Goal: Communication & Community: Answer question/provide support

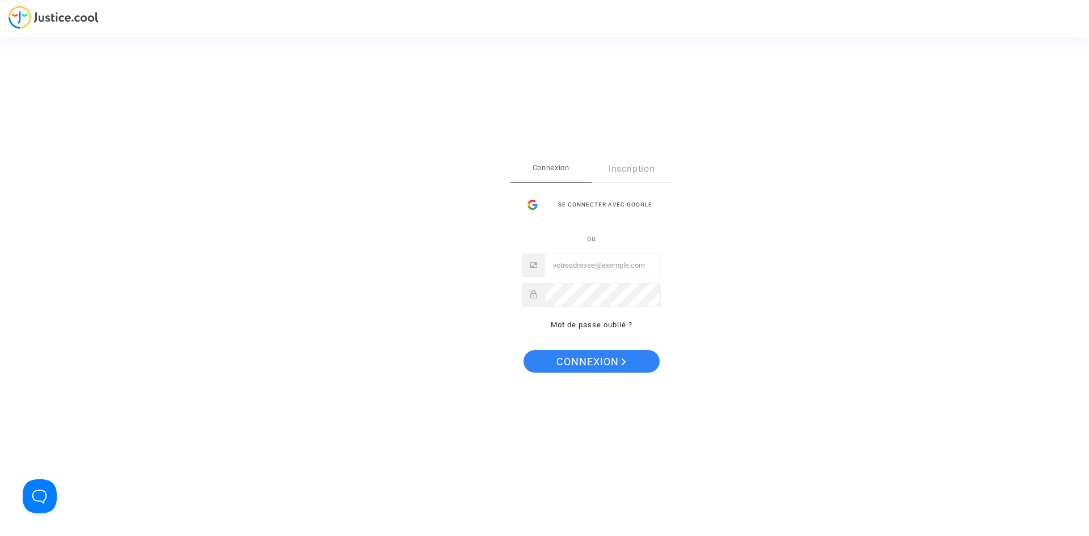
click at [572, 204] on div "Se connecter avec Google" at bounding box center [591, 204] width 139 height 23
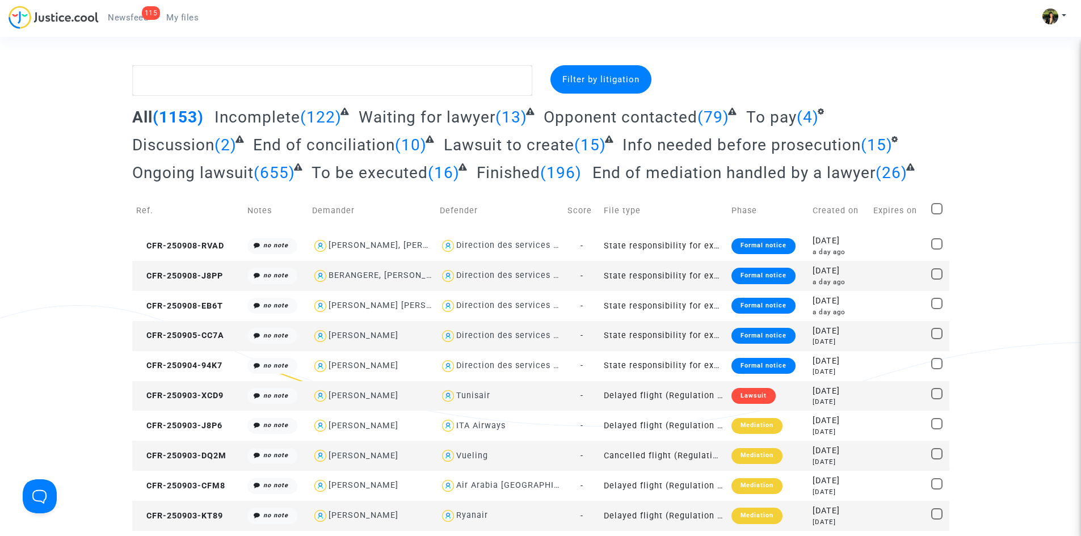
click at [131, 15] on span "Newsfeed" at bounding box center [128, 17] width 40 height 10
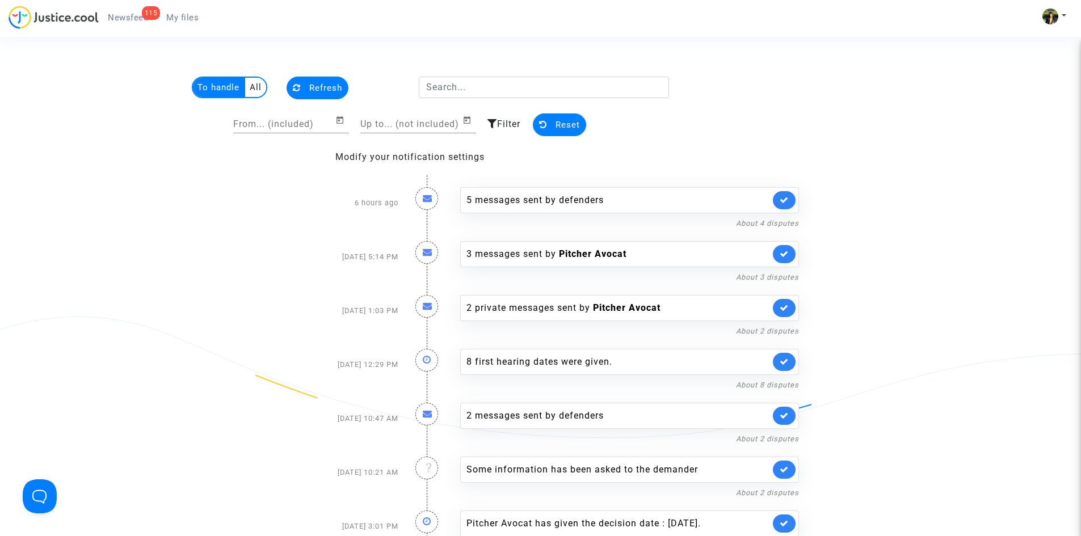
click at [502, 127] on span "Filter" at bounding box center [508, 124] width 23 height 11
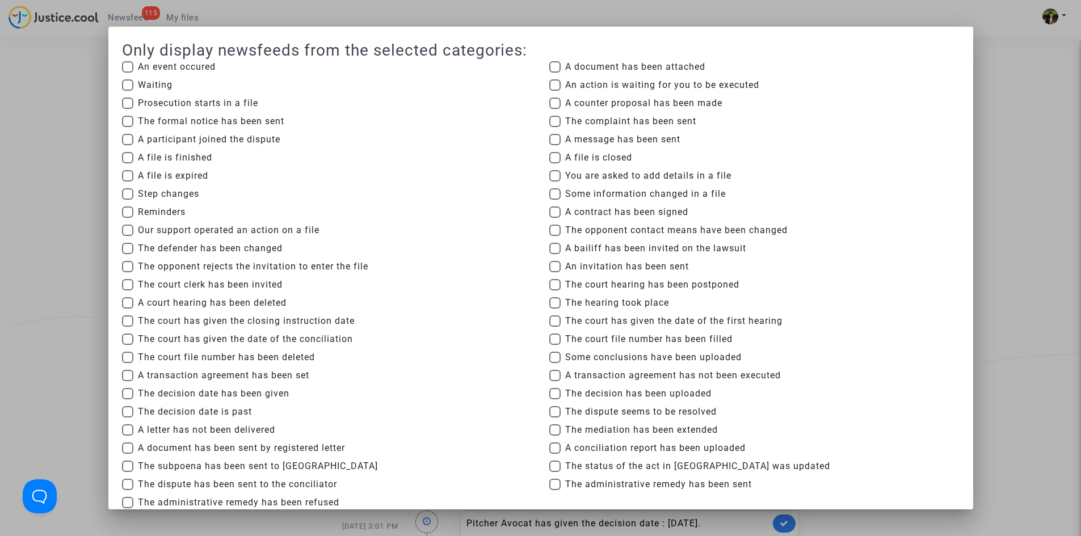
scroll to position [57, 0]
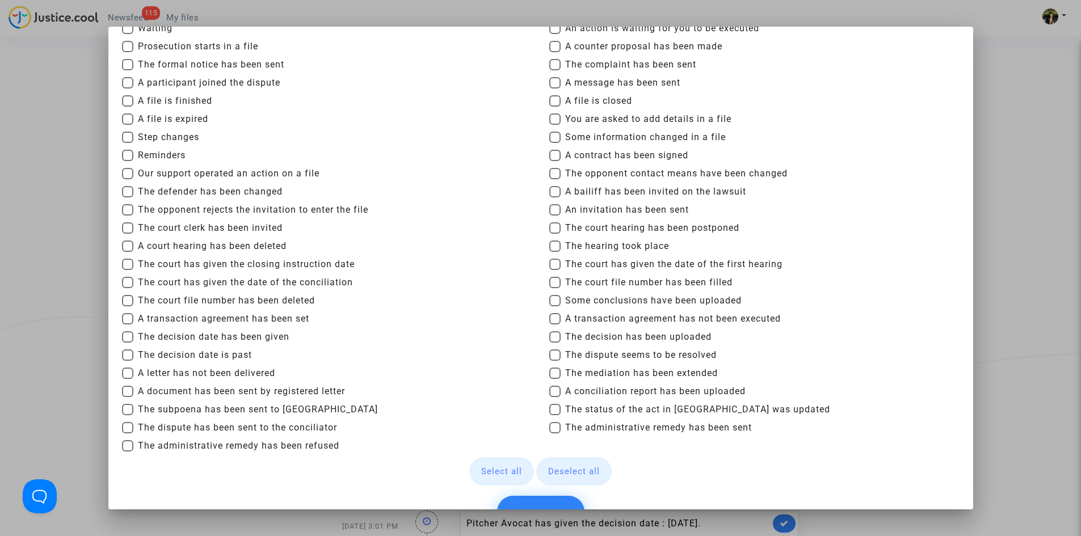
click at [158, 157] on span "Reminders" at bounding box center [162, 156] width 48 height 14
click at [128, 161] on input "Reminders" at bounding box center [127, 161] width 1 height 1
checkbox input "true"
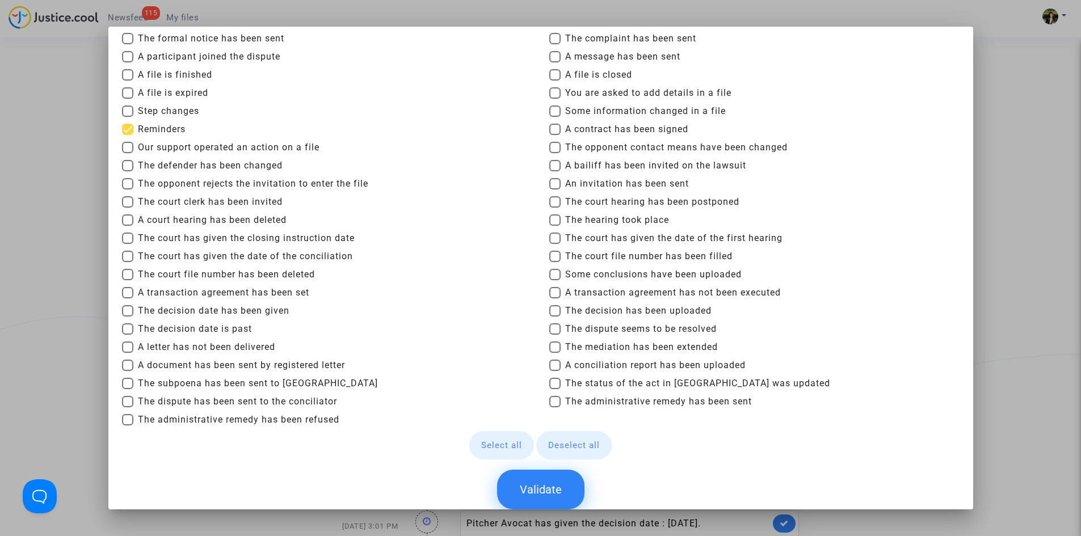
scroll to position [107, 0]
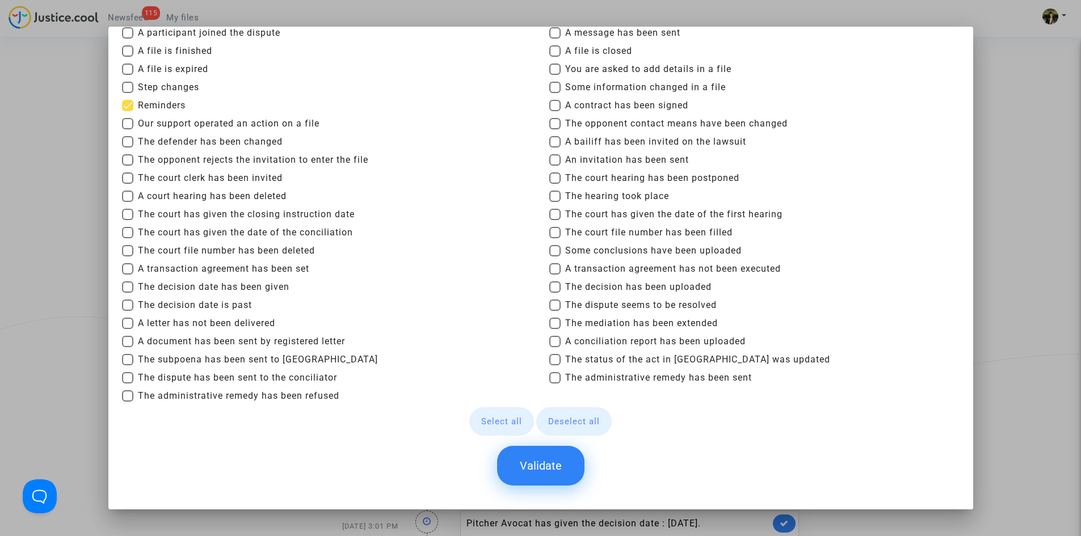
click at [537, 472] on button "Validate" at bounding box center [540, 466] width 87 height 40
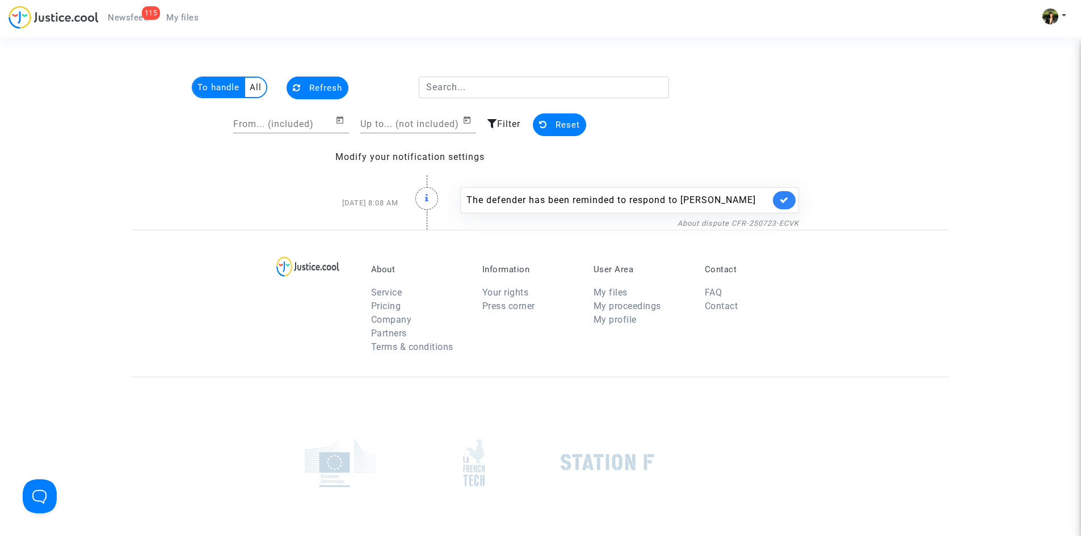
click at [508, 120] on span "Filter" at bounding box center [508, 124] width 23 height 11
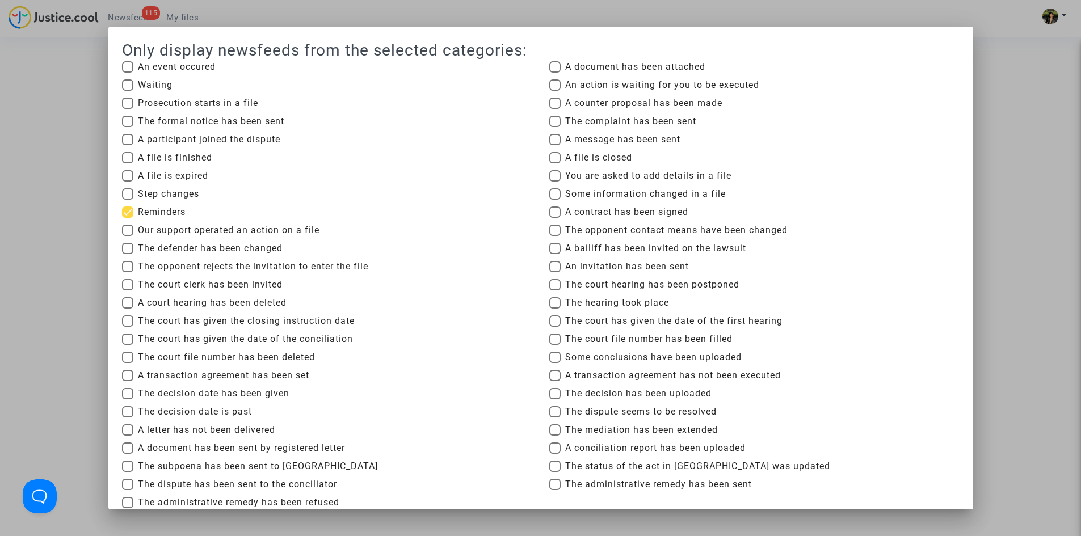
click at [147, 212] on span "Reminders" at bounding box center [162, 212] width 48 height 14
click at [128, 218] on input "Reminders" at bounding box center [127, 218] width 1 height 1
checkbox input "false"
click at [638, 176] on span "You are asked to add details in a file" at bounding box center [648, 176] width 166 height 14
click at [555, 182] on input "You are asked to add details in a file" at bounding box center [554, 182] width 1 height 1
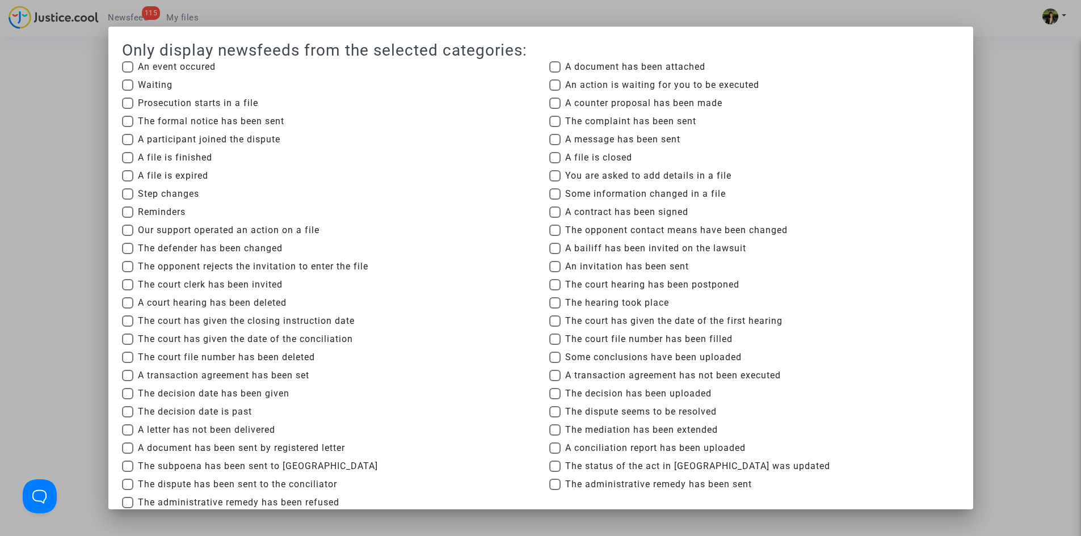
checkbox input "true"
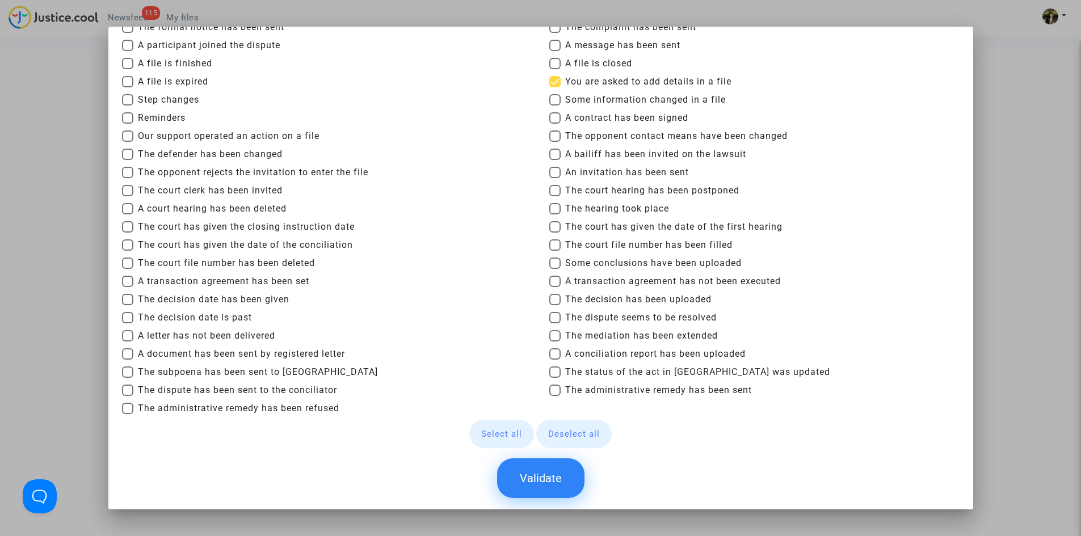
scroll to position [107, 0]
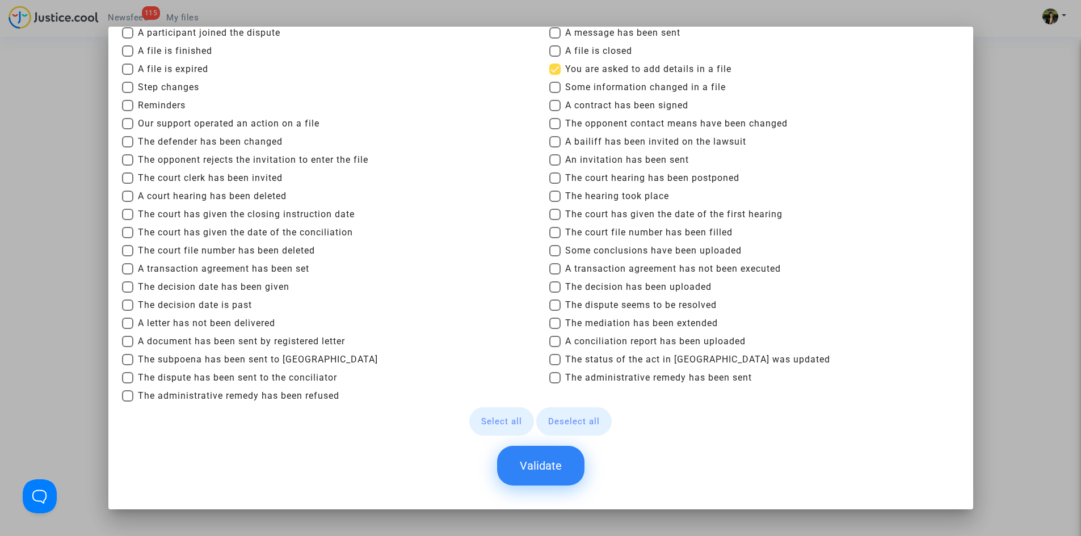
click at [534, 466] on button "Validate" at bounding box center [540, 466] width 87 height 40
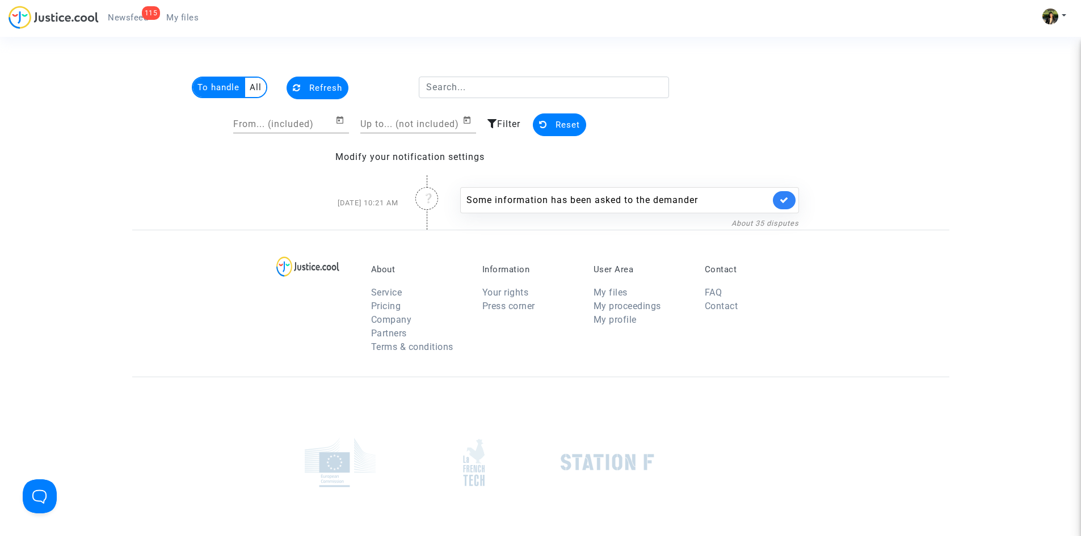
click at [521, 128] on div "From... (included) Up to... (not included) Filter Reset" at bounding box center [410, 126] width 517 height 48
click at [506, 120] on span "Filter" at bounding box center [508, 124] width 23 height 11
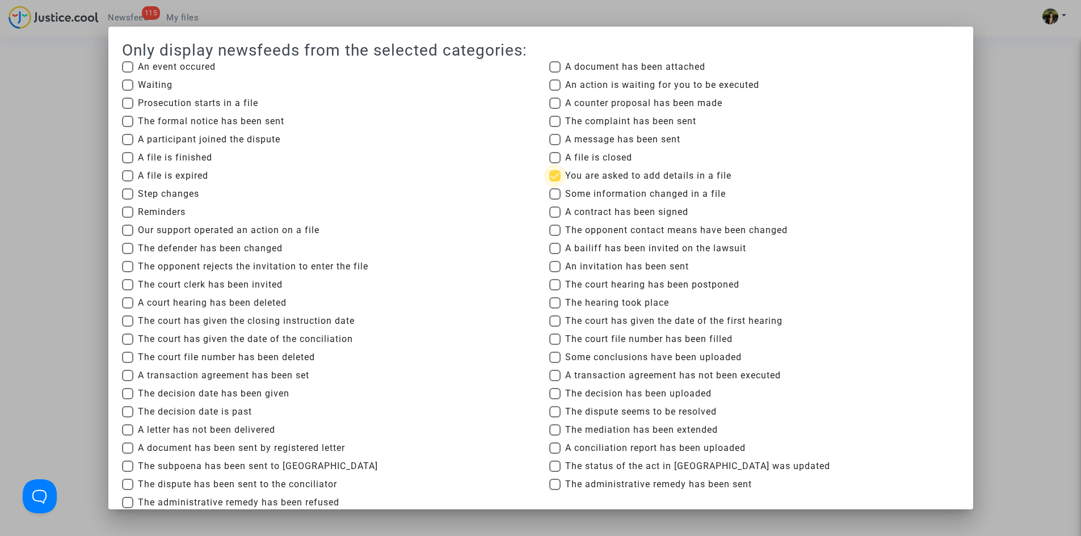
click at [596, 172] on span "You are asked to add details in a file" at bounding box center [648, 176] width 166 height 14
click at [555, 182] on input "You are asked to add details in a file" at bounding box center [554, 182] width 1 height 1
checkbox input "false"
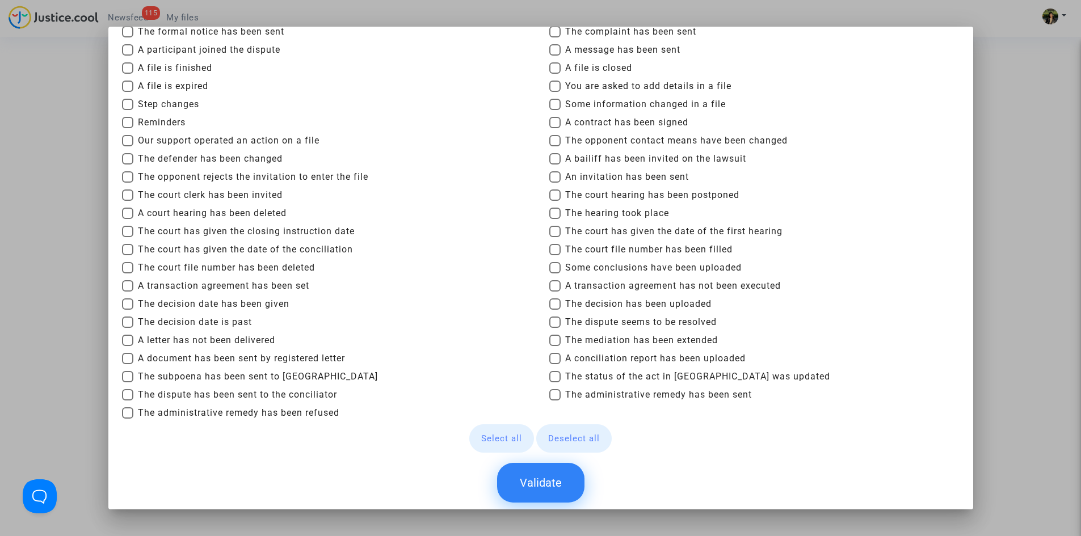
scroll to position [107, 0]
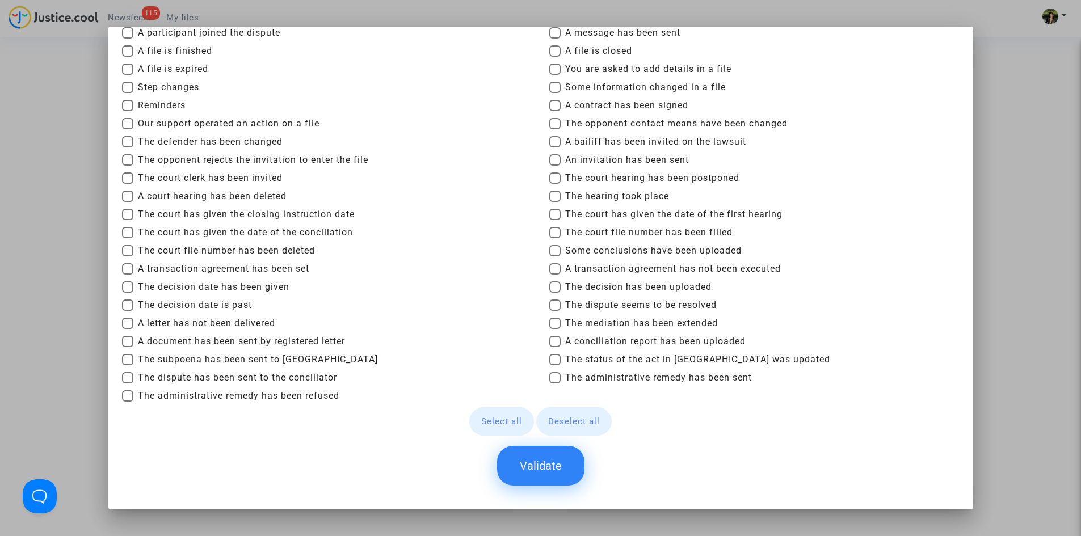
click at [1042, 152] on div at bounding box center [540, 268] width 1081 height 536
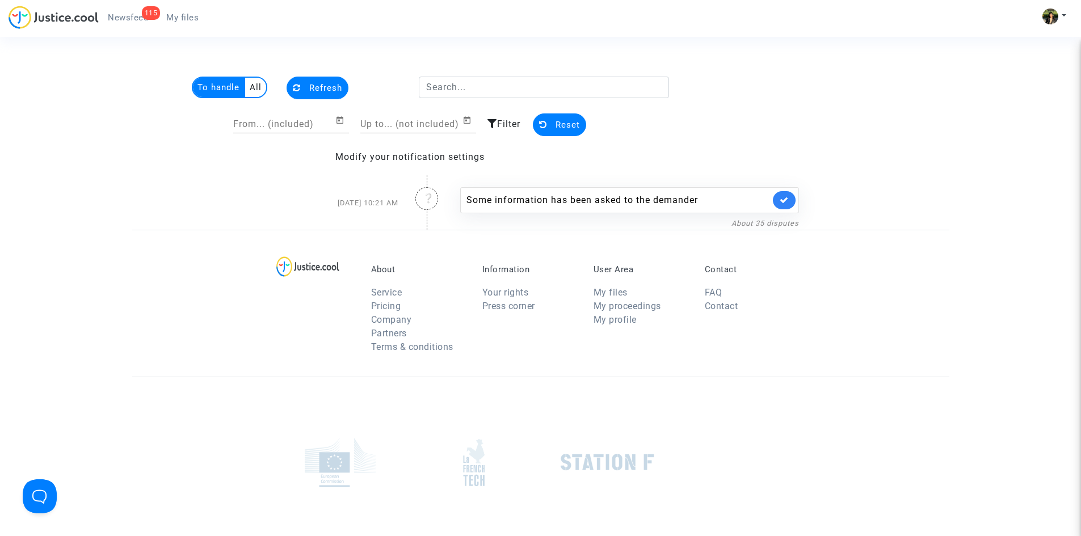
drag, startPoint x: 0, startPoint y: 0, endPoint x: 567, endPoint y: 134, distance: 583.1
click at [567, 134] on button "Reset" at bounding box center [559, 124] width 53 height 23
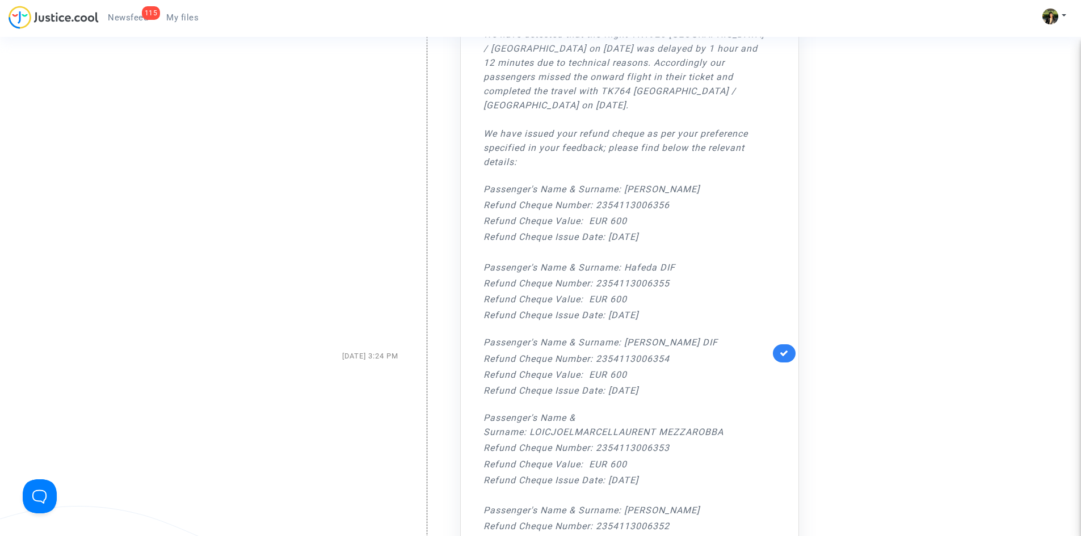
scroll to position [1021, 0]
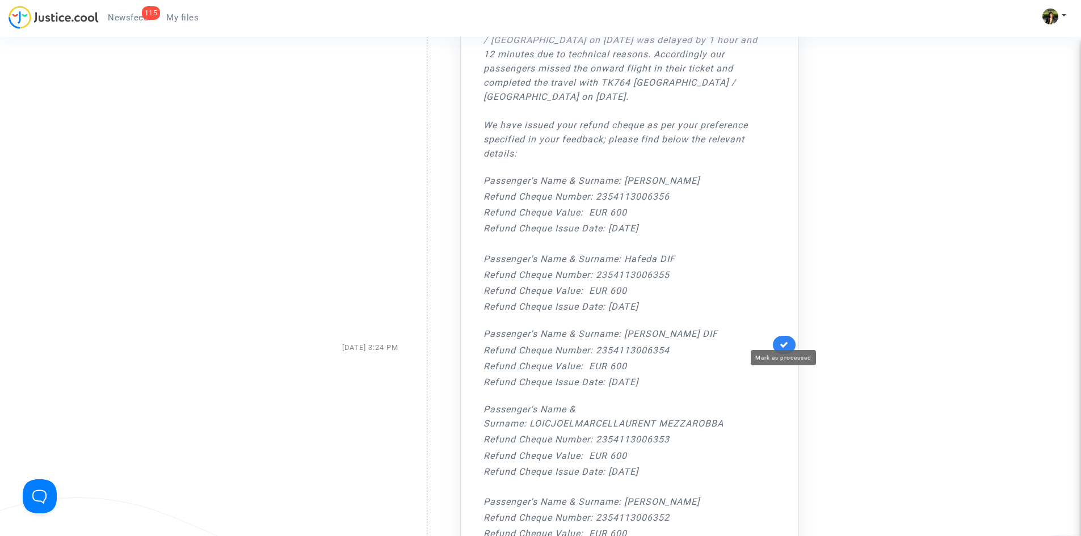
click at [785, 340] on icon at bounding box center [784, 344] width 9 height 9
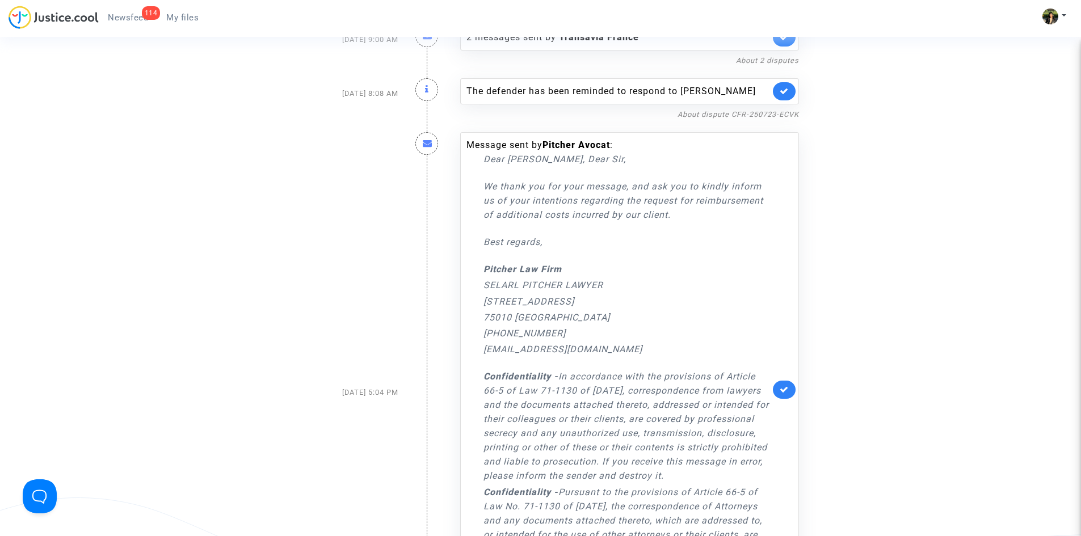
click at [789, 393] on link at bounding box center [784, 390] width 23 height 18
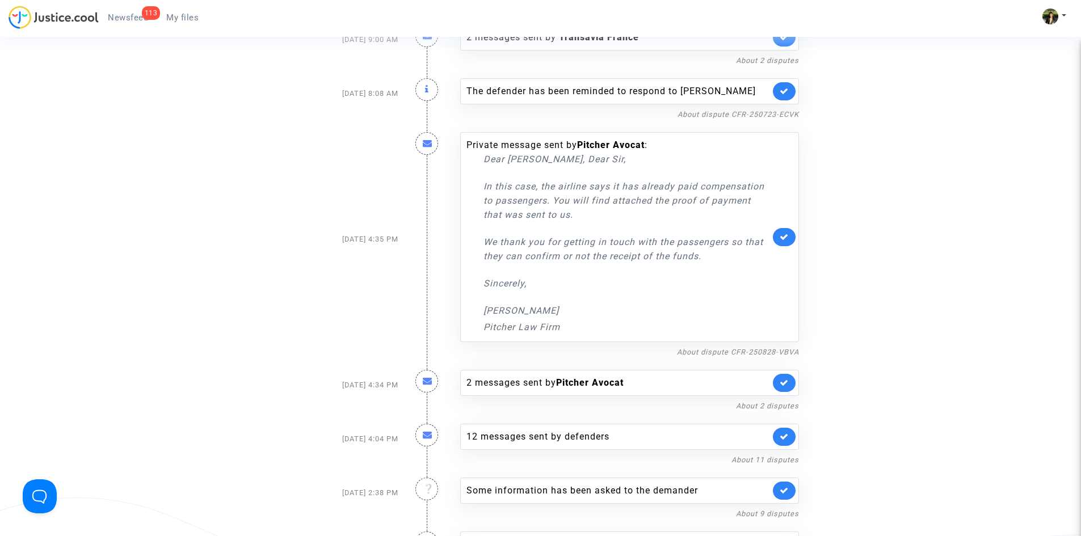
click at [562, 311] on p "[PERSON_NAME]" at bounding box center [626, 311] width 287 height 14
click at [567, 283] on p "Sincerely," at bounding box center [626, 283] width 287 height 14
click at [553, 207] on p "In this case, the airline says it has already paid compensation to passengers. …" at bounding box center [626, 200] width 287 height 43
click at [523, 196] on p "In this case, the airline says it has already paid compensation to passengers. …" at bounding box center [626, 200] width 287 height 43
drag, startPoint x: 768, startPoint y: 352, endPoint x: 739, endPoint y: 352, distance: 29.5
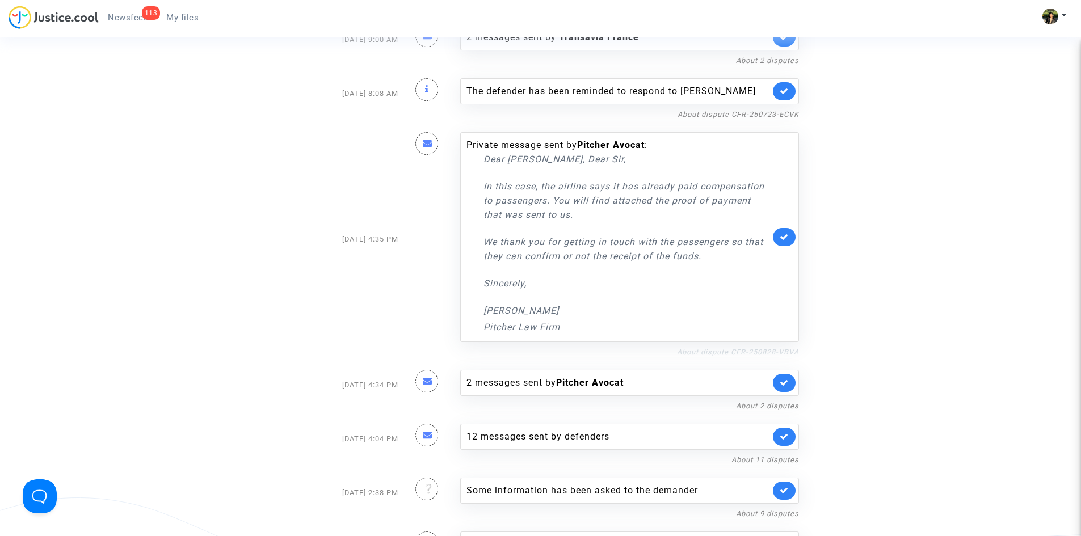
click at [739, 352] on link "About dispute CFR-250828-VBVA" at bounding box center [738, 352] width 122 height 9
click at [777, 230] on link at bounding box center [784, 237] width 23 height 18
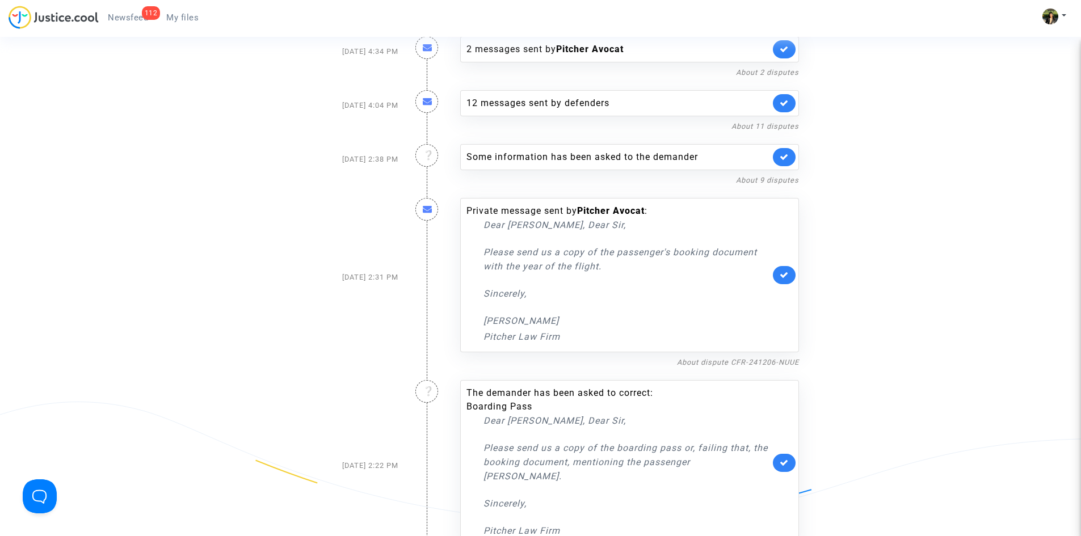
scroll to position [1135, 0]
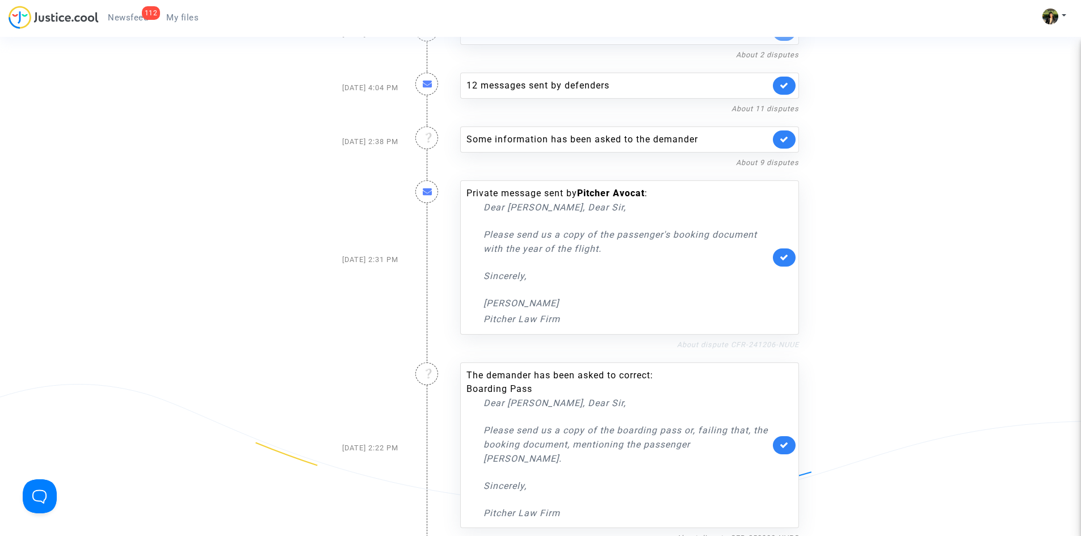
click at [738, 342] on link "About dispute CFR-241206-NUUE" at bounding box center [738, 344] width 122 height 9
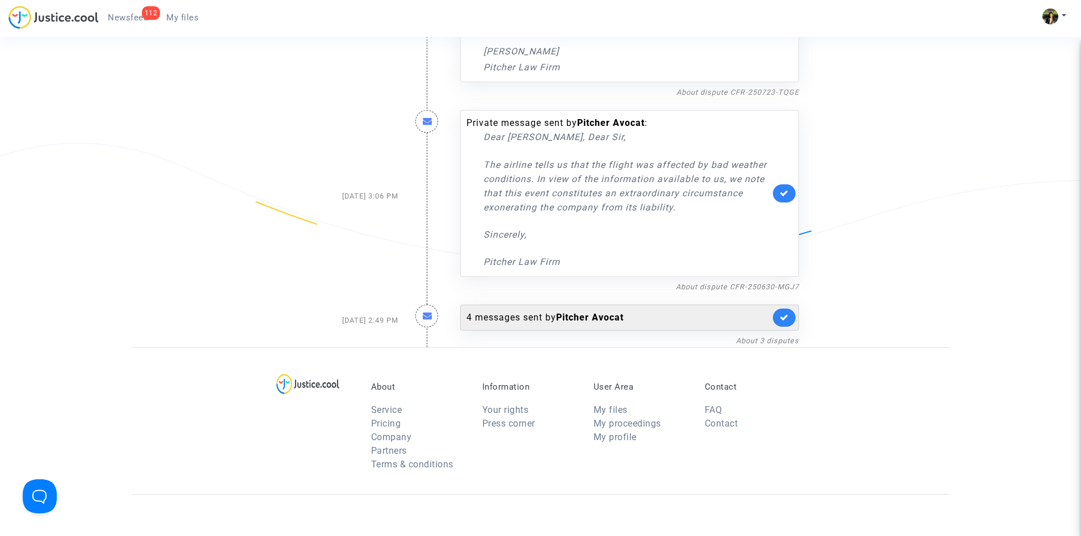
scroll to position [4425, 0]
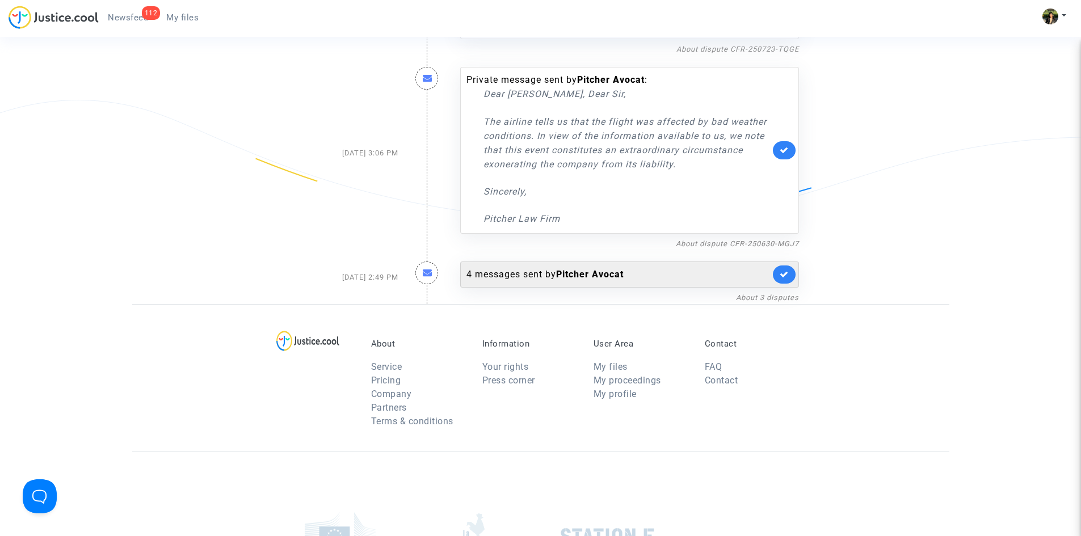
click at [778, 266] on link at bounding box center [784, 275] width 23 height 18
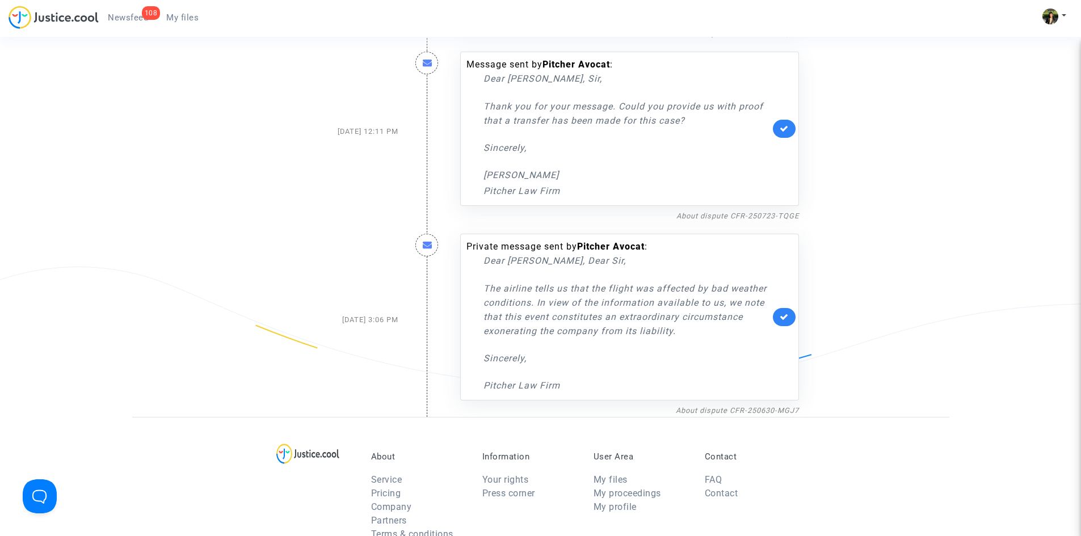
scroll to position [4255, 0]
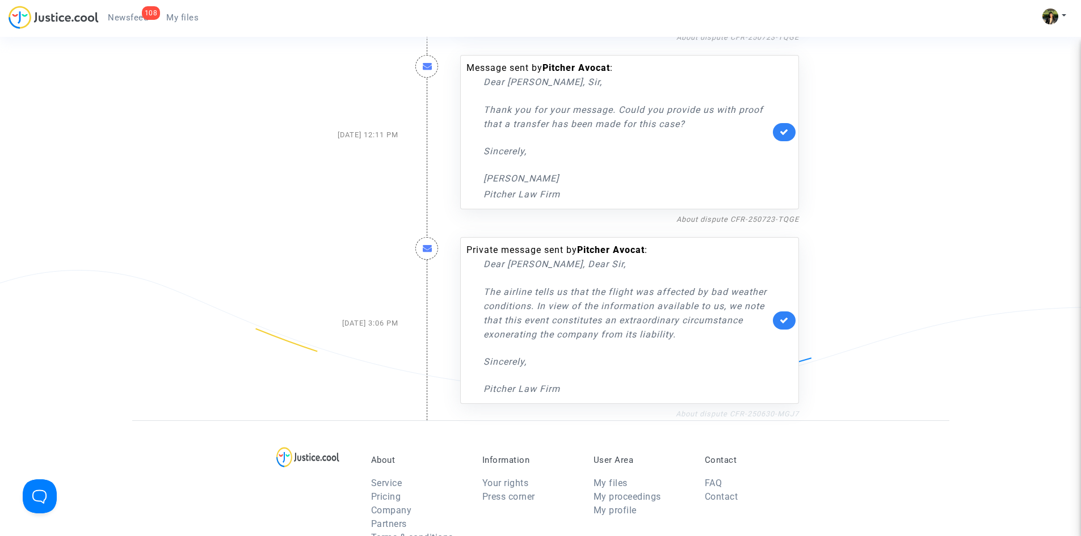
click at [749, 410] on link "About dispute CFR-250630-MGJ7" at bounding box center [737, 414] width 123 height 9
click at [780, 316] on icon at bounding box center [784, 320] width 9 height 9
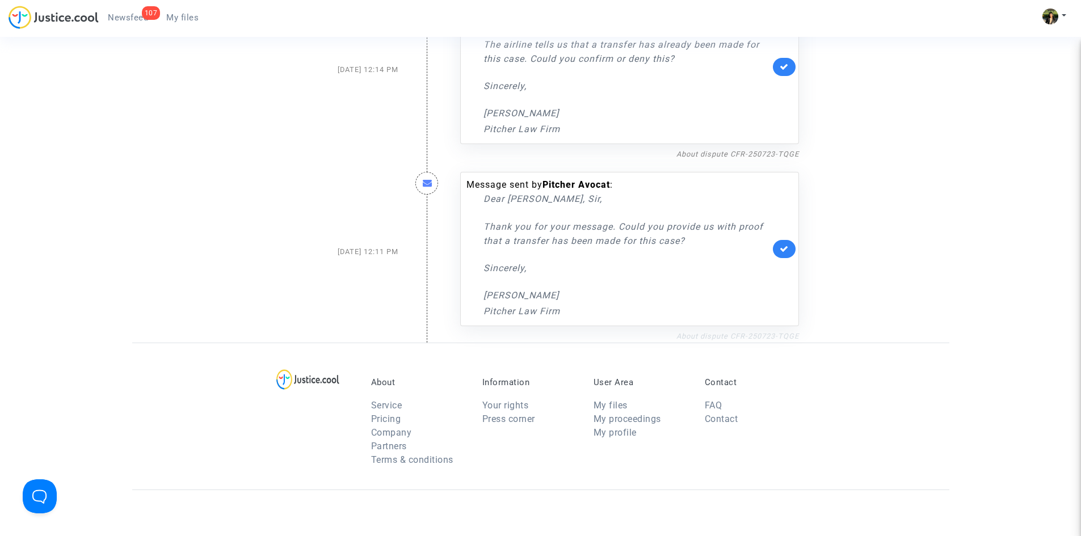
scroll to position [4085, 0]
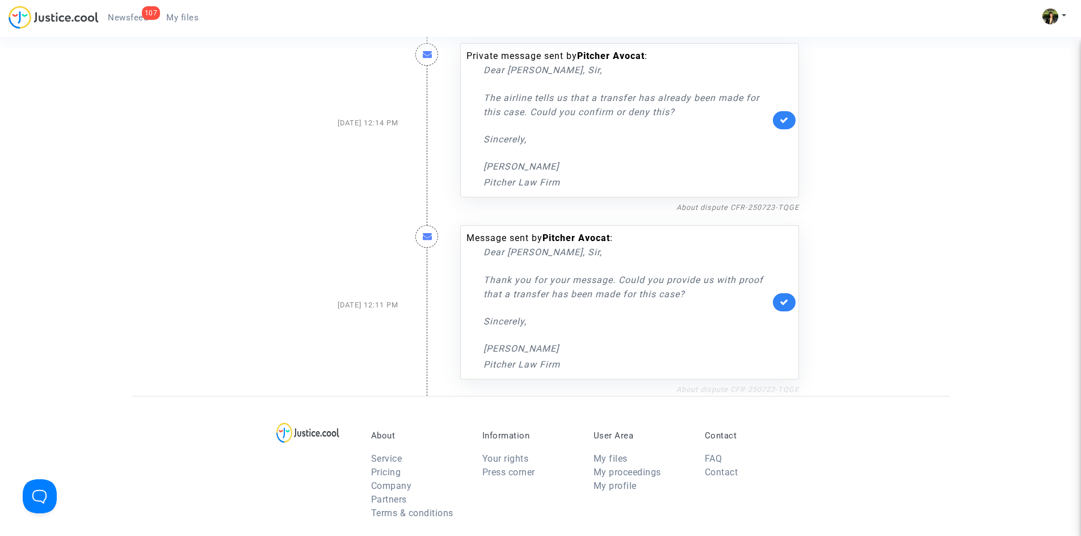
click at [730, 385] on font "About dispute CFR-250723-TQGE" at bounding box center [737, 389] width 123 height 9
click at [781, 298] on icon at bounding box center [784, 302] width 9 height 9
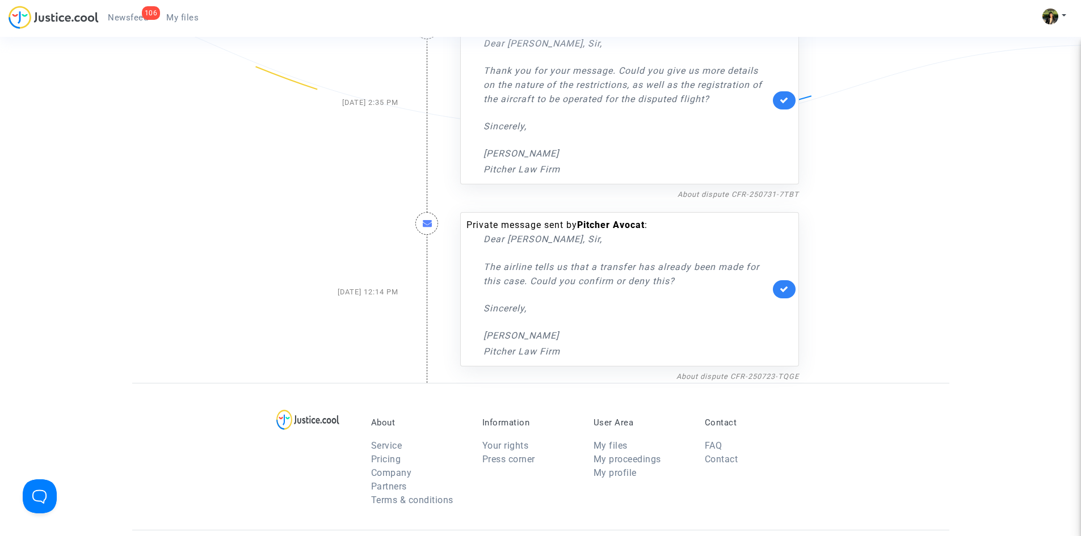
scroll to position [3915, 0]
click at [783, 286] on icon at bounding box center [784, 290] width 9 height 9
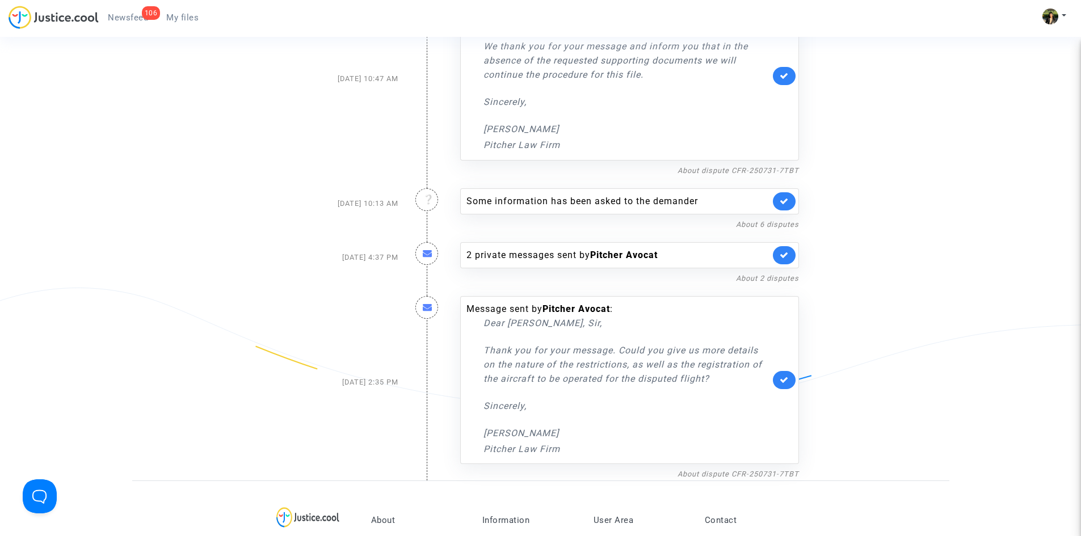
scroll to position [3631, 0]
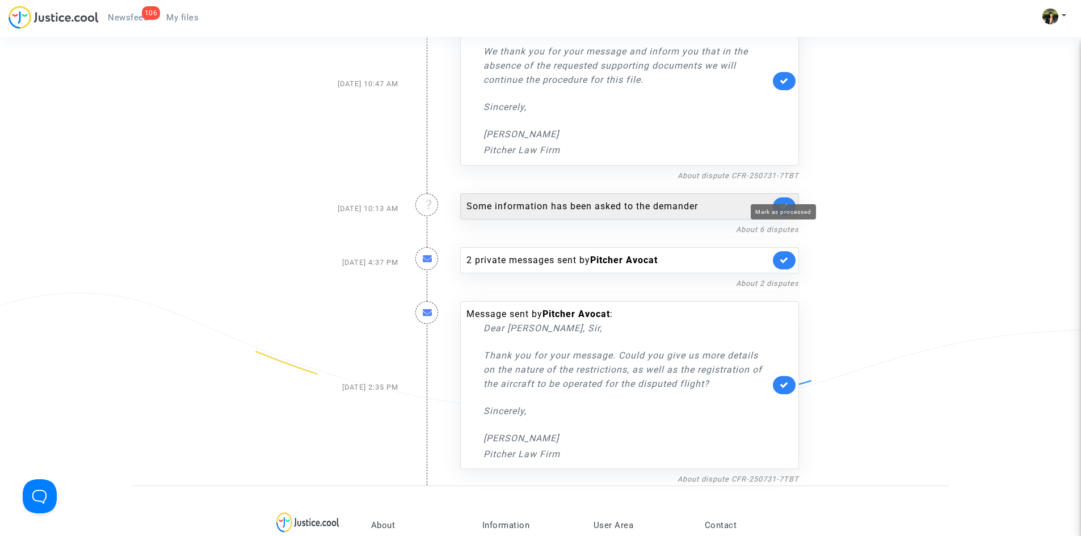
click at [782, 202] on icon at bounding box center [784, 206] width 9 height 9
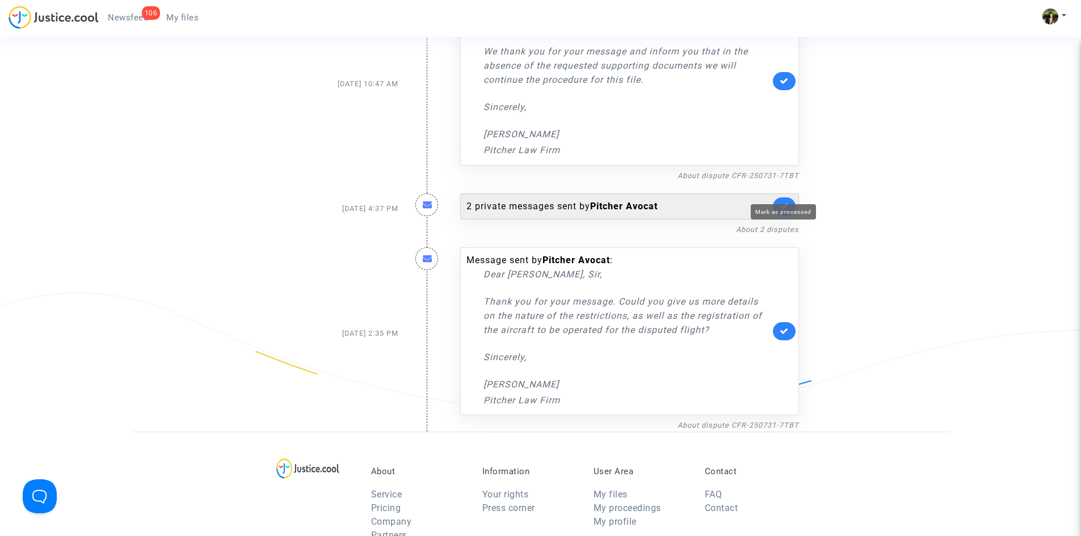
click at [782, 202] on icon at bounding box center [784, 206] width 9 height 9
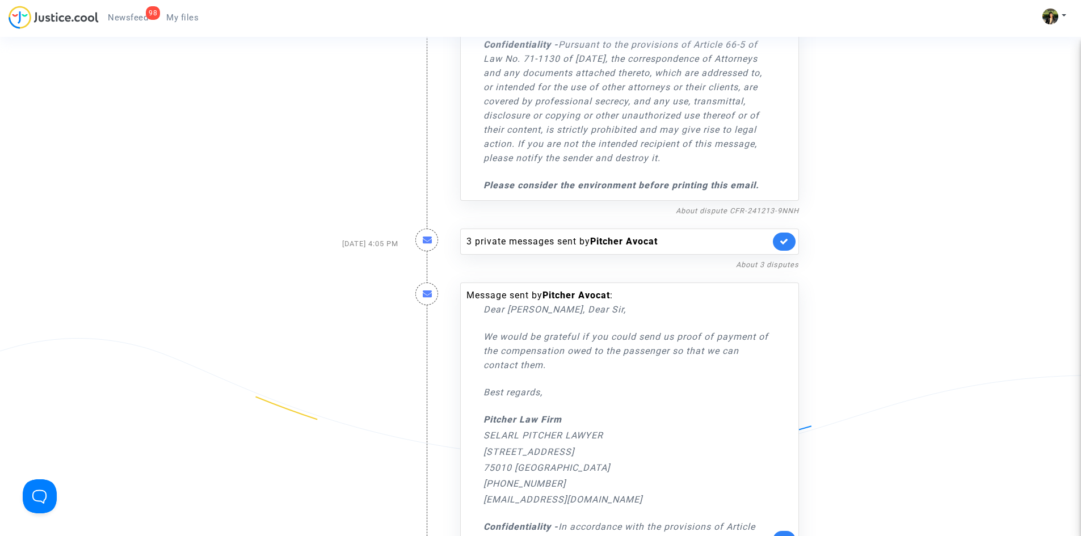
scroll to position [2383, 0]
click at [781, 238] on icon at bounding box center [784, 242] width 9 height 9
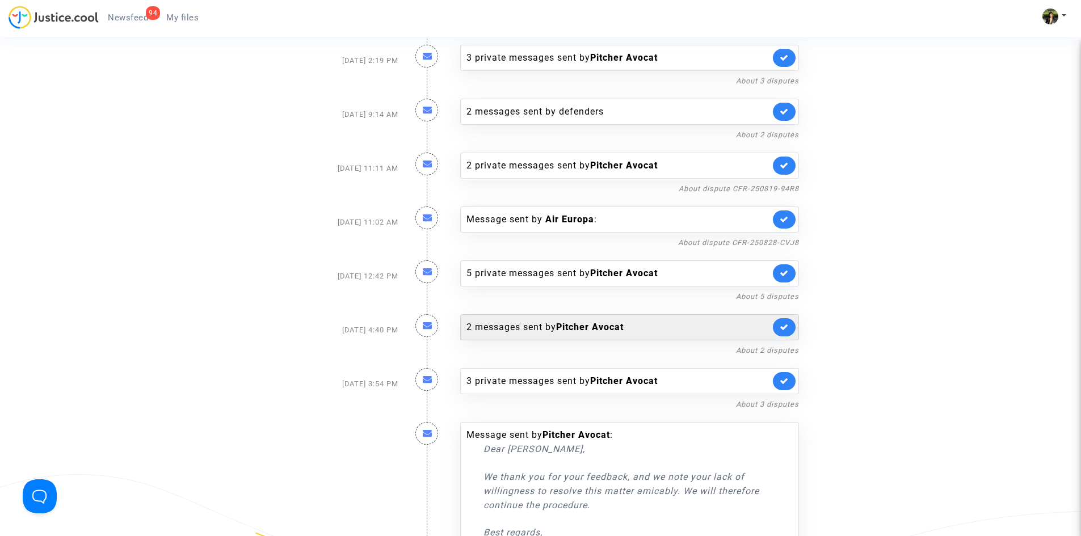
scroll to position [1645, 0]
click at [790, 373] on link at bounding box center [784, 382] width 23 height 18
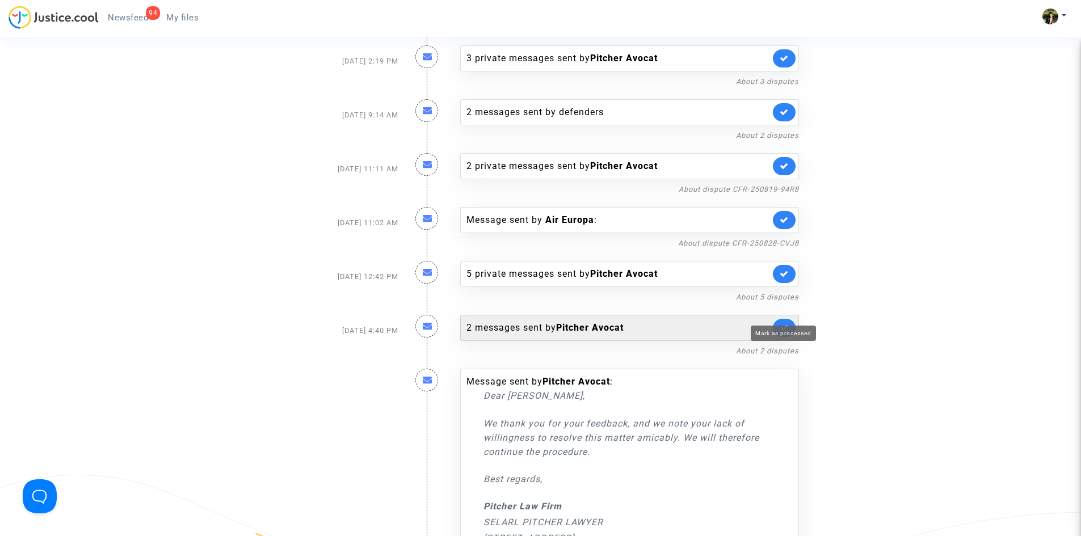
click at [787, 323] on icon at bounding box center [784, 327] width 9 height 9
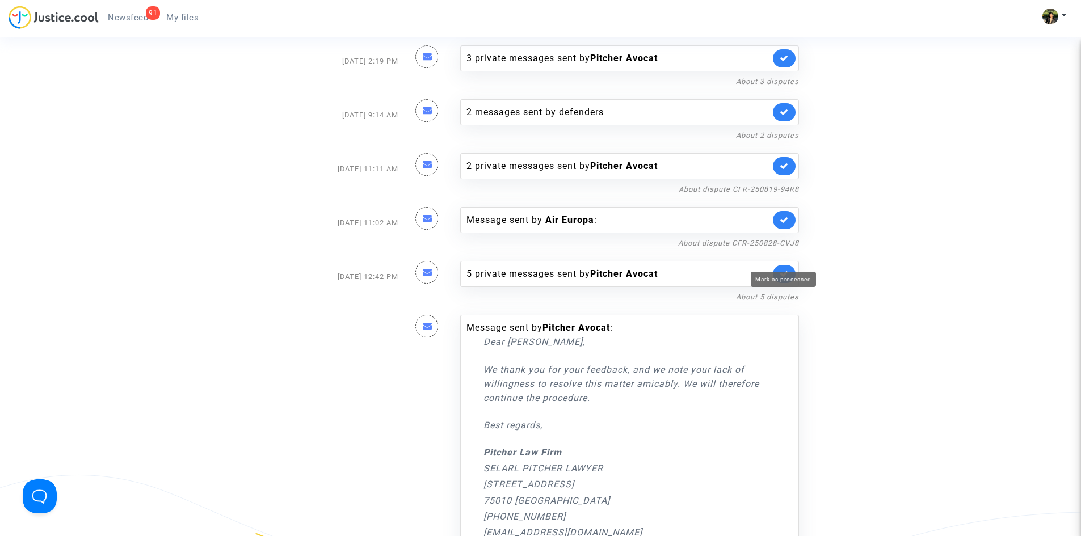
drag, startPoint x: 782, startPoint y: 259, endPoint x: 785, endPoint y: 253, distance: 6.6
click at [783, 269] on icon at bounding box center [784, 273] width 9 height 9
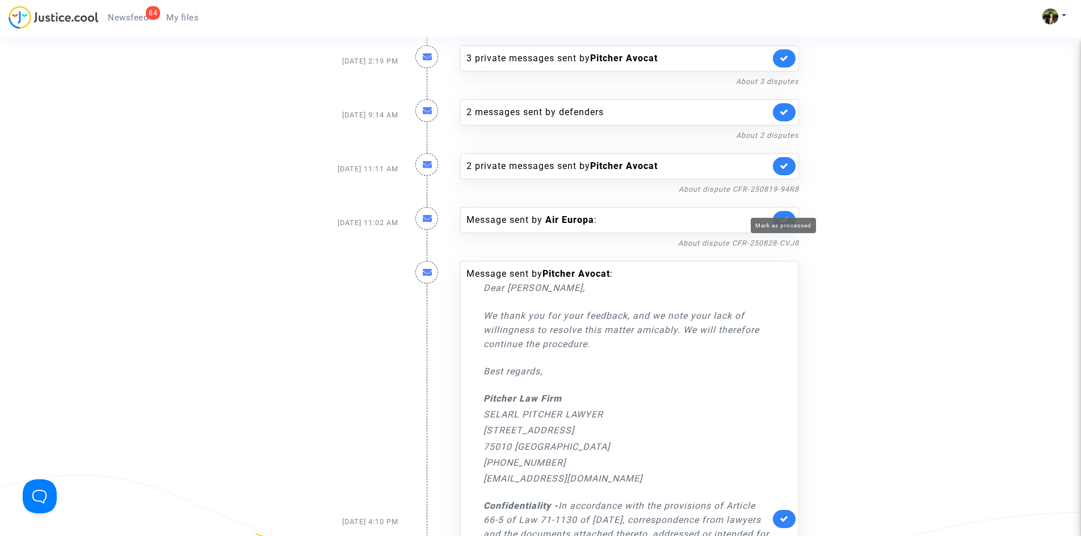
click at [787, 216] on icon at bounding box center [784, 220] width 9 height 9
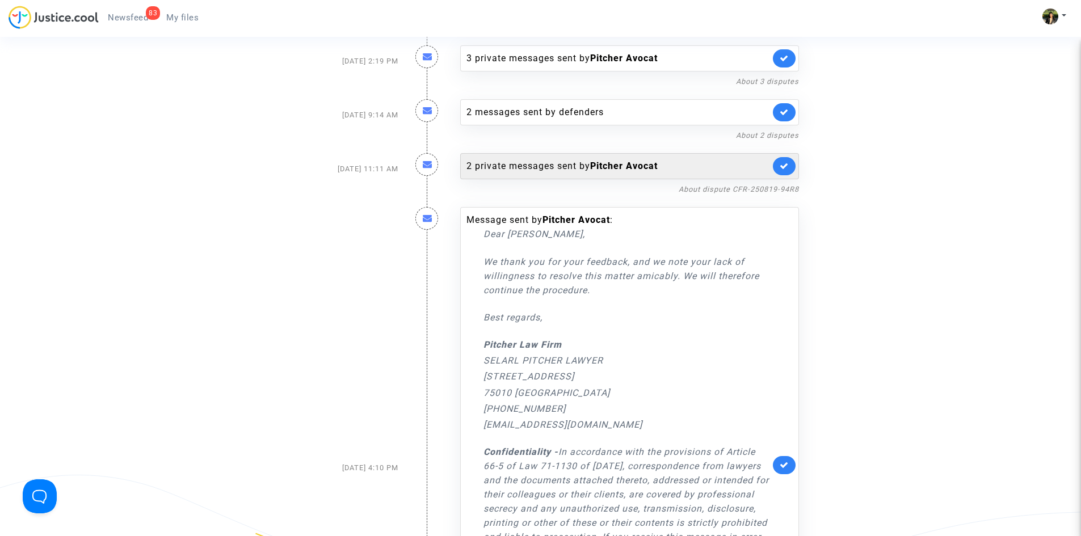
click at [791, 157] on link at bounding box center [784, 166] width 23 height 18
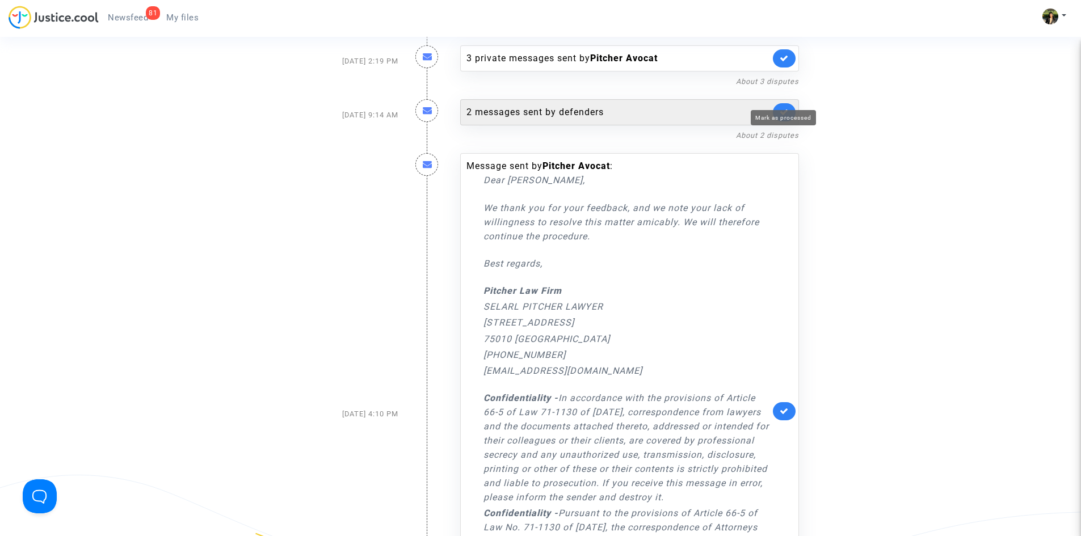
click at [780, 108] on icon at bounding box center [784, 112] width 9 height 9
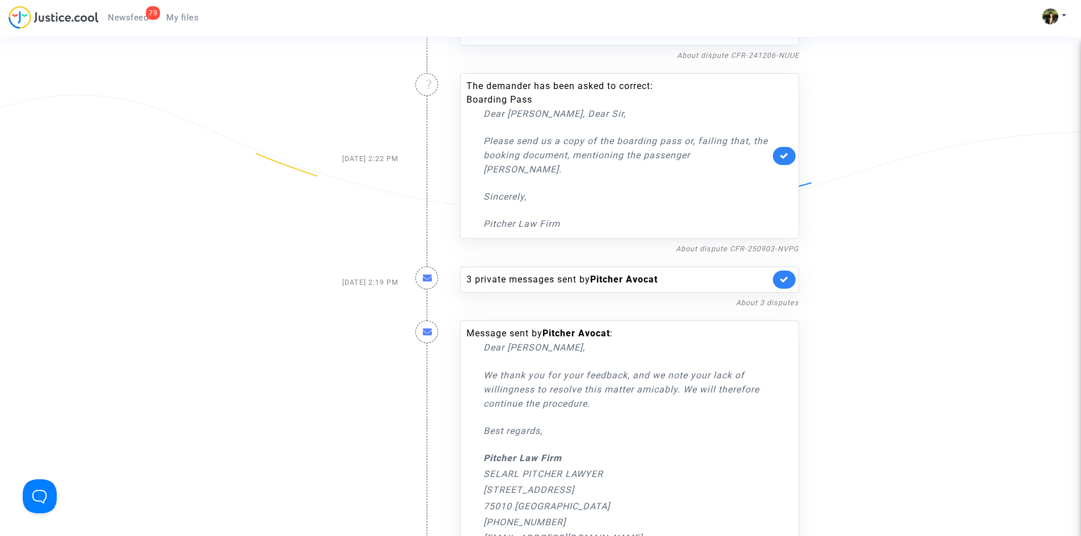
scroll to position [1418, 0]
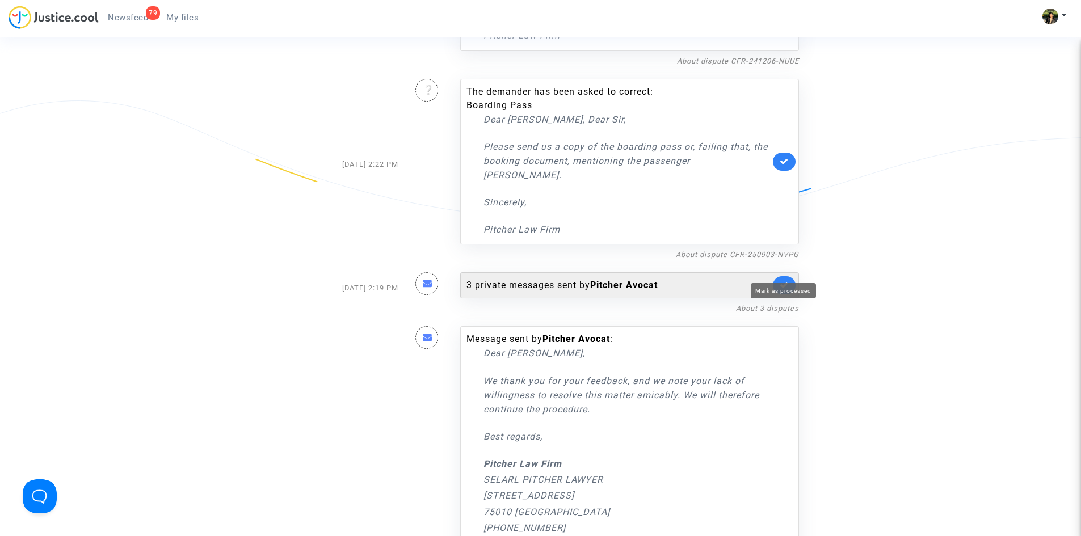
click at [787, 281] on icon at bounding box center [784, 285] width 9 height 9
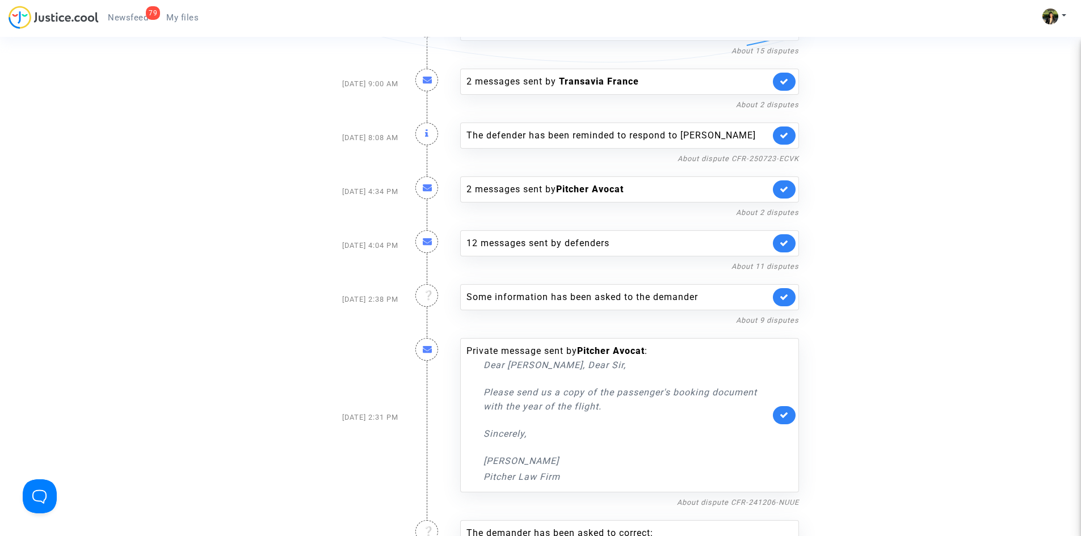
scroll to position [964, 0]
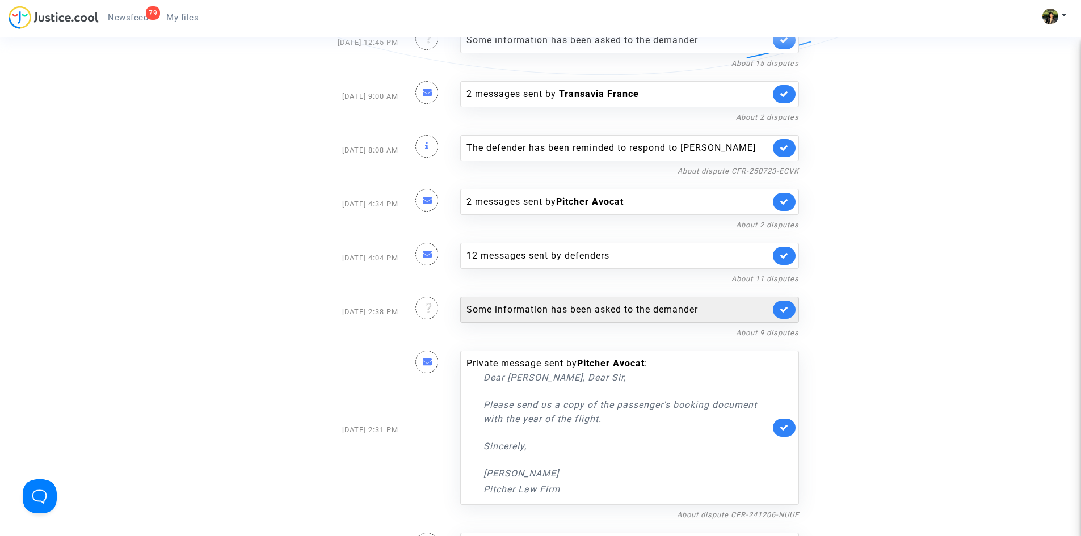
click at [784, 309] on icon at bounding box center [784, 309] width 9 height 9
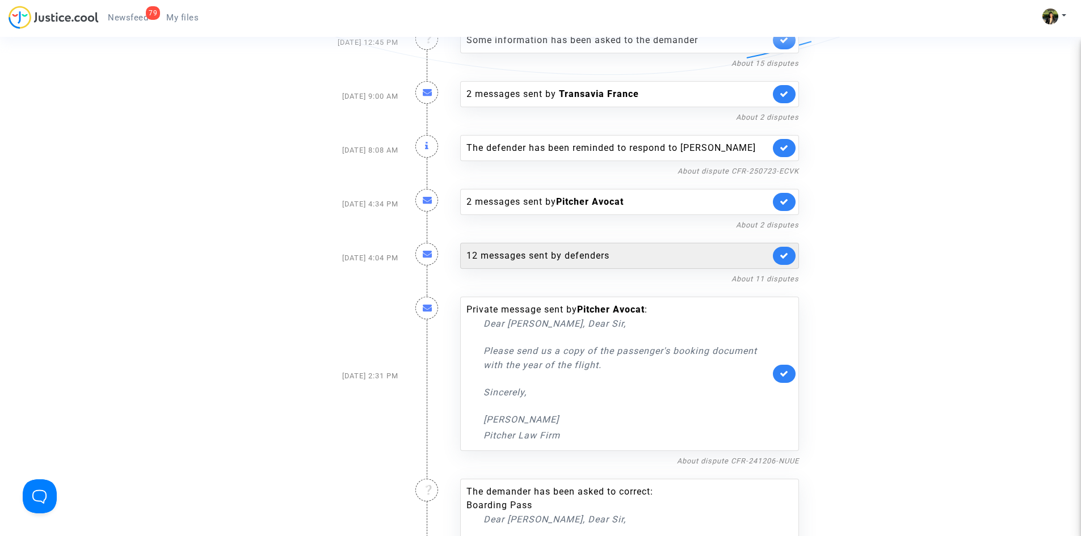
click at [780, 256] on icon at bounding box center [784, 255] width 9 height 9
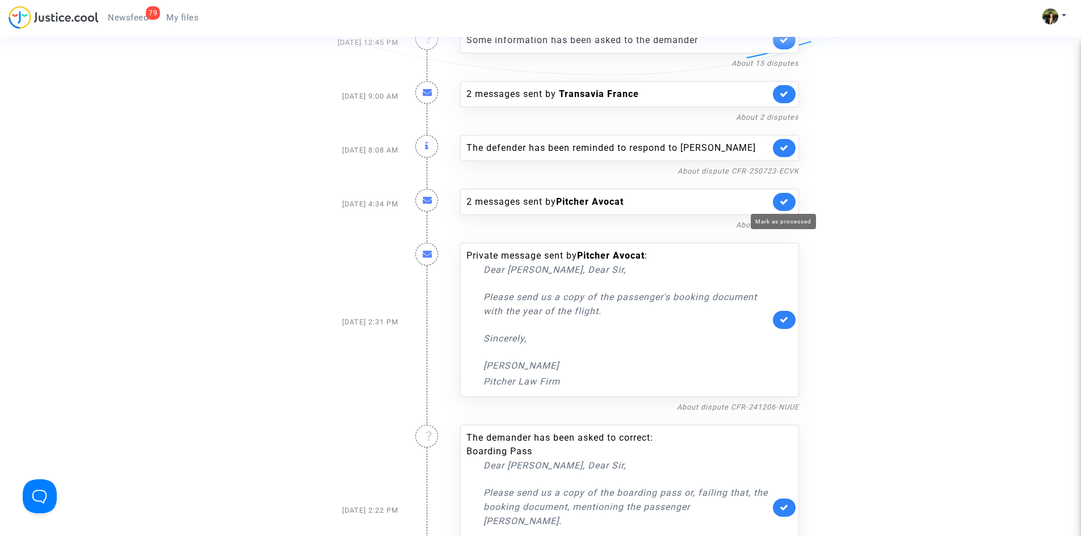
click at [788, 194] on link at bounding box center [784, 202] width 23 height 18
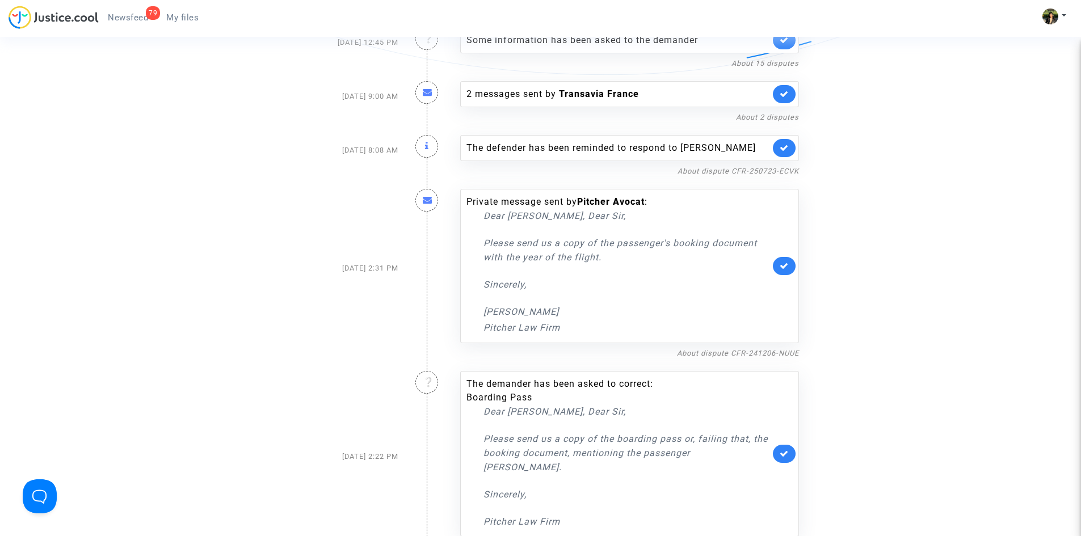
click at [790, 150] on link at bounding box center [784, 148] width 23 height 18
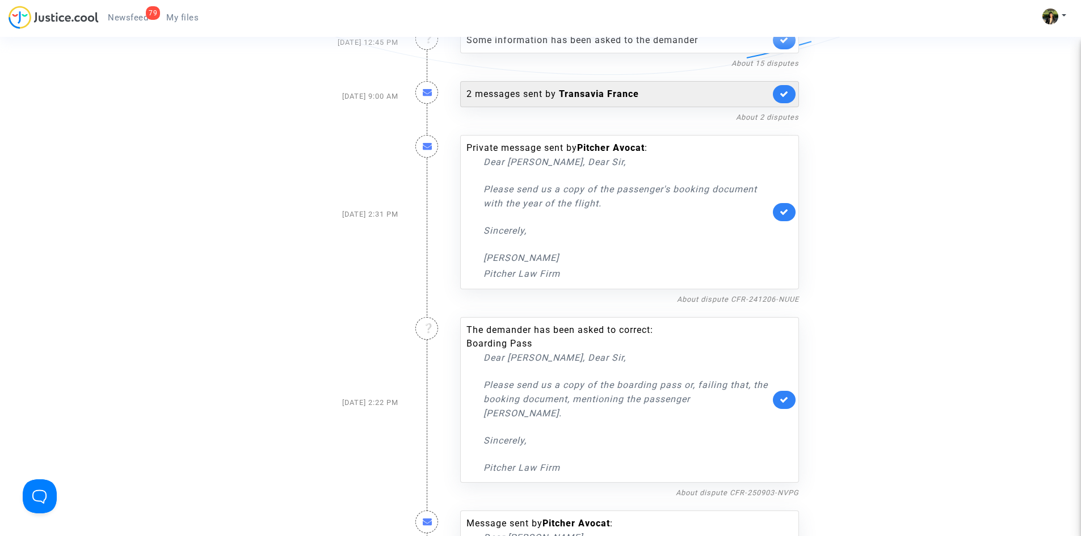
click at [781, 91] on icon at bounding box center [784, 94] width 9 height 9
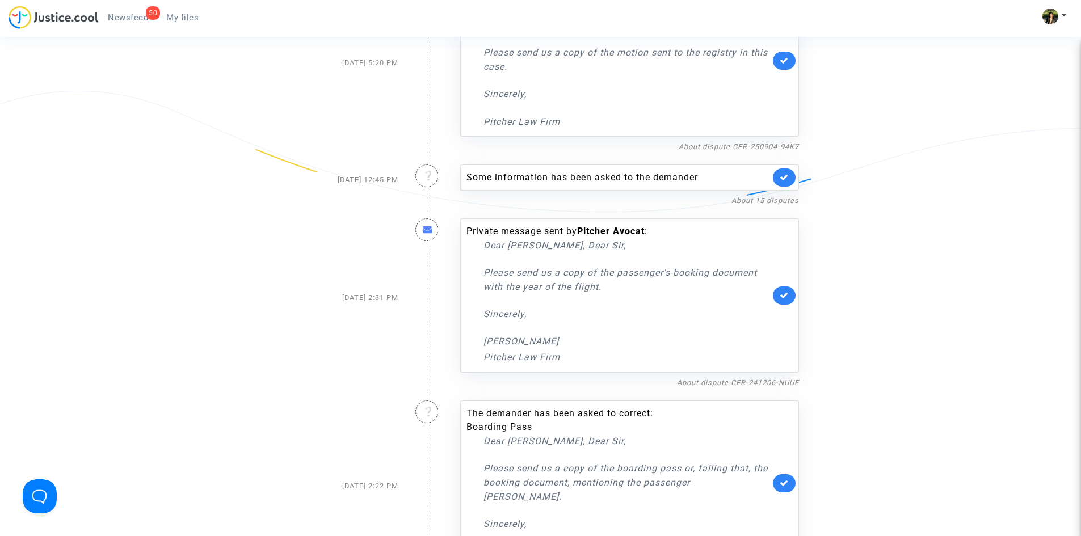
scroll to position [738, 0]
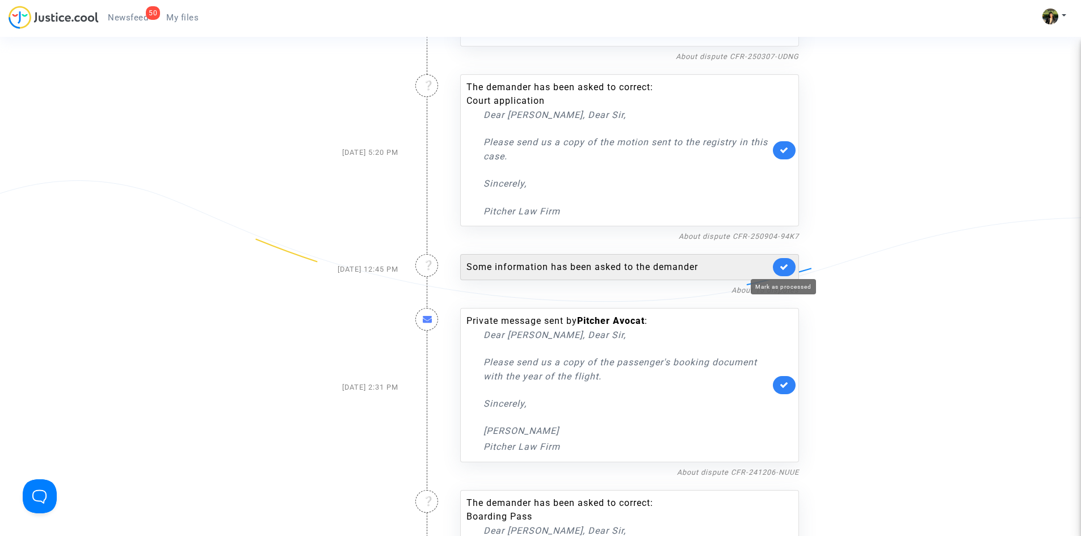
click at [784, 269] on icon at bounding box center [784, 267] width 9 height 9
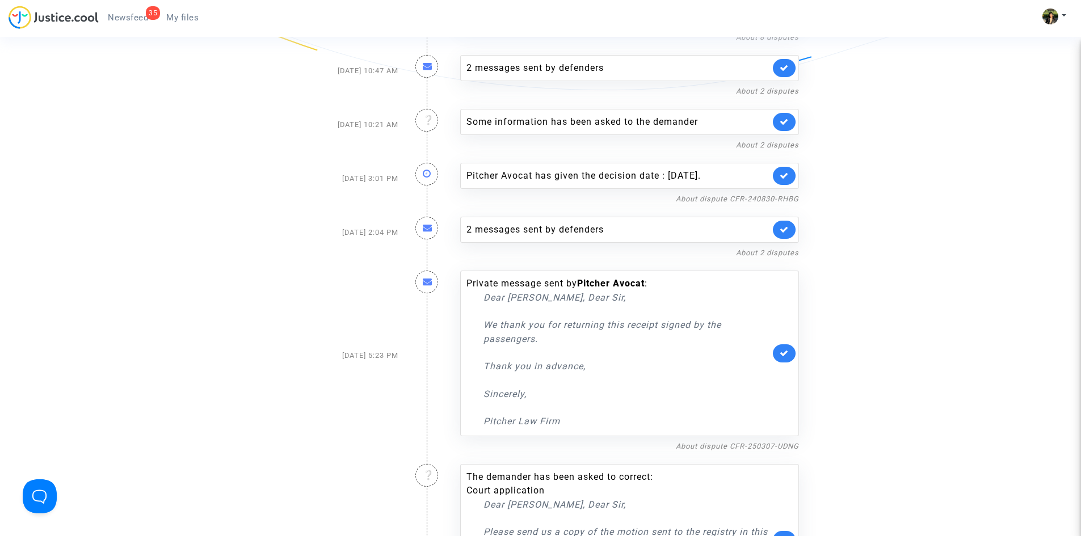
scroll to position [340, 0]
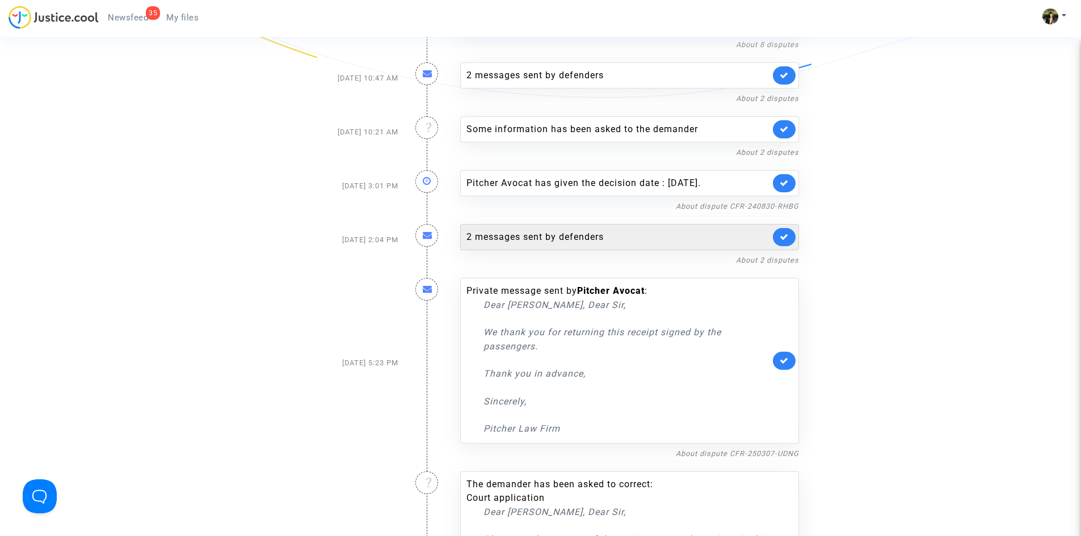
click at [780, 234] on icon at bounding box center [784, 237] width 9 height 9
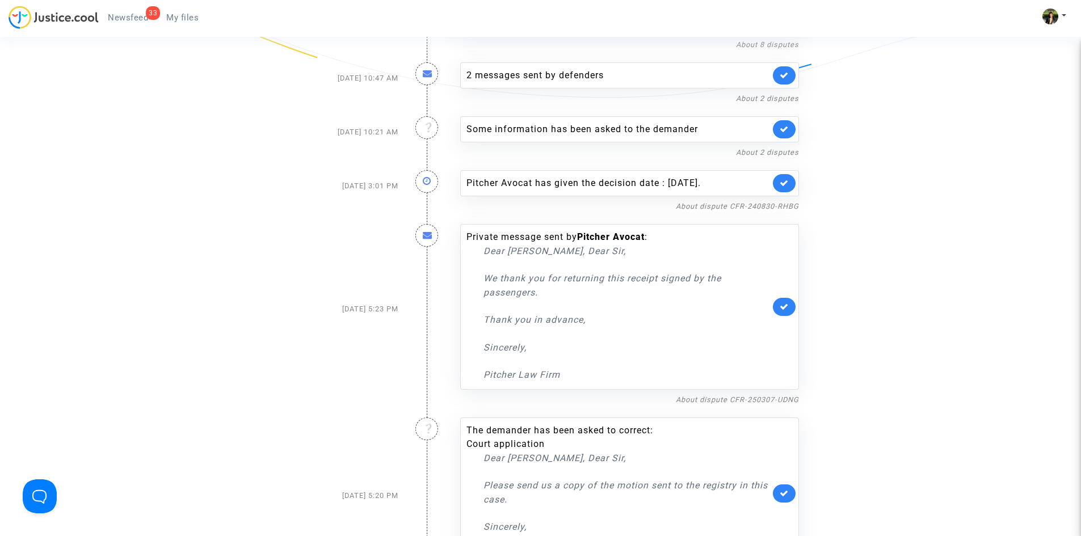
click at [781, 188] on link at bounding box center [784, 183] width 23 height 18
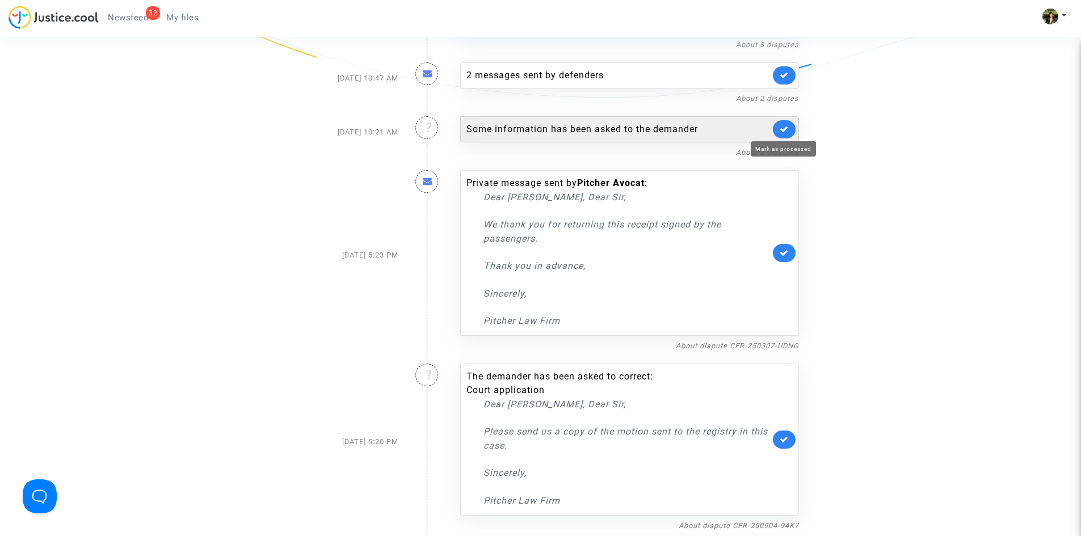
click at [782, 130] on icon at bounding box center [784, 129] width 9 height 9
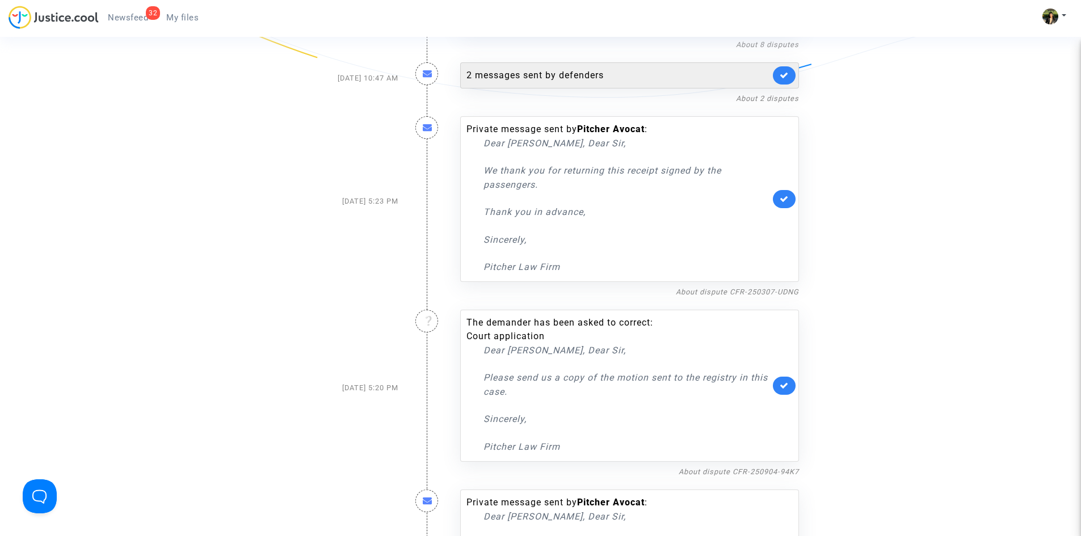
click at [784, 75] on icon at bounding box center [784, 75] width 9 height 9
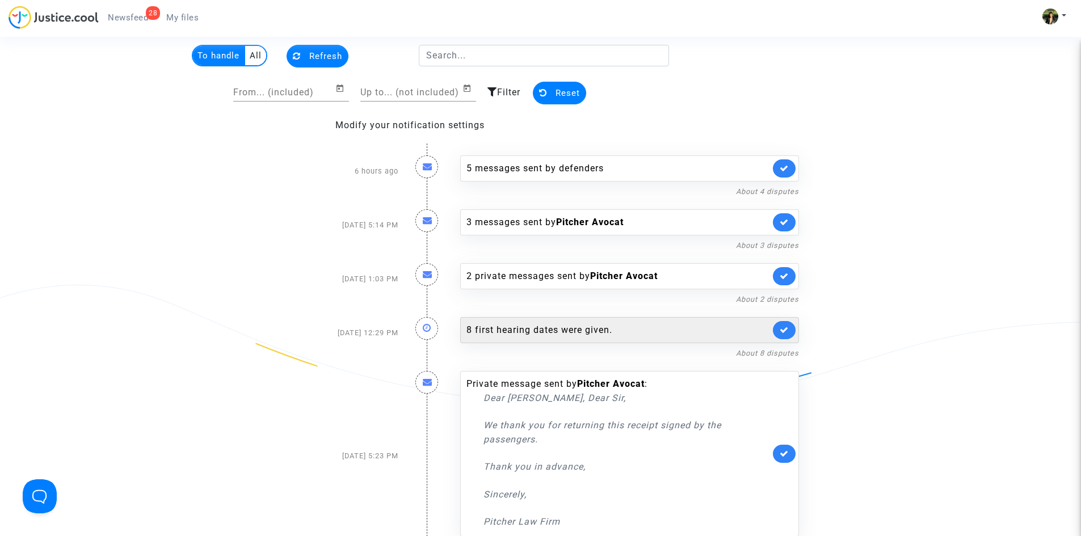
scroll to position [0, 0]
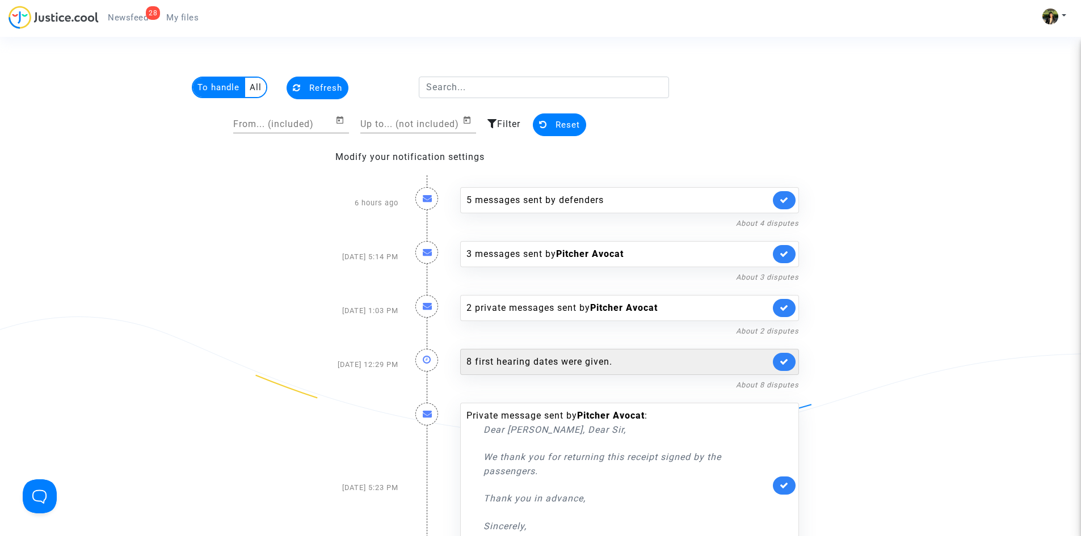
click at [791, 359] on link at bounding box center [784, 362] width 23 height 18
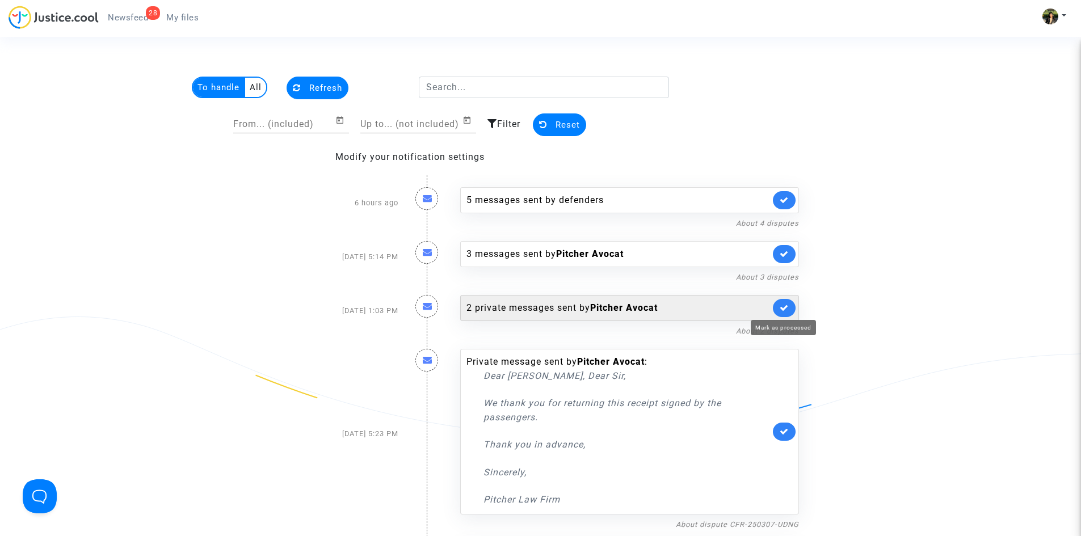
click at [784, 306] on icon at bounding box center [784, 308] width 9 height 9
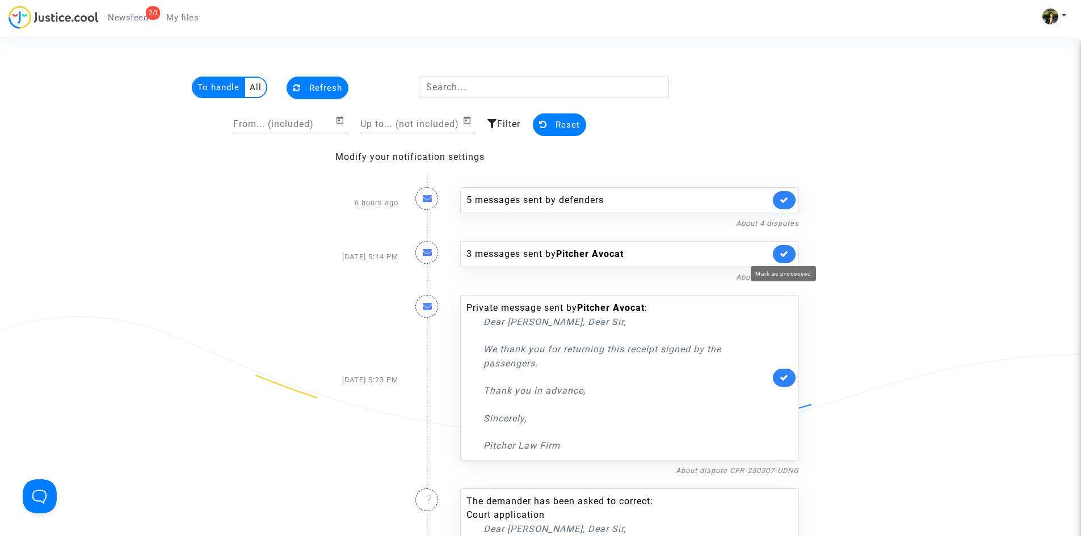
drag, startPoint x: 786, startPoint y: 247, endPoint x: 787, endPoint y: 234, distance: 13.1
click at [786, 245] on link at bounding box center [784, 254] width 23 height 18
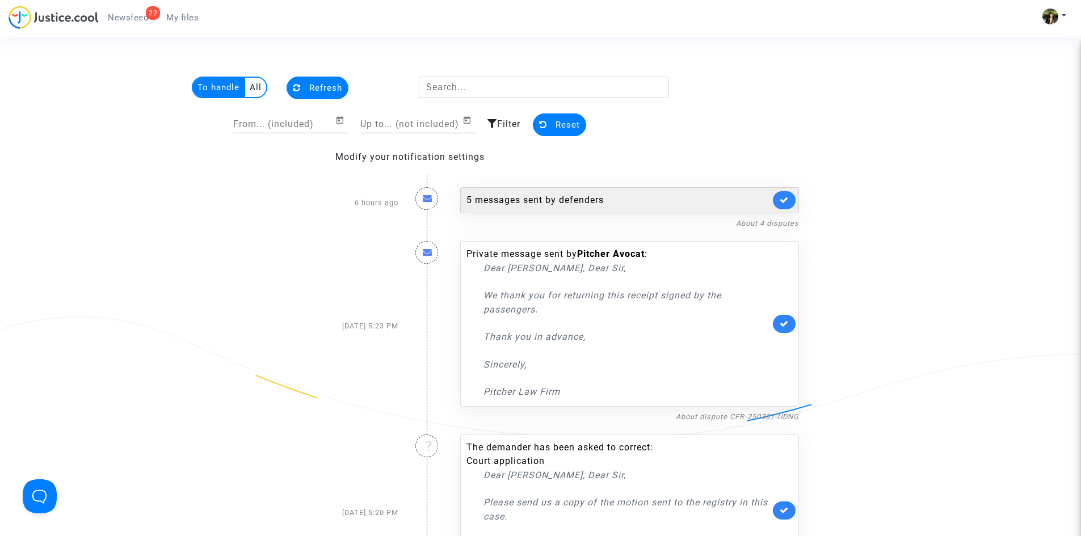
click at [789, 204] on link at bounding box center [784, 200] width 23 height 18
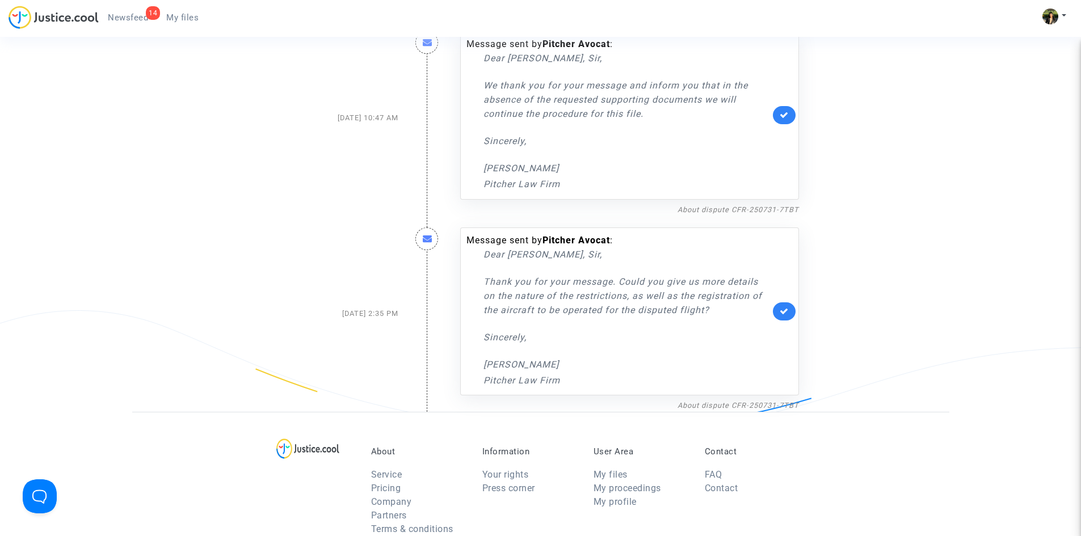
scroll to position [2383, 0]
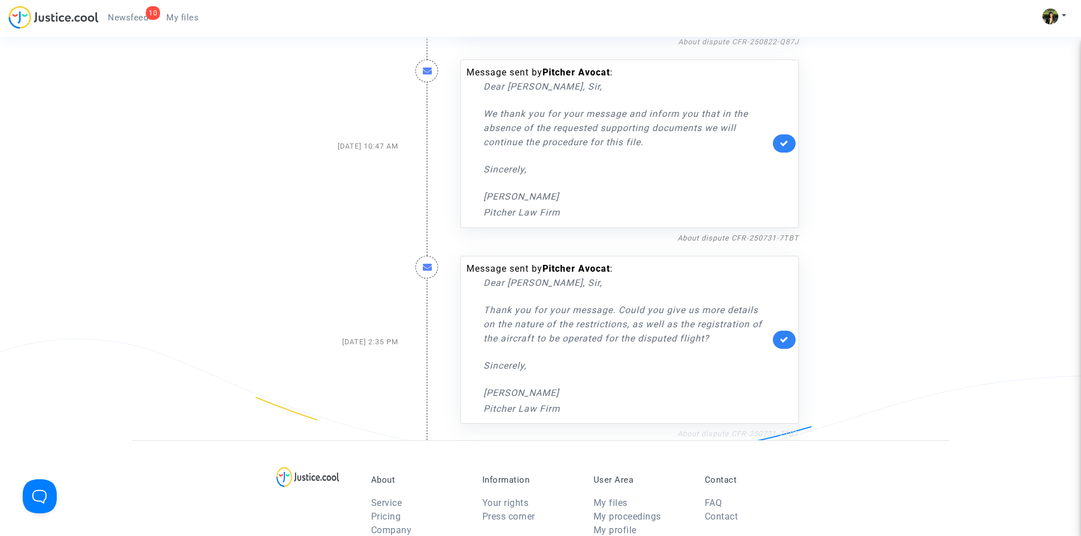
click at [752, 429] on link "About dispute CFR-250731-7TBT" at bounding box center [737, 433] width 121 height 9
click at [784, 335] on icon at bounding box center [784, 339] width 9 height 9
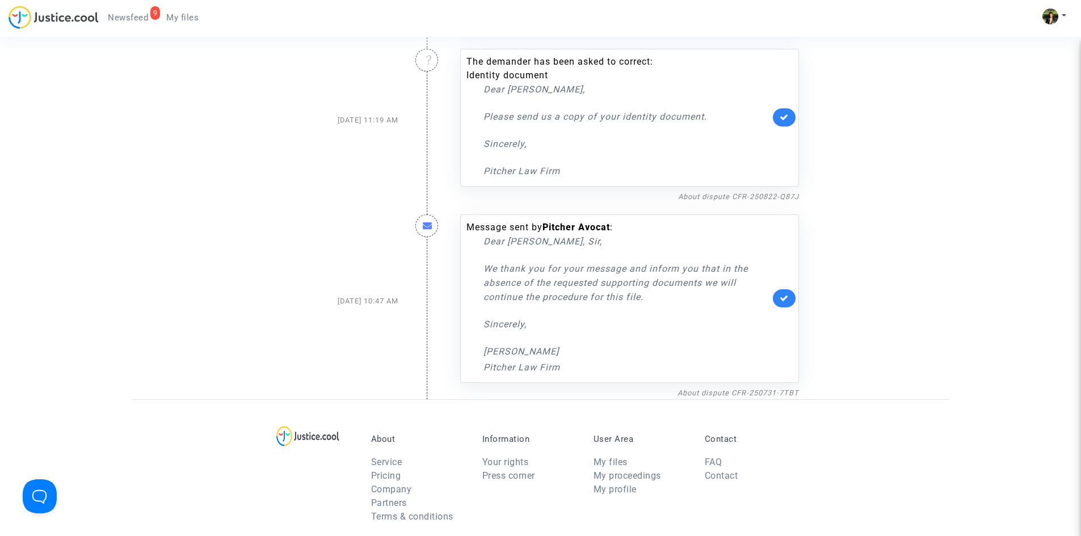
scroll to position [2213, 0]
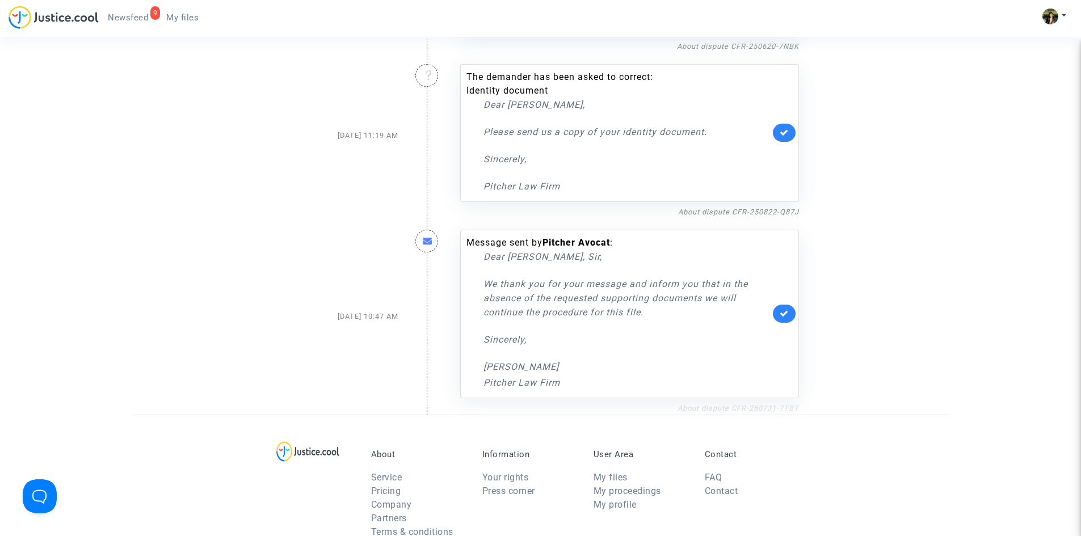
click at [720, 404] on link "About dispute CFR-250731-7TBT" at bounding box center [737, 408] width 121 height 9
click at [780, 309] on icon at bounding box center [784, 313] width 9 height 9
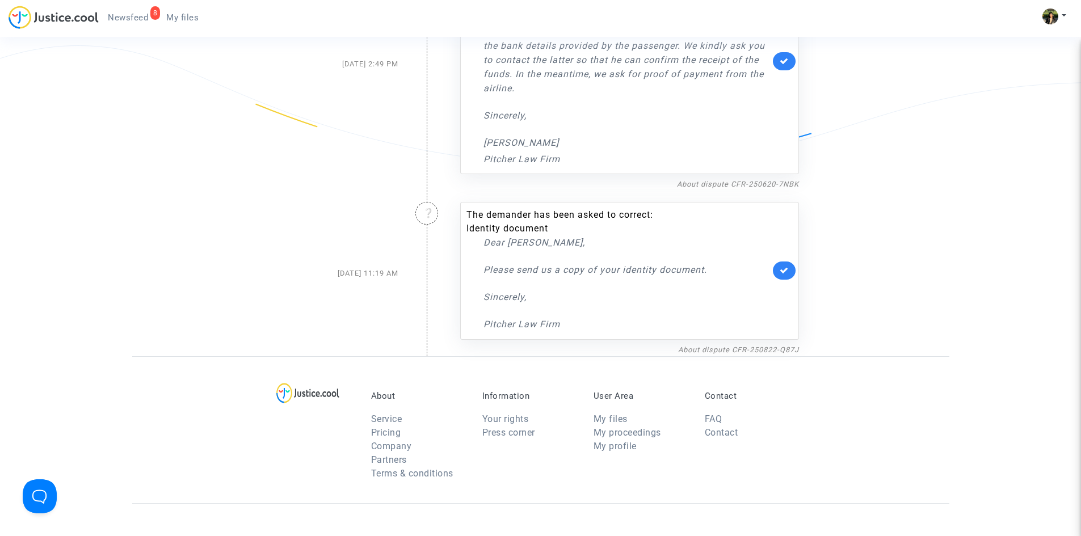
scroll to position [2042, 0]
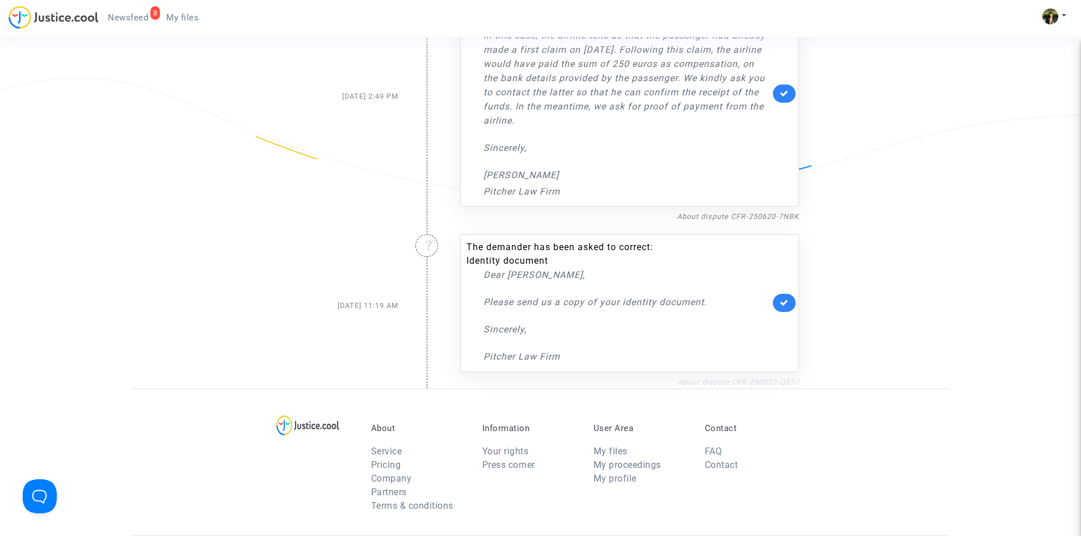
click at [732, 378] on link "About dispute CFR-250822-Q87J" at bounding box center [738, 382] width 121 height 9
click at [785, 298] on icon at bounding box center [784, 302] width 9 height 9
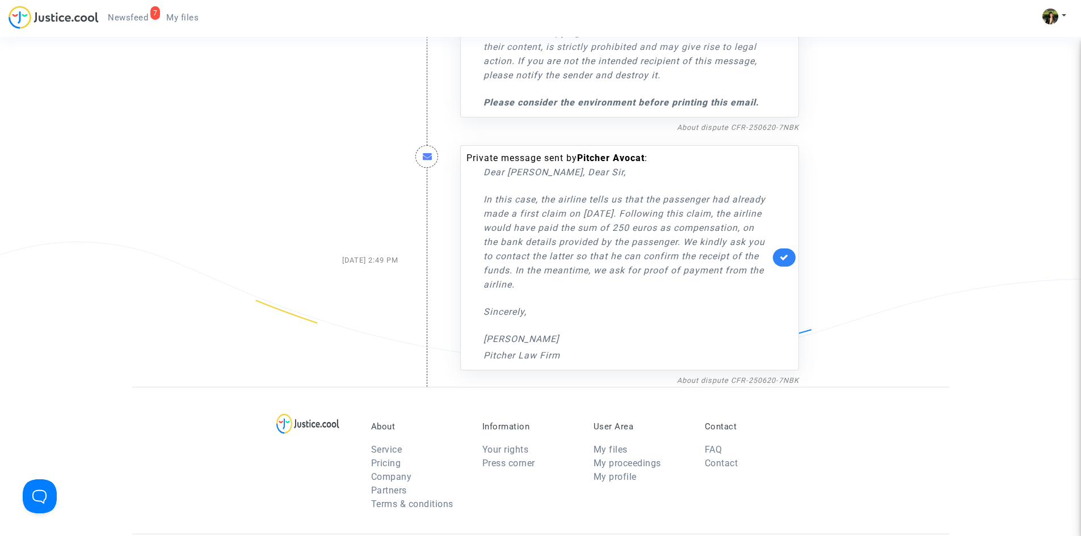
scroll to position [1852, 0]
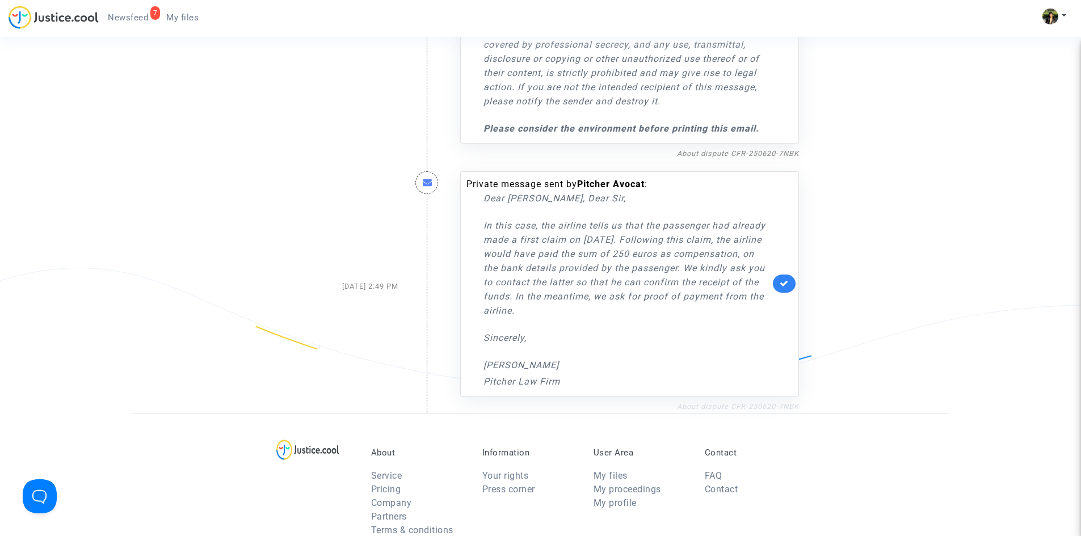
click at [748, 402] on font "About dispute CFR-250620-7NBK" at bounding box center [738, 406] width 122 height 9
click at [789, 275] on link at bounding box center [784, 284] width 23 height 18
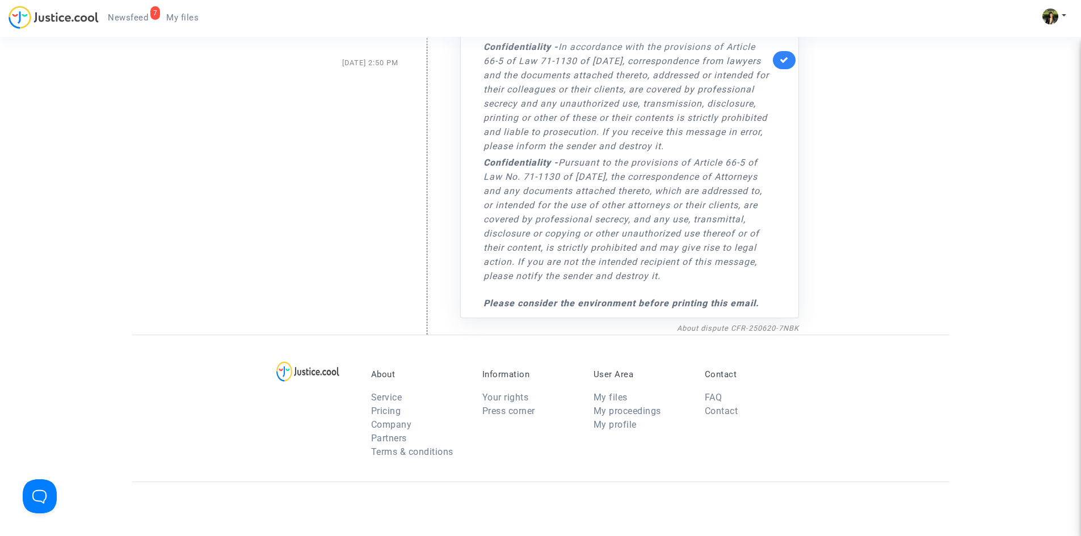
scroll to position [1682, 0]
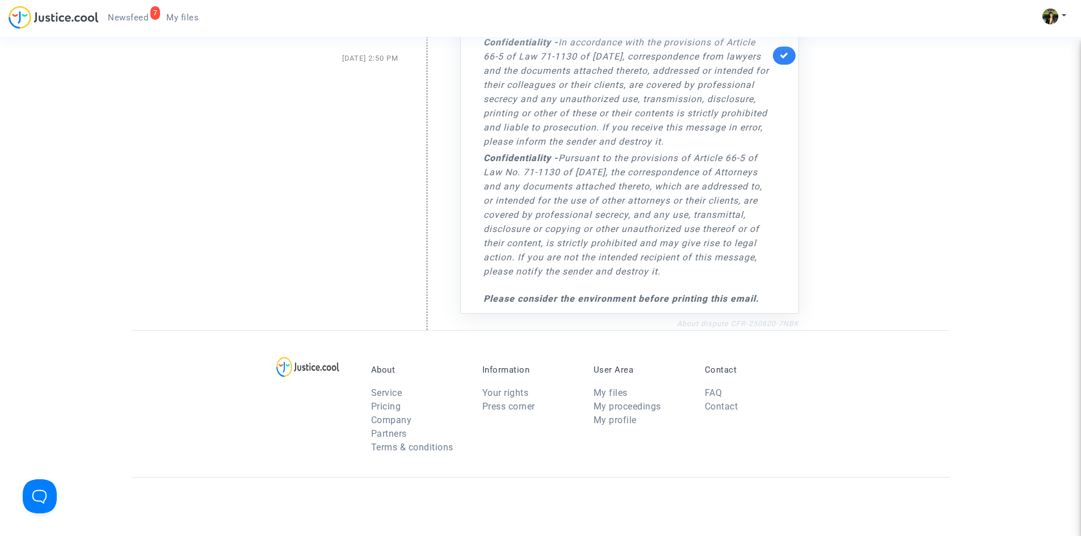
click at [709, 319] on link "About dispute CFR-250620-7NBK" at bounding box center [738, 323] width 122 height 9
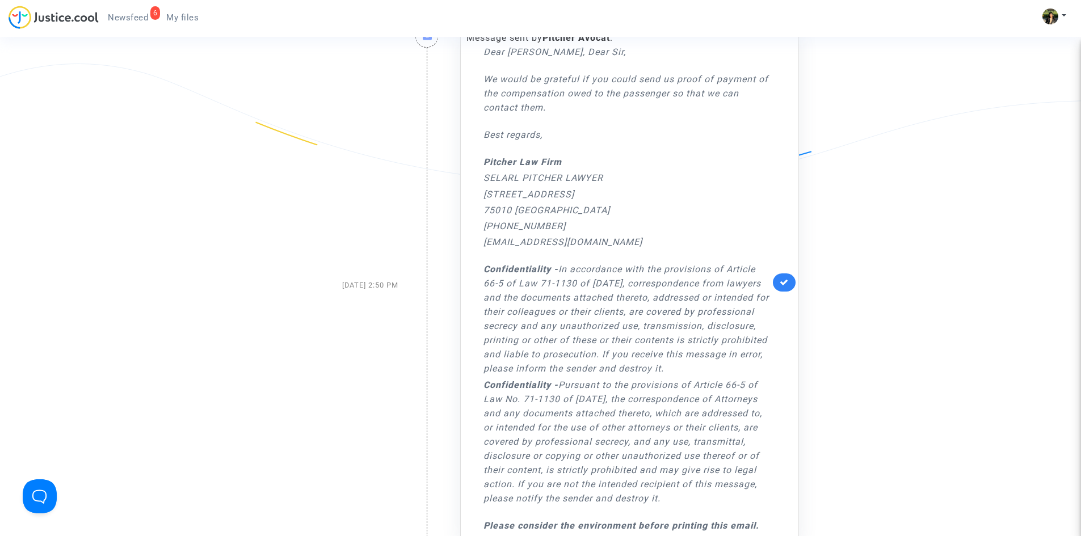
click at [786, 273] on link at bounding box center [784, 282] width 23 height 18
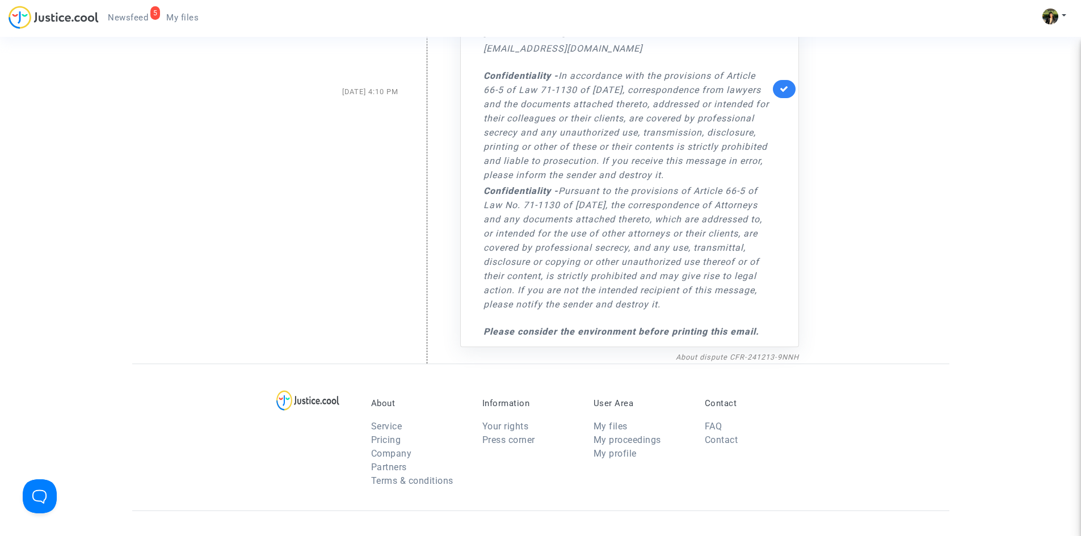
scroll to position [1113, 0]
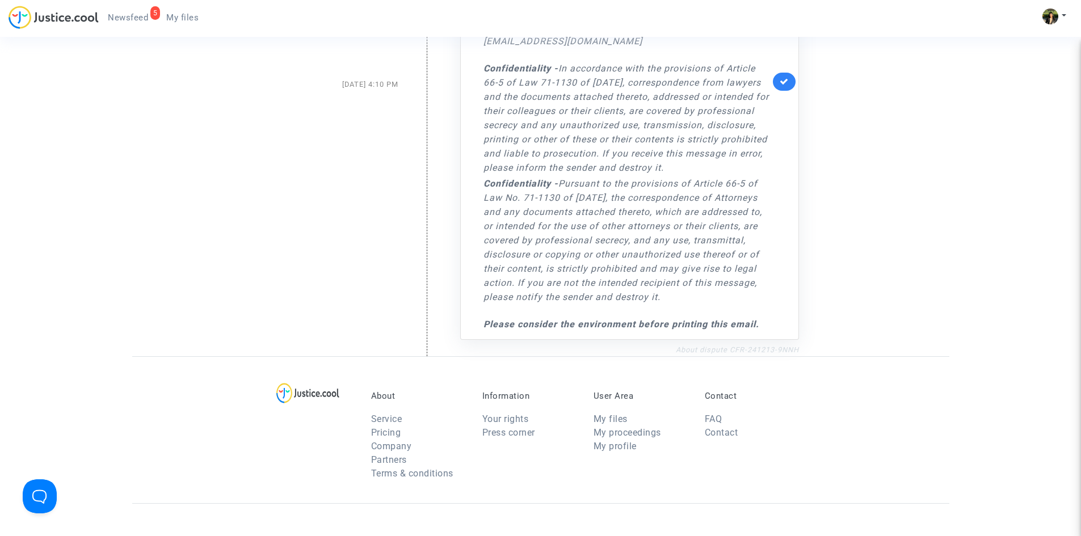
click at [741, 346] on link "About dispute CFR-241213-9NNH" at bounding box center [737, 350] width 123 height 9
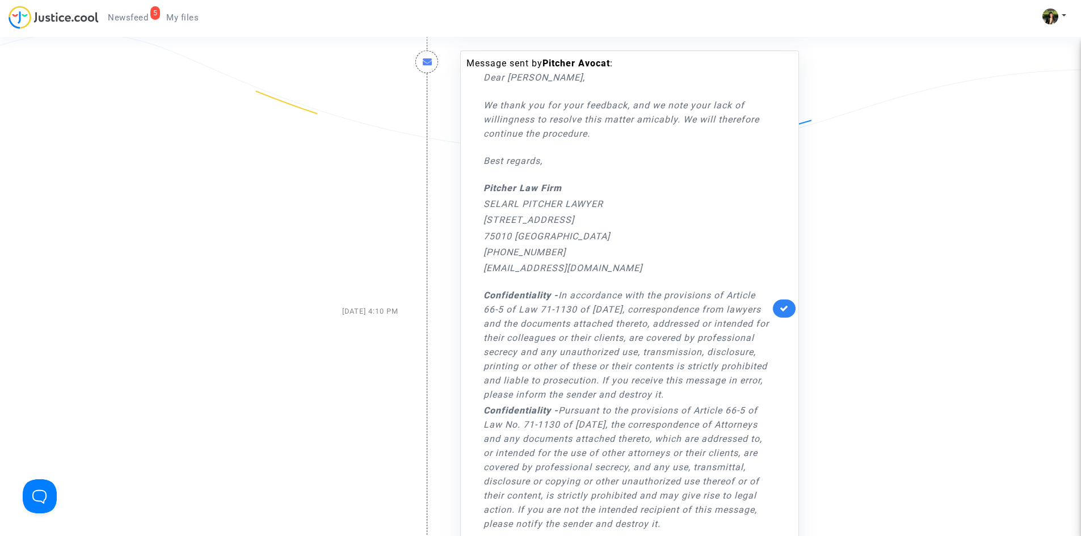
click at [782, 300] on link at bounding box center [784, 309] width 23 height 18
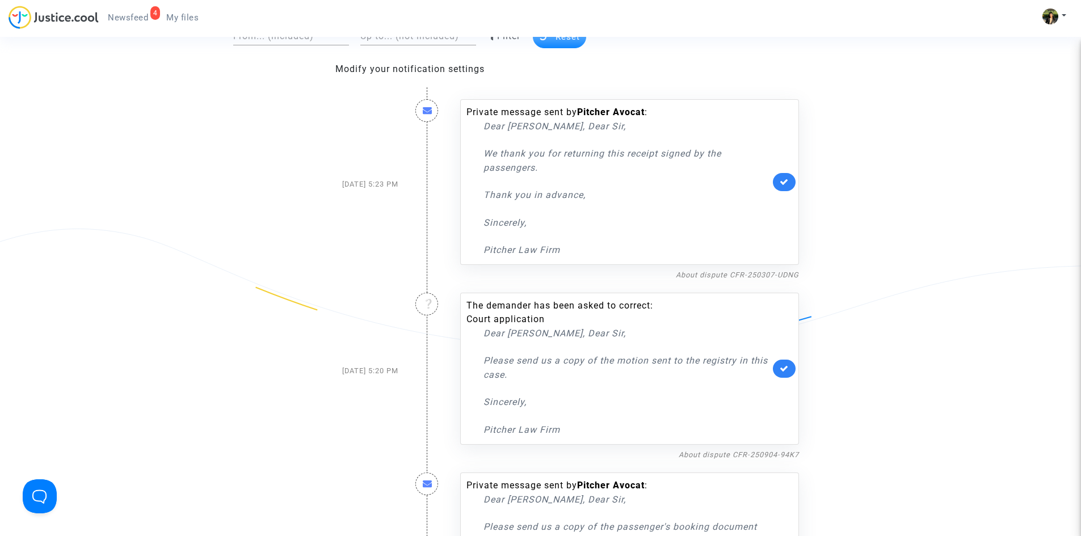
scroll to position [0, 0]
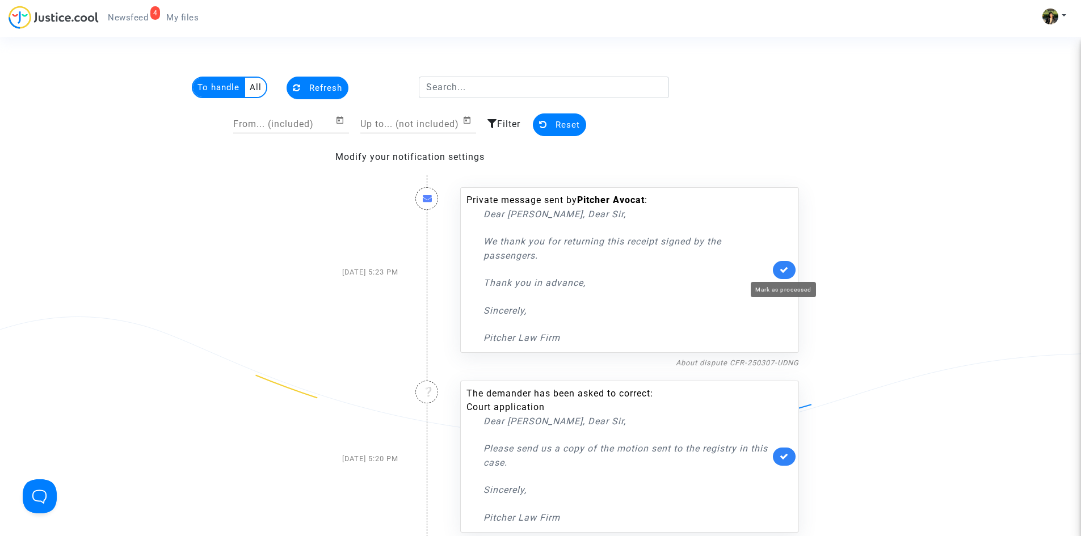
click at [782, 269] on icon at bounding box center [784, 270] width 9 height 9
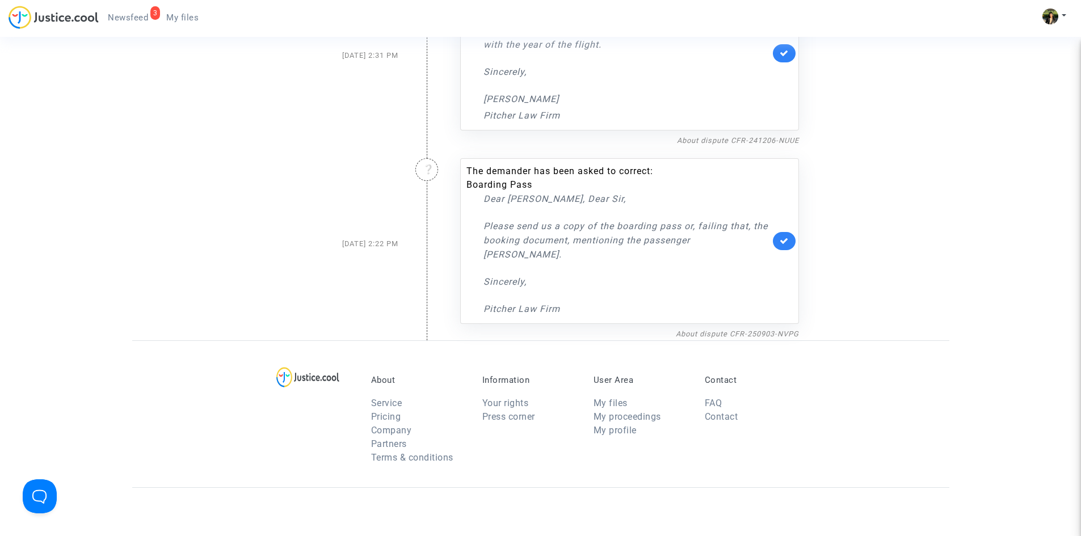
scroll to position [397, 0]
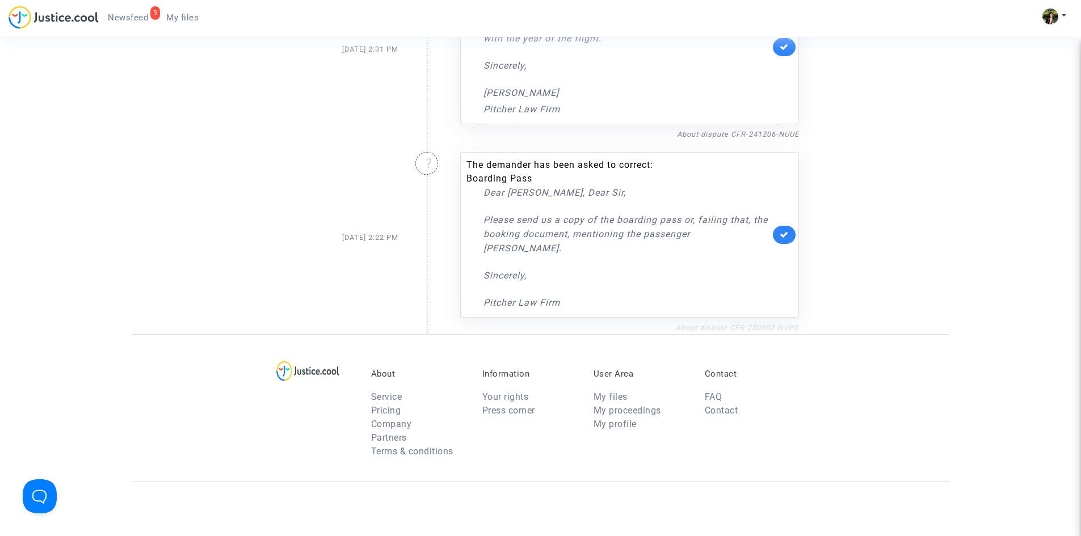
click at [750, 323] on link "About dispute CFR-250903-NVPG" at bounding box center [737, 327] width 123 height 9
click at [786, 230] on icon at bounding box center [784, 234] width 9 height 9
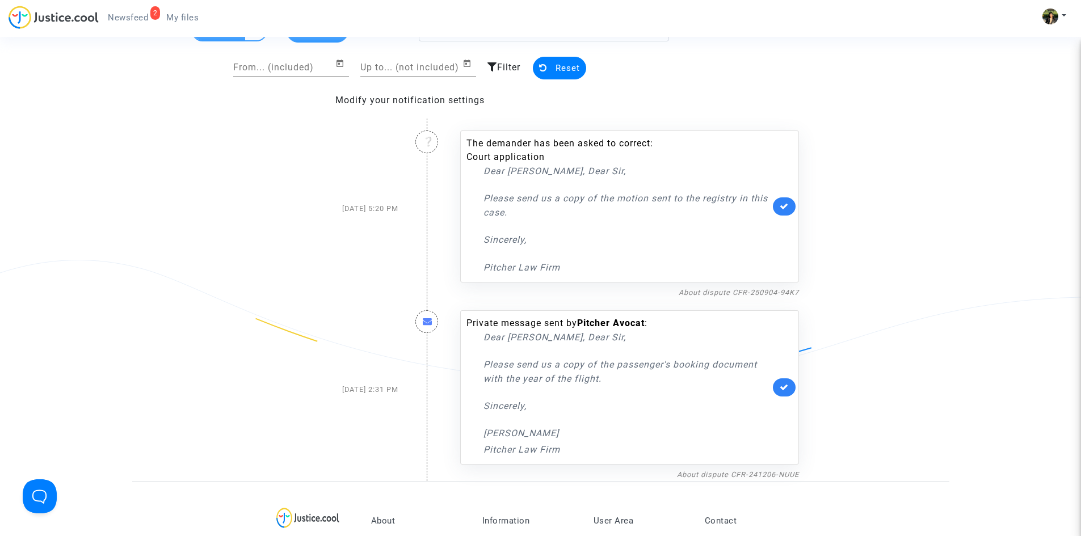
scroll to position [113, 0]
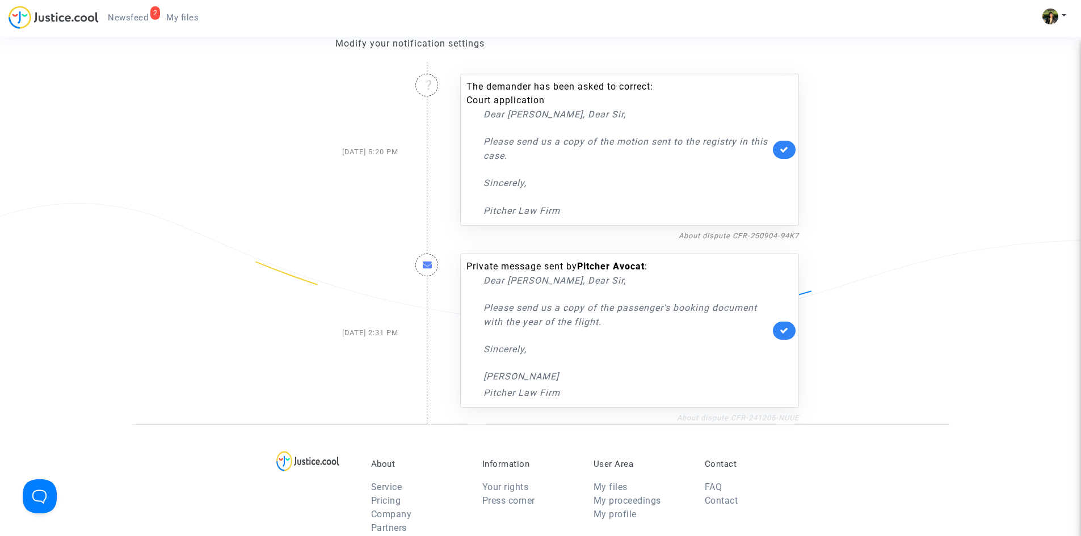
click at [711, 422] on link "About dispute CFR-241206-NUUE" at bounding box center [738, 418] width 122 height 9
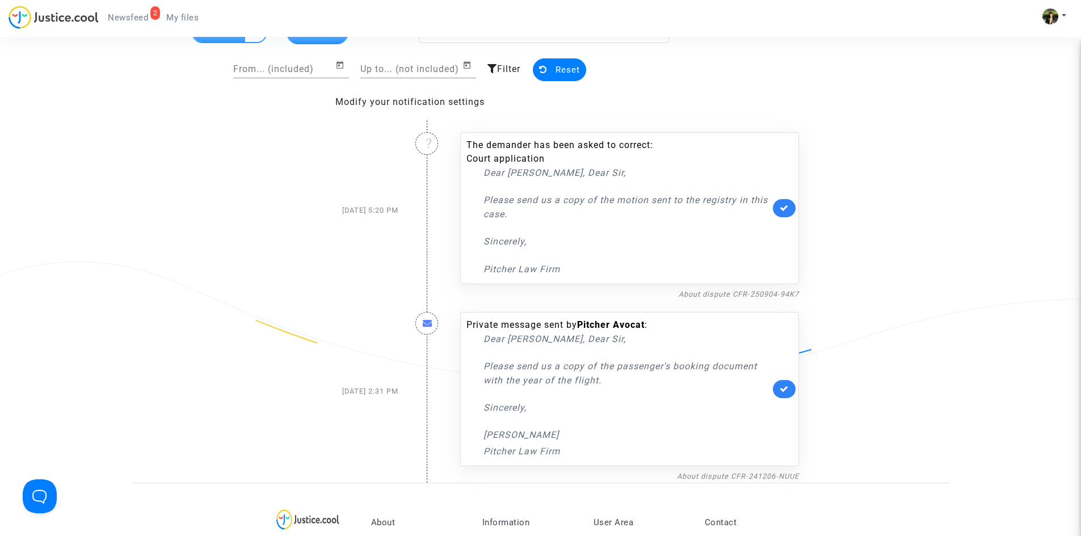
scroll to position [0, 0]
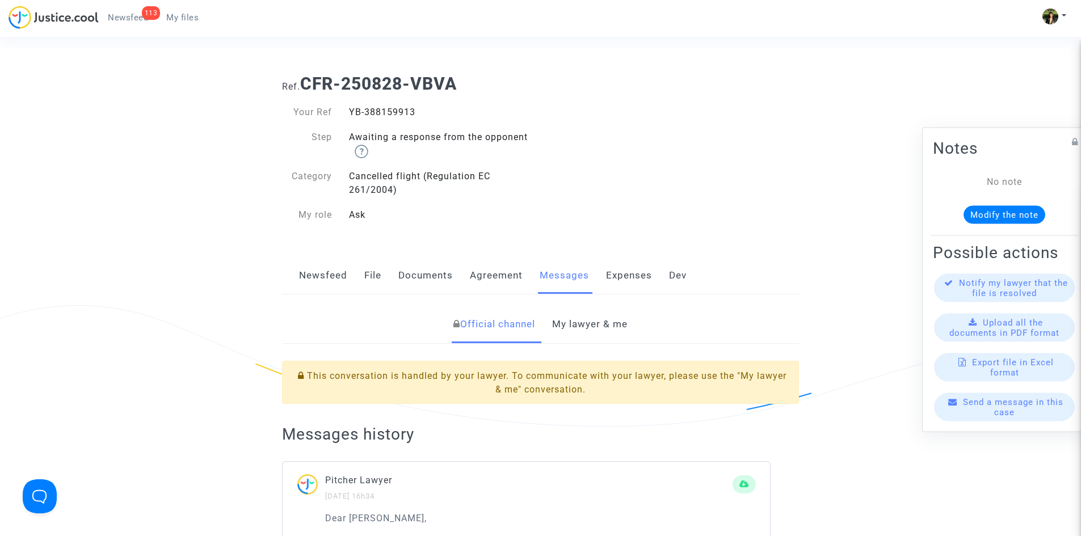
click at [595, 330] on link "My lawyer & me" at bounding box center [589, 324] width 75 height 37
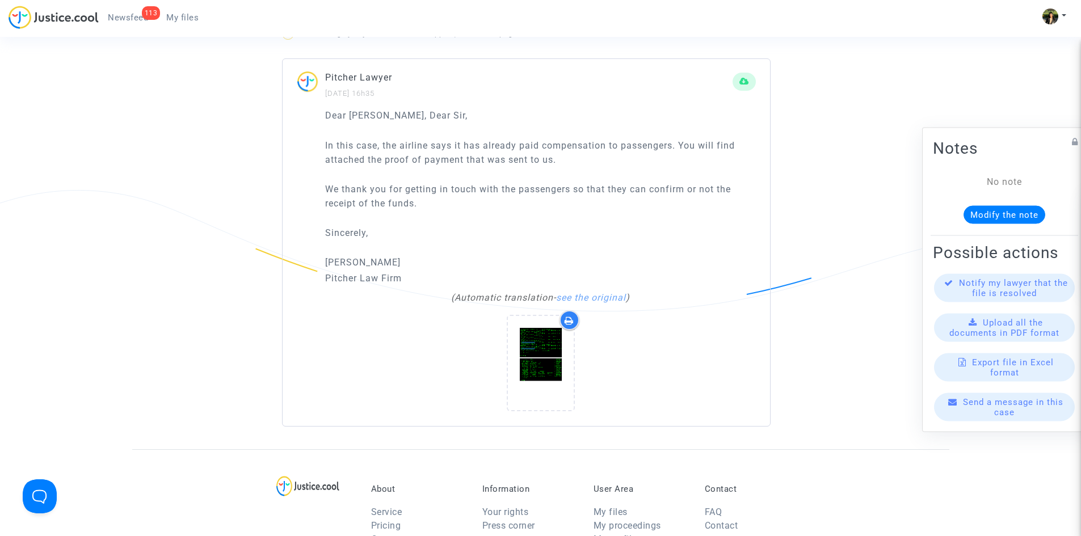
scroll to position [681, 0]
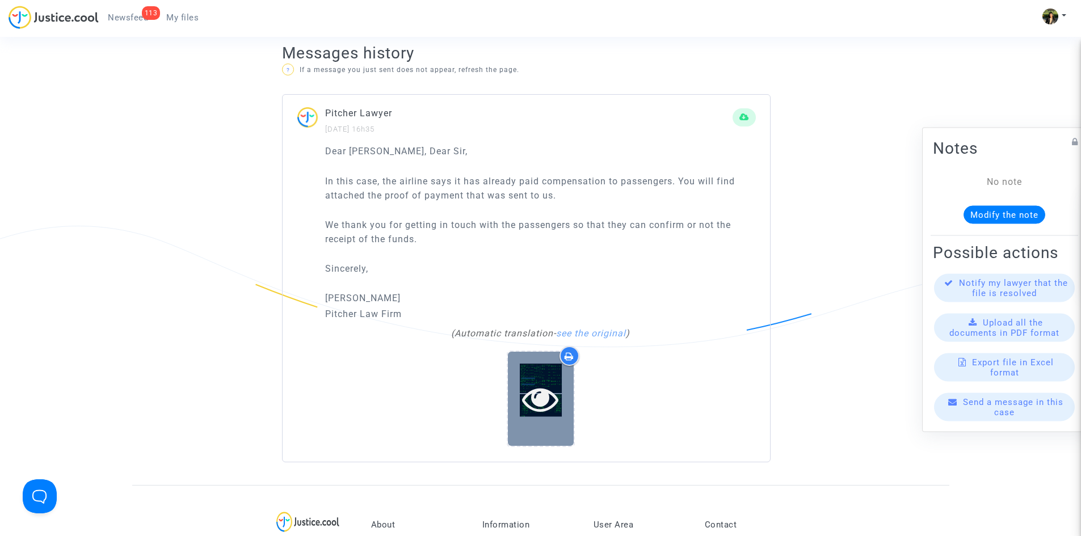
click at [531, 381] on div at bounding box center [541, 399] width 66 height 94
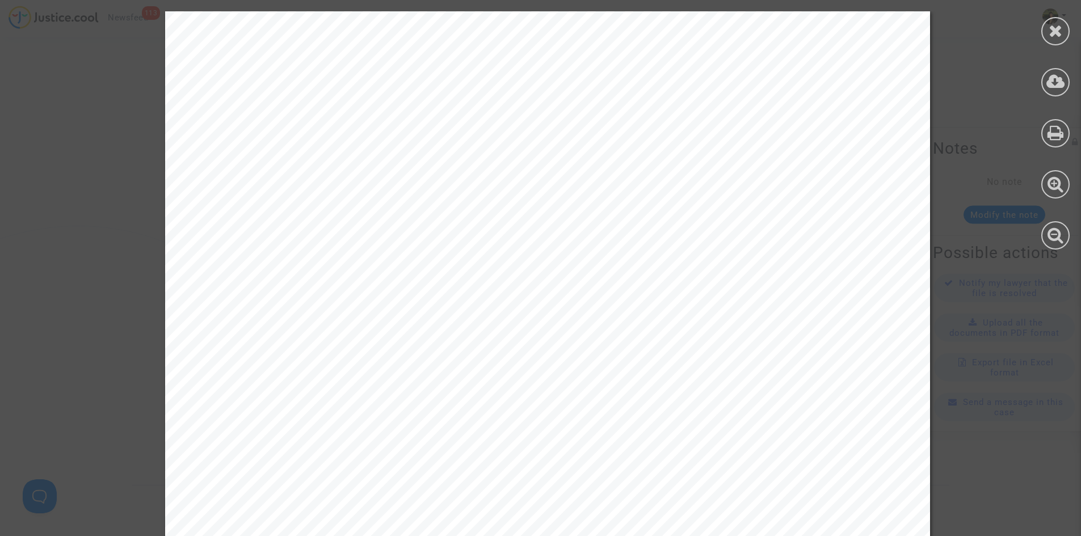
click at [1052, 26] on icon at bounding box center [1055, 30] width 14 height 17
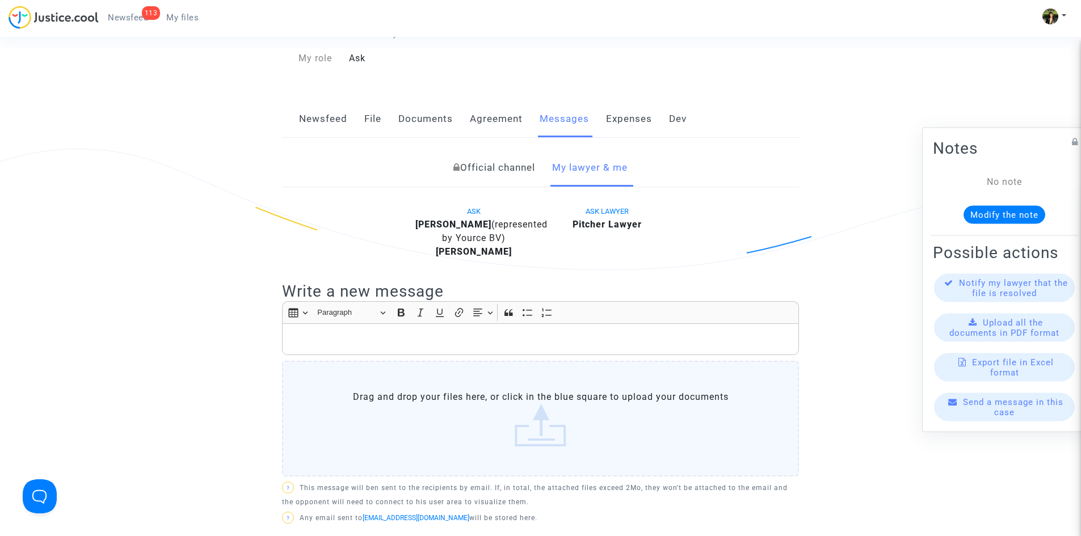
scroll to position [0, 0]
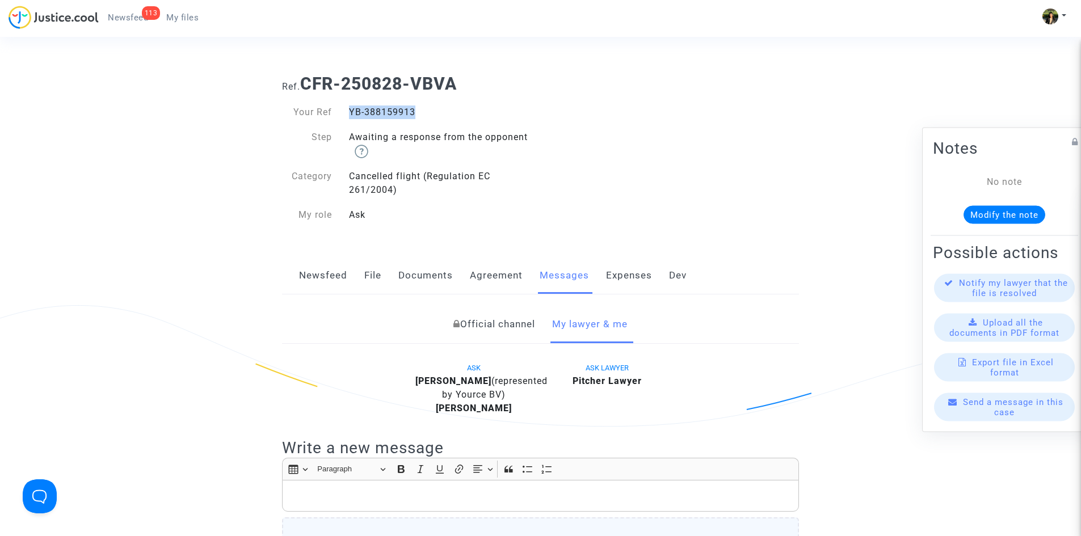
drag, startPoint x: 422, startPoint y: 109, endPoint x: 348, endPoint y: 110, distance: 73.8
click at [348, 110] on div "YB-388159913" at bounding box center [440, 113] width 200 height 14
copy font "YB-388159913"
drag, startPoint x: 460, startPoint y: 74, endPoint x: 304, endPoint y: 79, distance: 156.7
click at [304, 79] on b "CFR-250828-VBVA" at bounding box center [378, 84] width 157 height 20
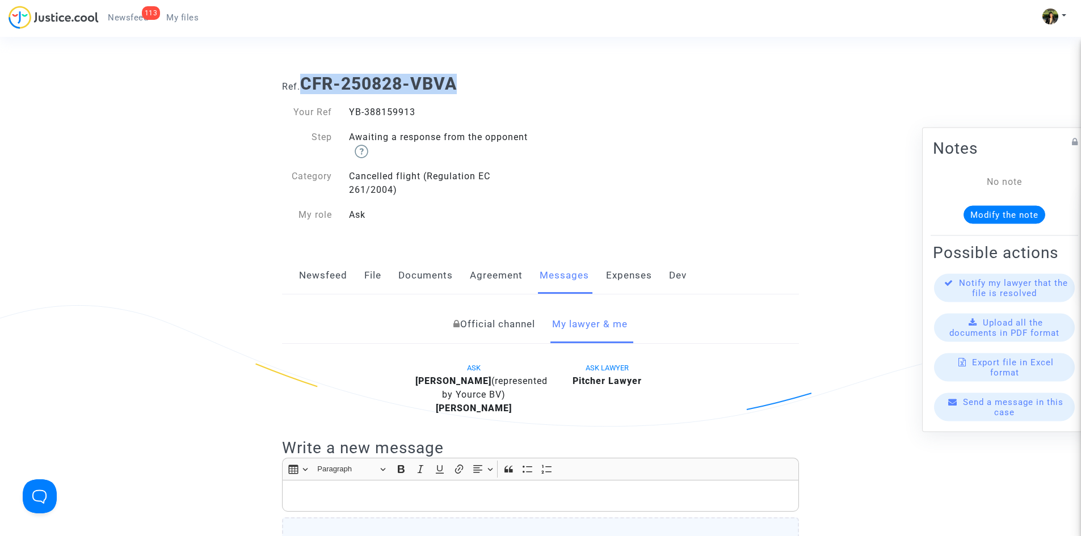
copy b "CFR-250828-VBVA"
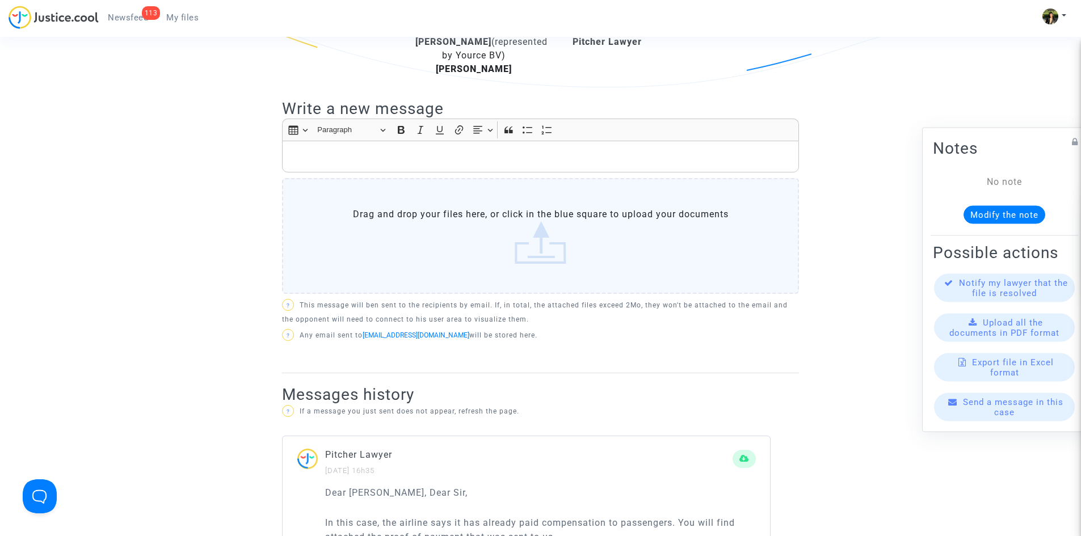
scroll to position [340, 0]
click at [409, 163] on p "Rich Text Editor, main" at bounding box center [540, 156] width 505 height 14
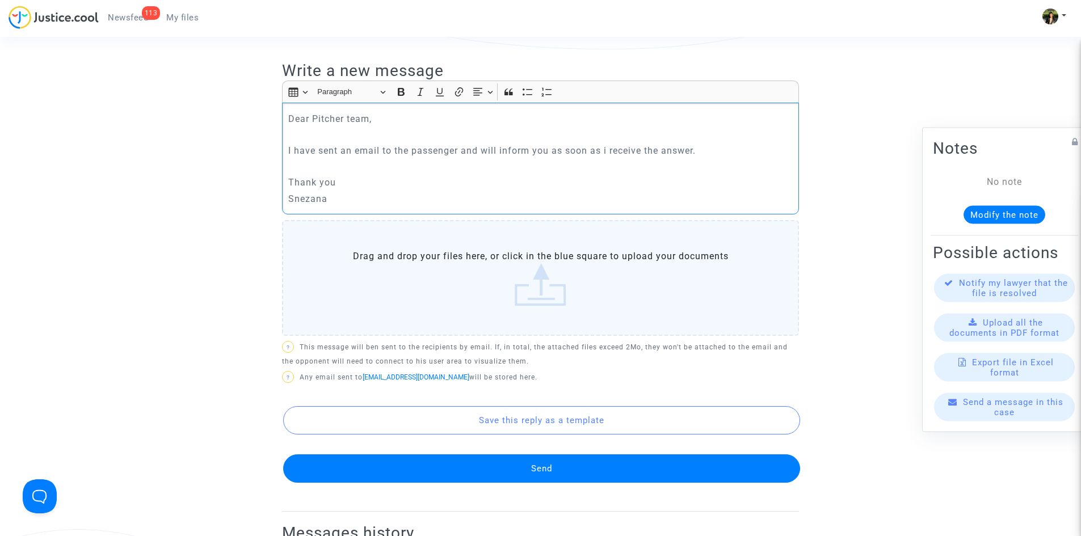
scroll to position [397, 0]
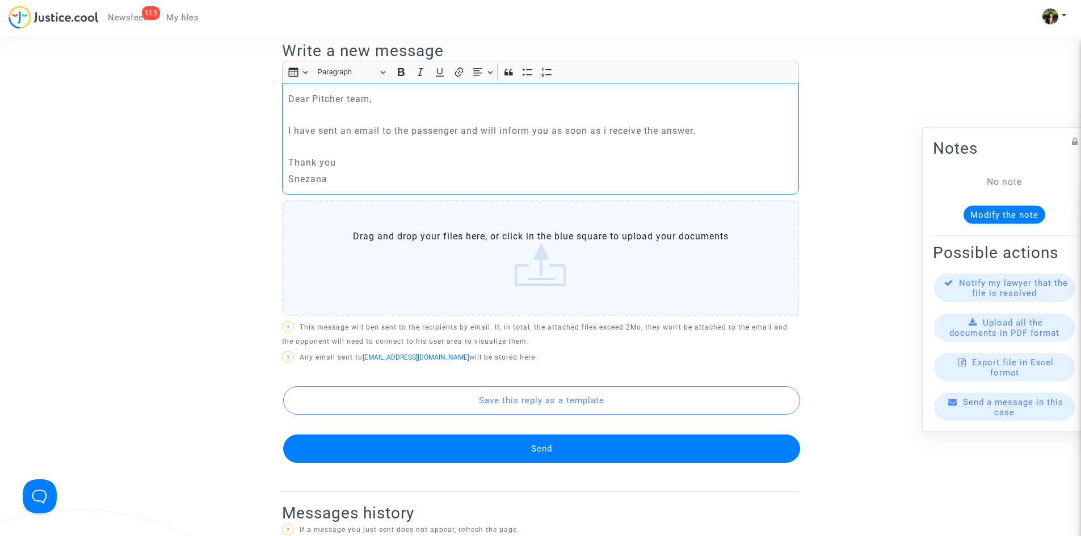
click at [475, 460] on button "Send" at bounding box center [541, 449] width 517 height 28
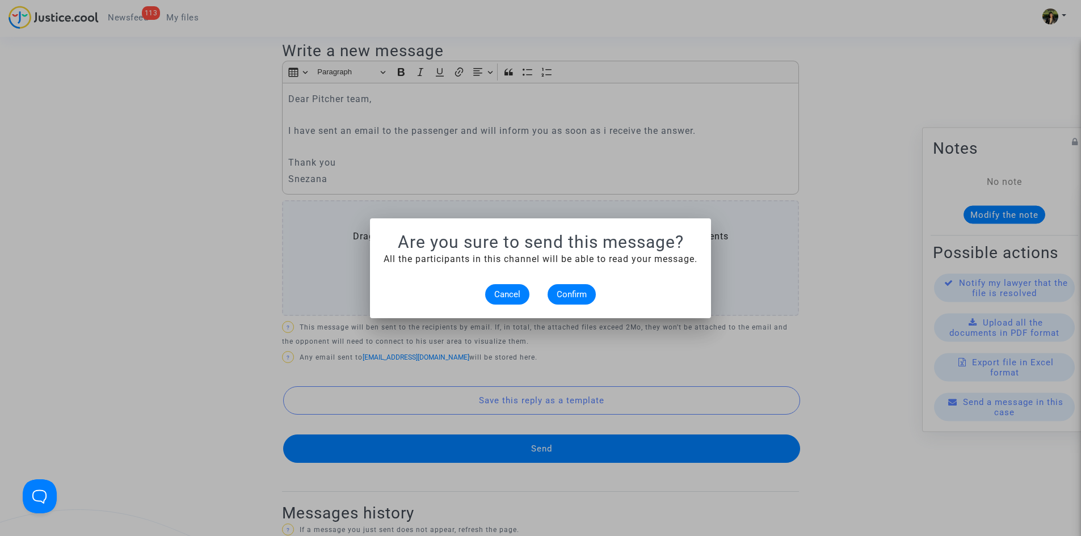
scroll to position [0, 0]
click at [562, 289] on span "Confirm" at bounding box center [572, 294] width 30 height 10
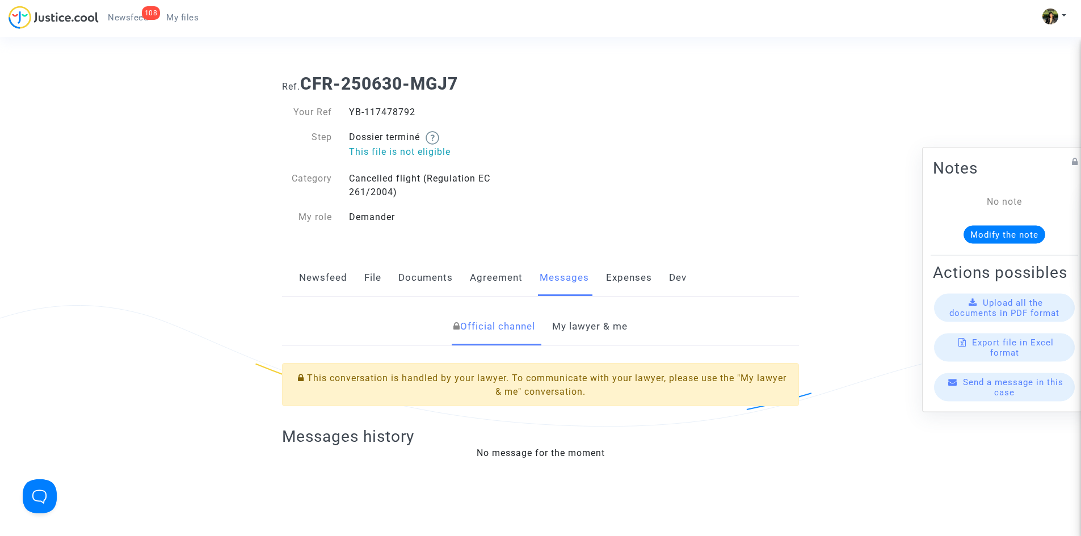
drag, startPoint x: 421, startPoint y: 106, endPoint x: 348, endPoint y: 112, distance: 73.4
click at [348, 112] on div "YB-117478792" at bounding box center [440, 113] width 200 height 14
copy div "YB-117478792"
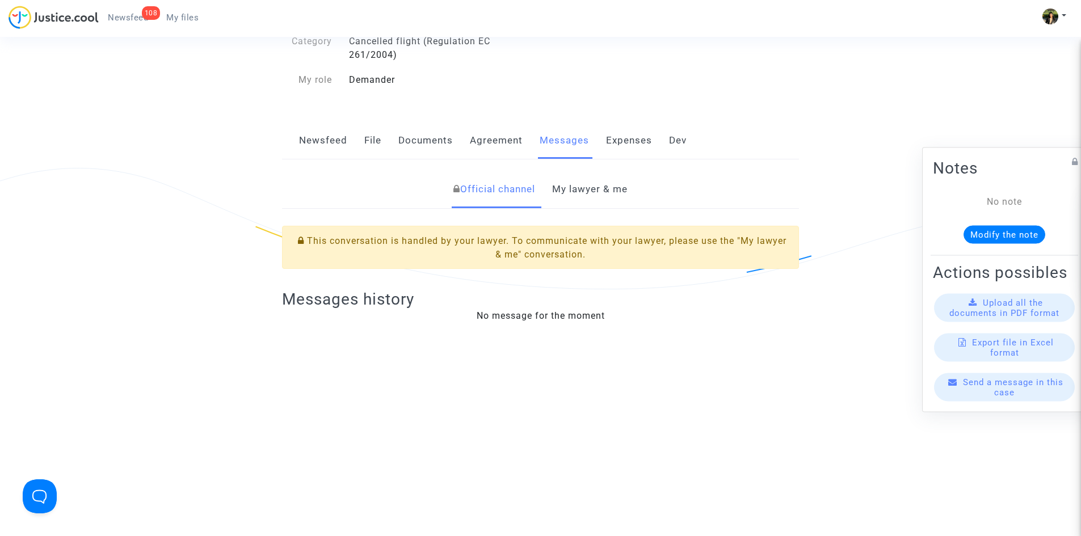
scroll to position [170, 0]
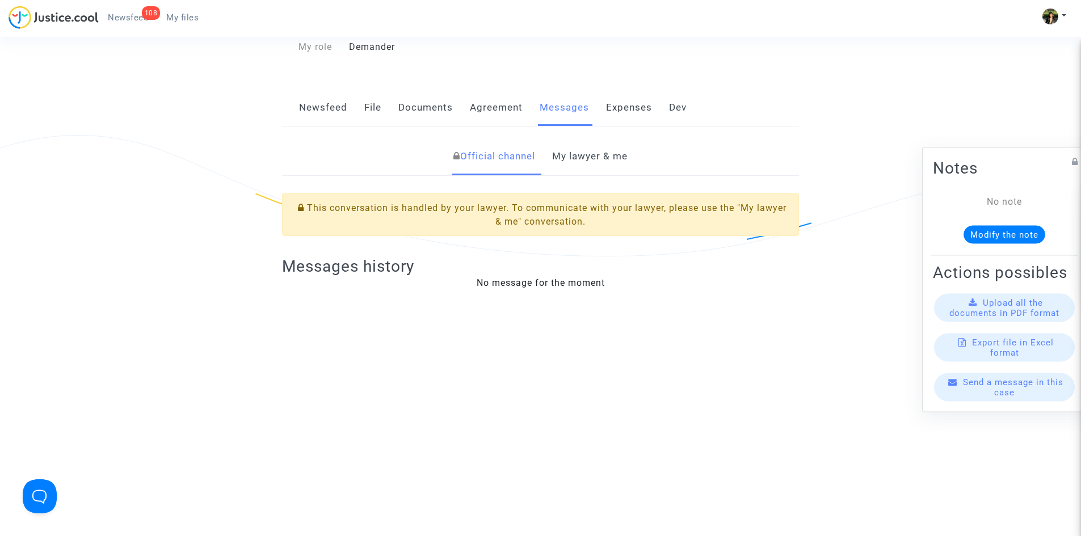
click at [595, 156] on link "My lawyer & me" at bounding box center [589, 156] width 75 height 37
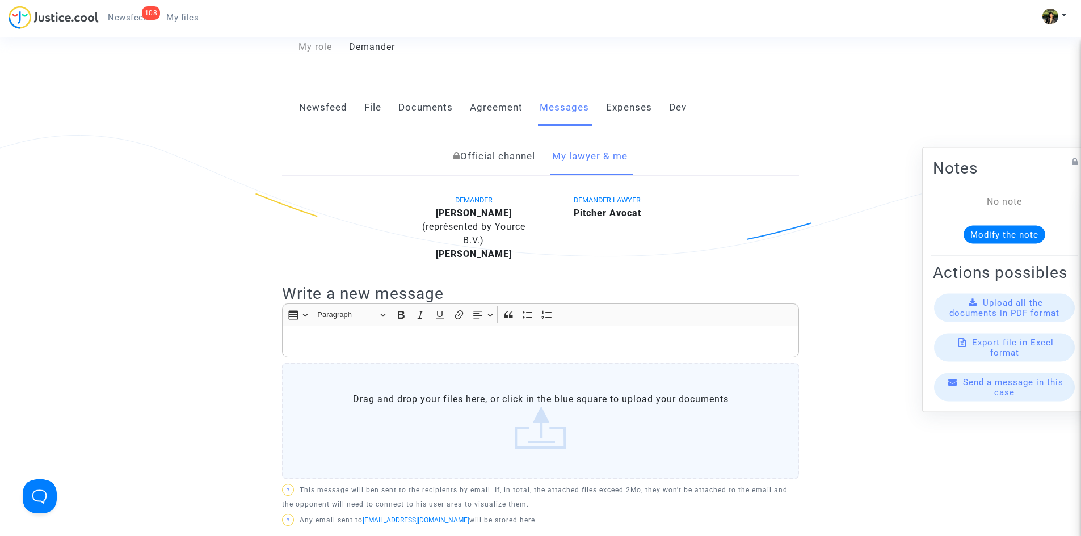
click at [466, 341] on p "Rich Text Editor, main" at bounding box center [540, 342] width 505 height 14
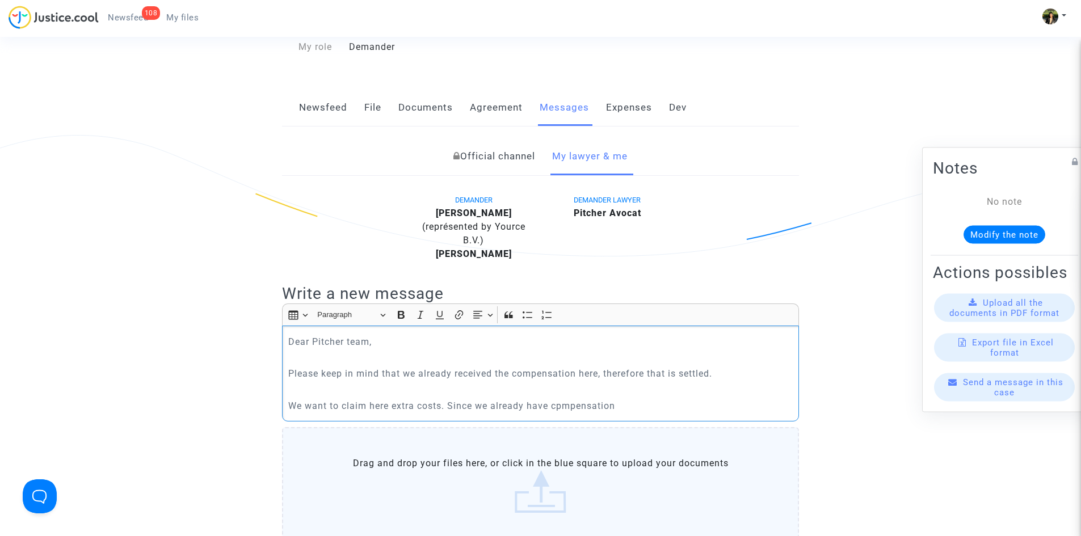
click at [562, 407] on p "We want to claim here extra costs. Since we already have cpmpensation" at bounding box center [540, 406] width 505 height 14
click at [629, 411] on p "We want to claim here extra costs. Since we already have compensation" at bounding box center [540, 406] width 505 height 14
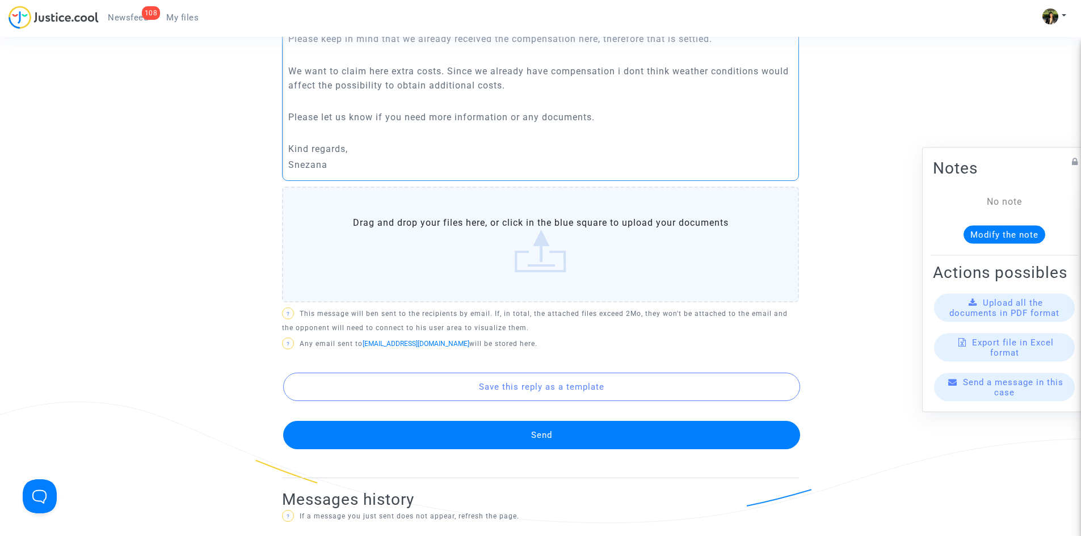
scroll to position [511, 0]
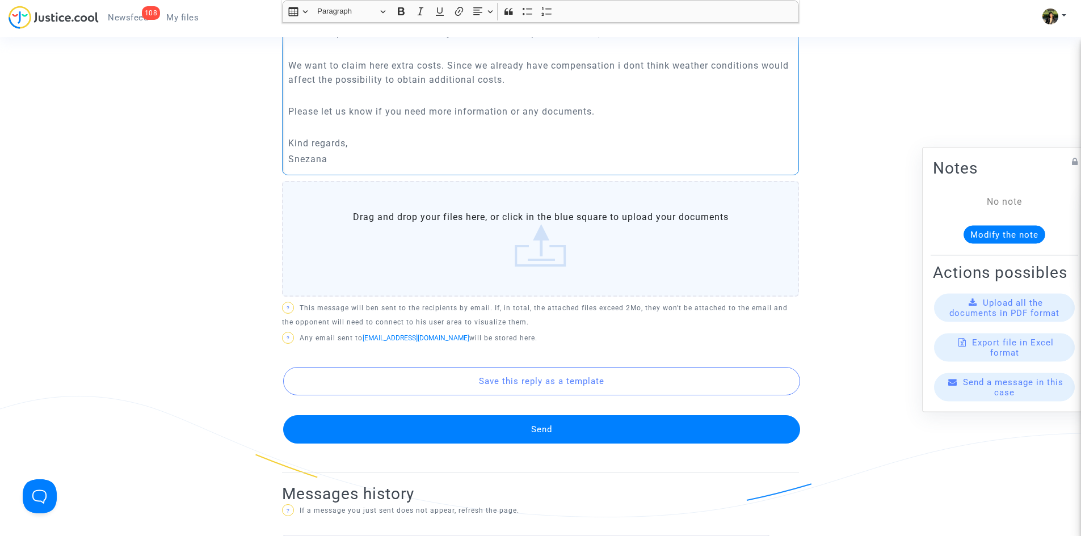
click at [550, 426] on button "Send" at bounding box center [541, 429] width 517 height 28
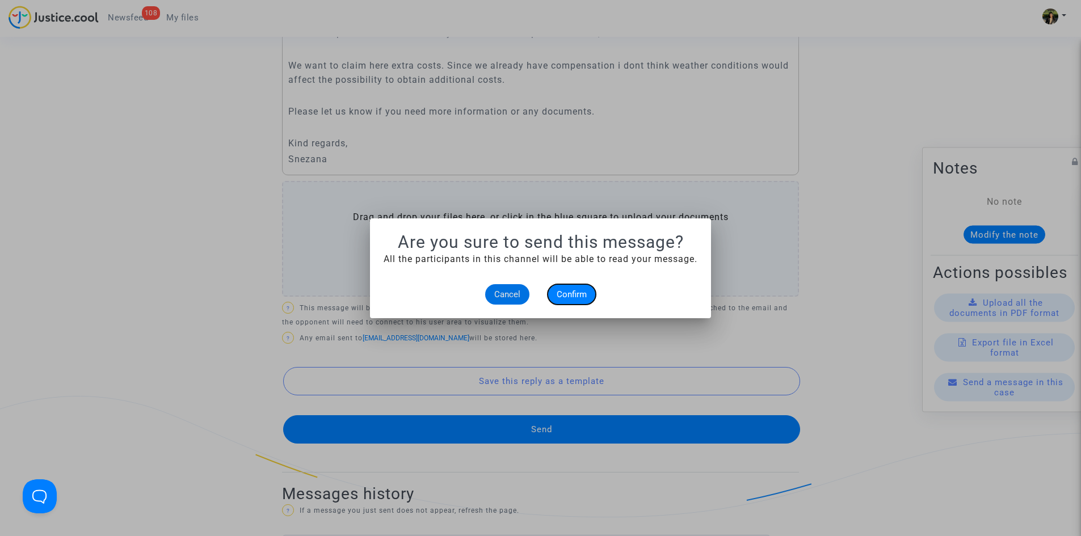
click at [571, 292] on span "Confirm" at bounding box center [572, 294] width 30 height 10
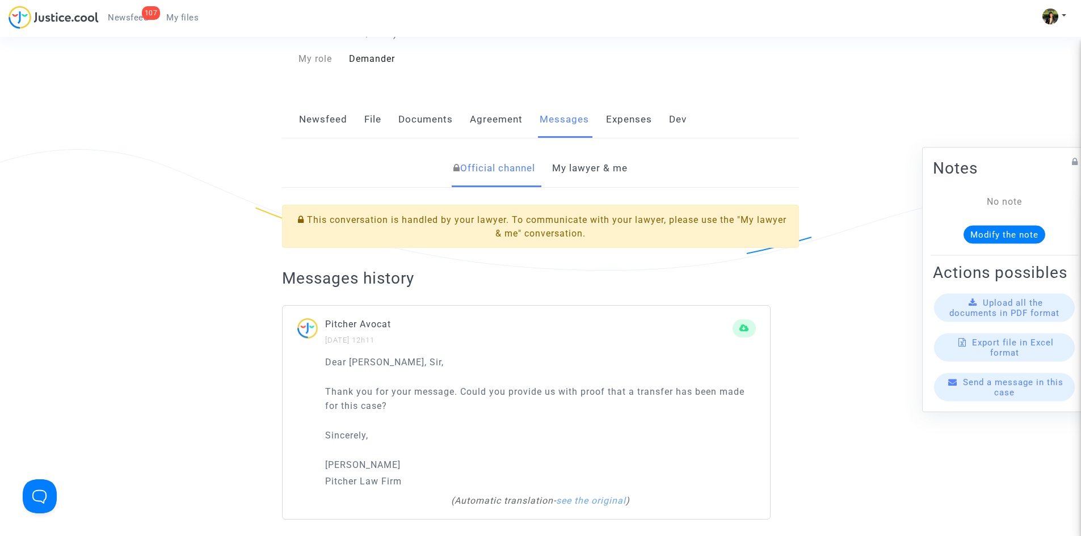
scroll to position [113, 0]
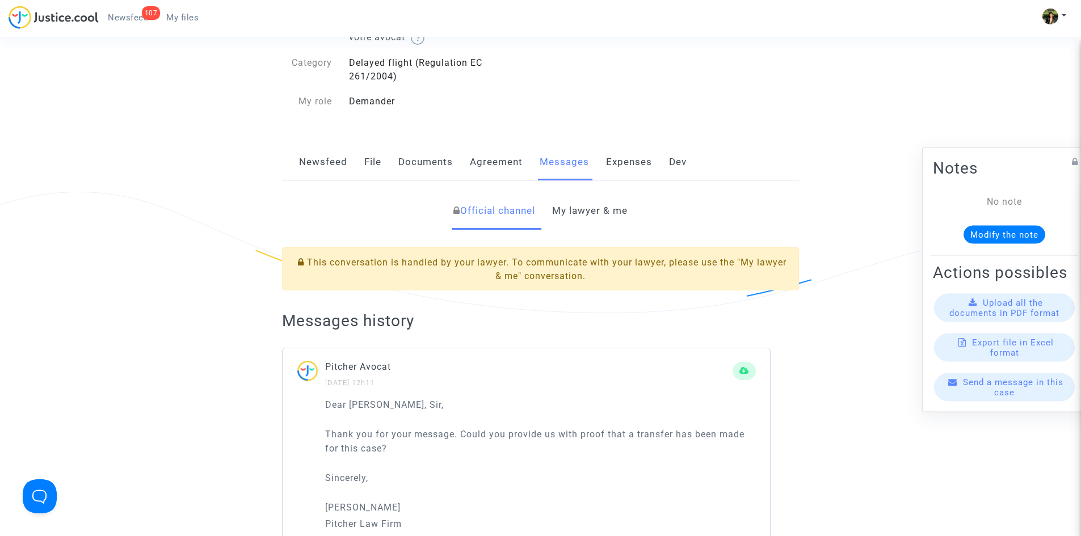
click at [604, 216] on link "My lawyer & me" at bounding box center [589, 210] width 75 height 37
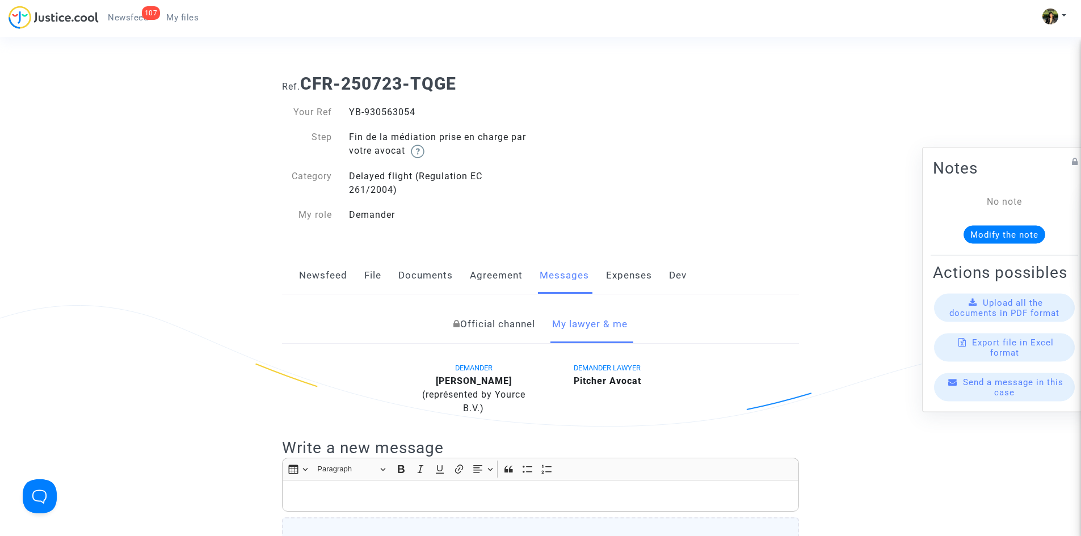
drag, startPoint x: 422, startPoint y: 114, endPoint x: 347, endPoint y: 112, distance: 74.9
click at [347, 112] on div "YB-930563054" at bounding box center [440, 113] width 200 height 14
copy div "YB-930563054"
drag, startPoint x: 461, startPoint y: 80, endPoint x: 308, endPoint y: 79, distance: 153.2
click at [308, 79] on h1 "Ref. CFR-250723-TQGE" at bounding box center [540, 84] width 517 height 20
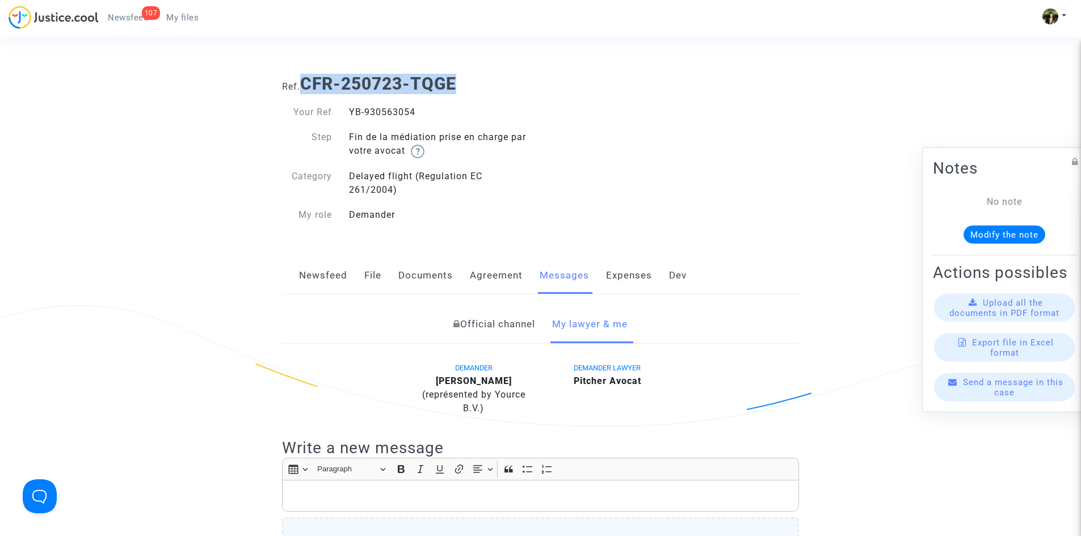
copy b "CFR-250723-TQGE"
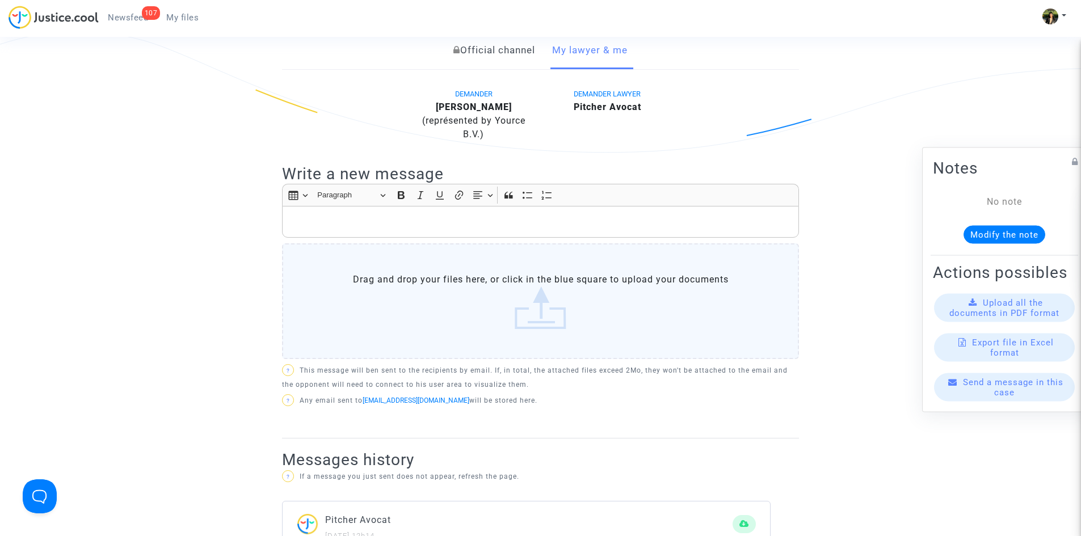
scroll to position [284, 0]
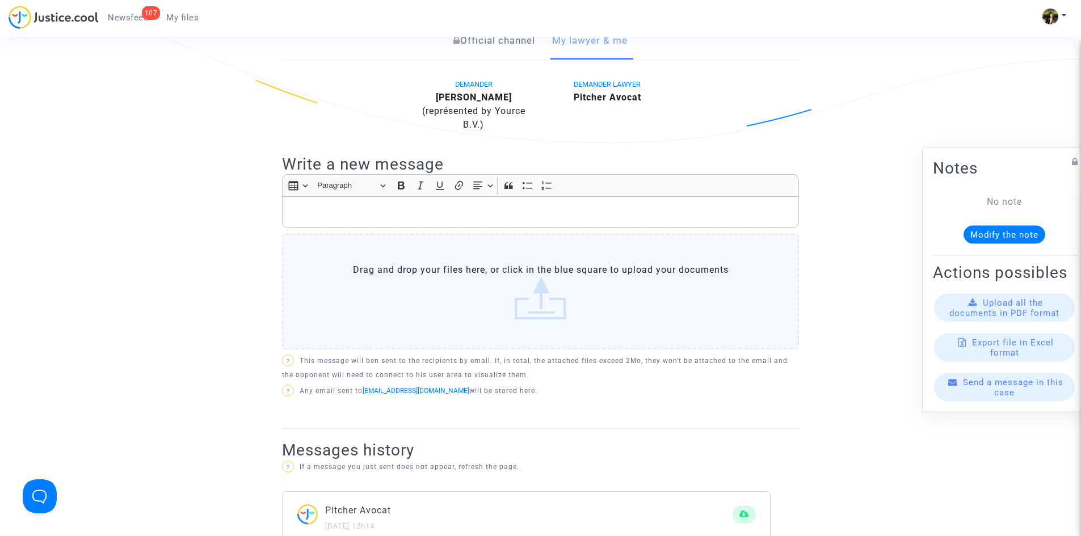
click at [458, 212] on p "Rich Text Editor, main" at bounding box center [540, 212] width 505 height 14
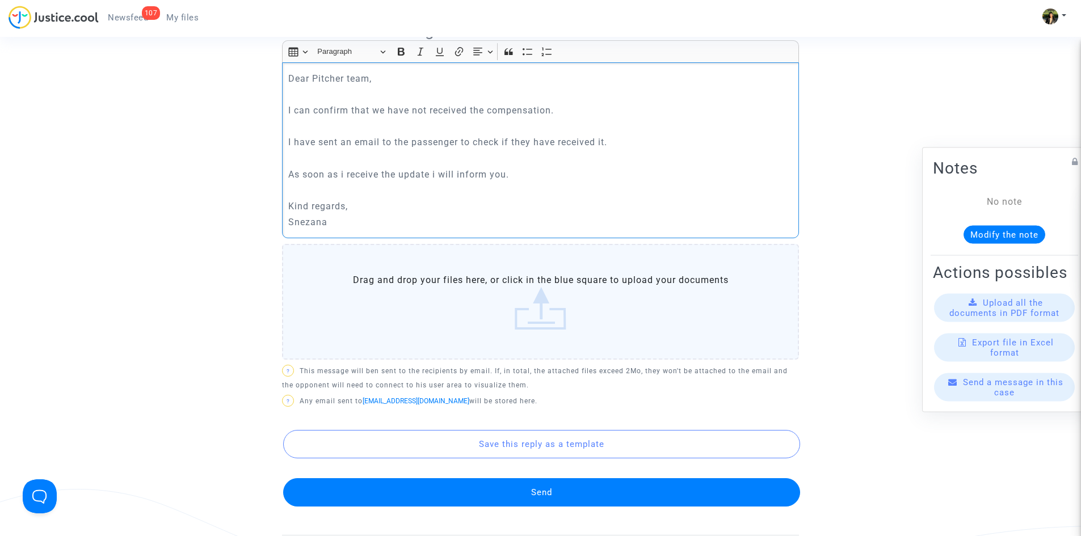
scroll to position [511, 0]
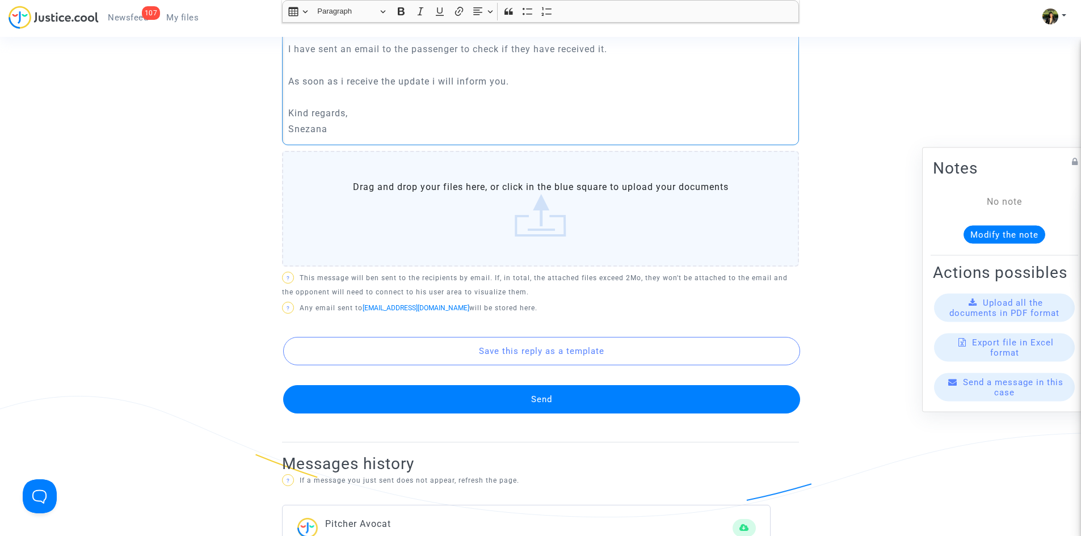
click at [525, 398] on button "Send" at bounding box center [541, 399] width 517 height 28
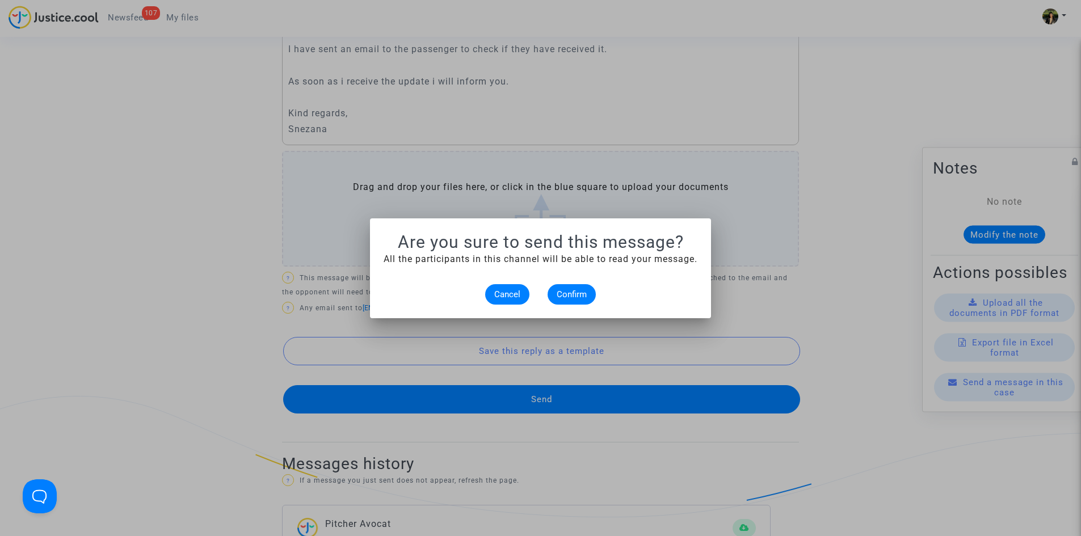
scroll to position [0, 0]
click at [583, 292] on span "Confirm" at bounding box center [572, 294] width 30 height 10
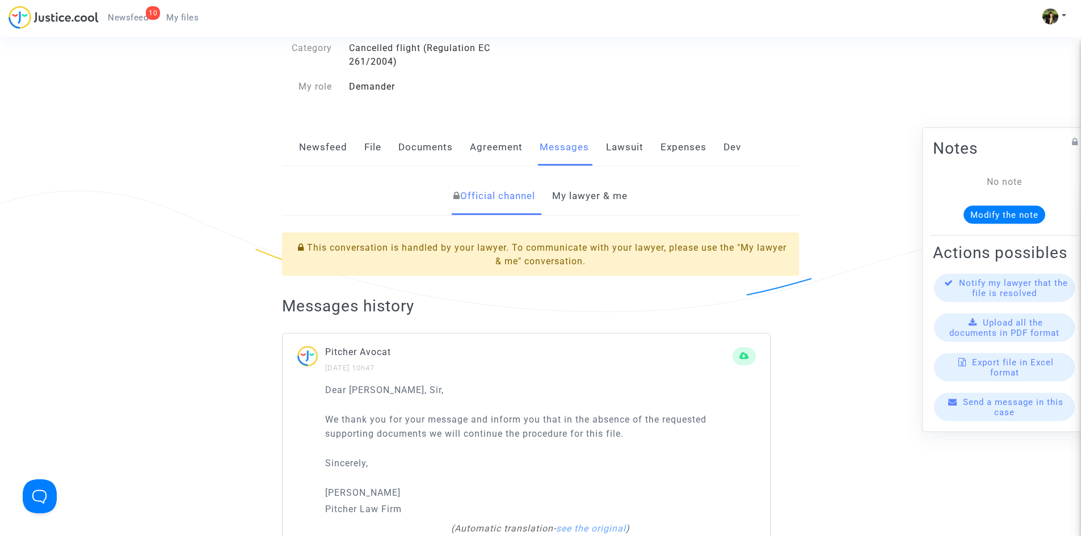
scroll to position [113, 0]
click at [600, 204] on link "My lawyer & me" at bounding box center [589, 197] width 75 height 37
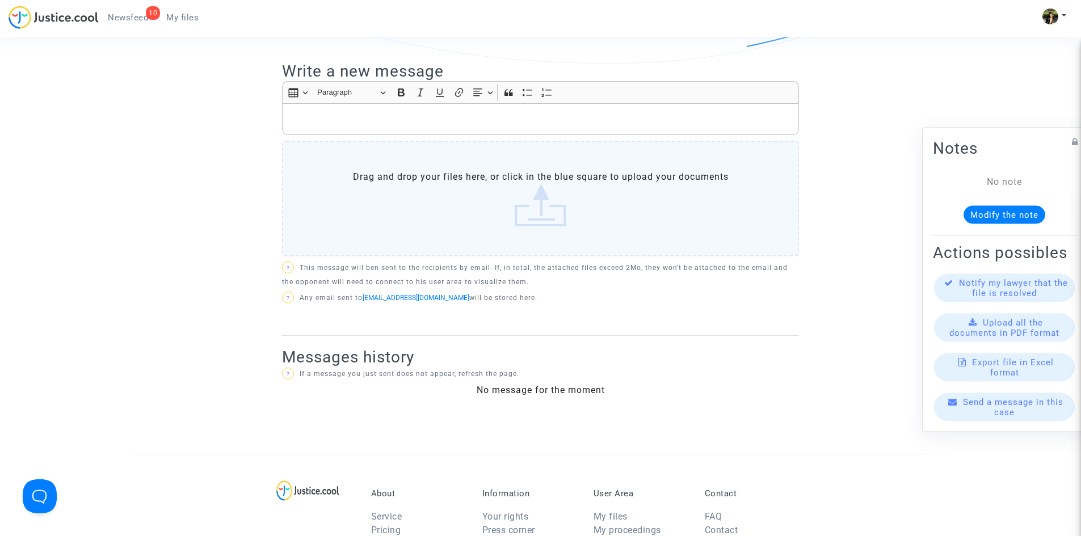
scroll to position [362, 0]
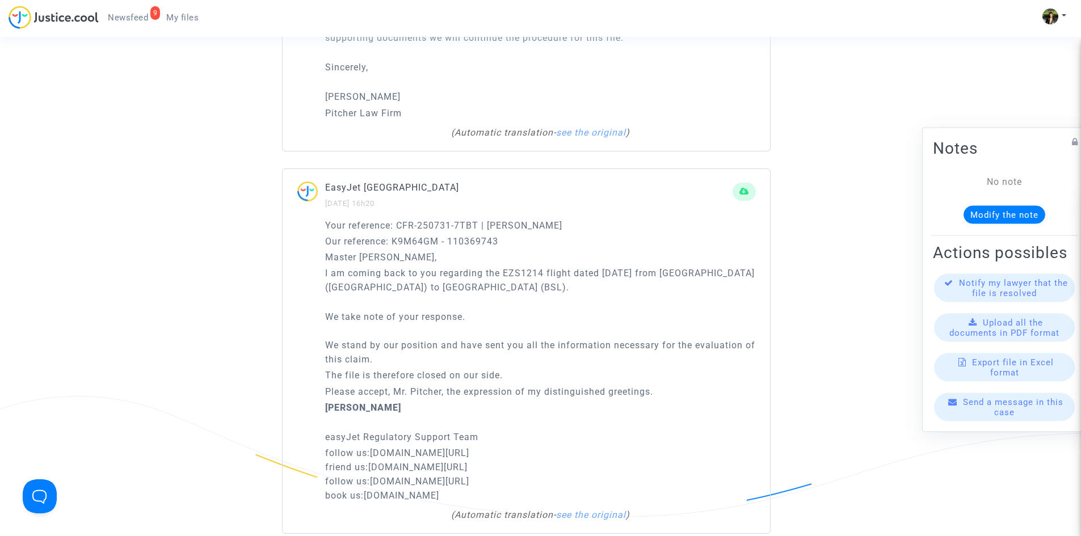
scroll to position [170, 0]
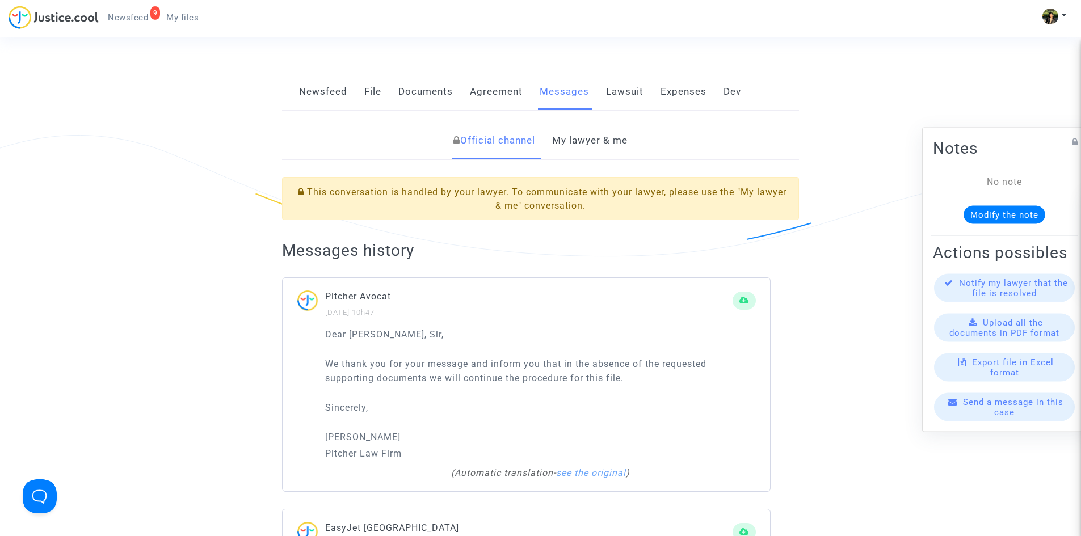
click at [591, 146] on link "My lawyer & me" at bounding box center [589, 140] width 75 height 37
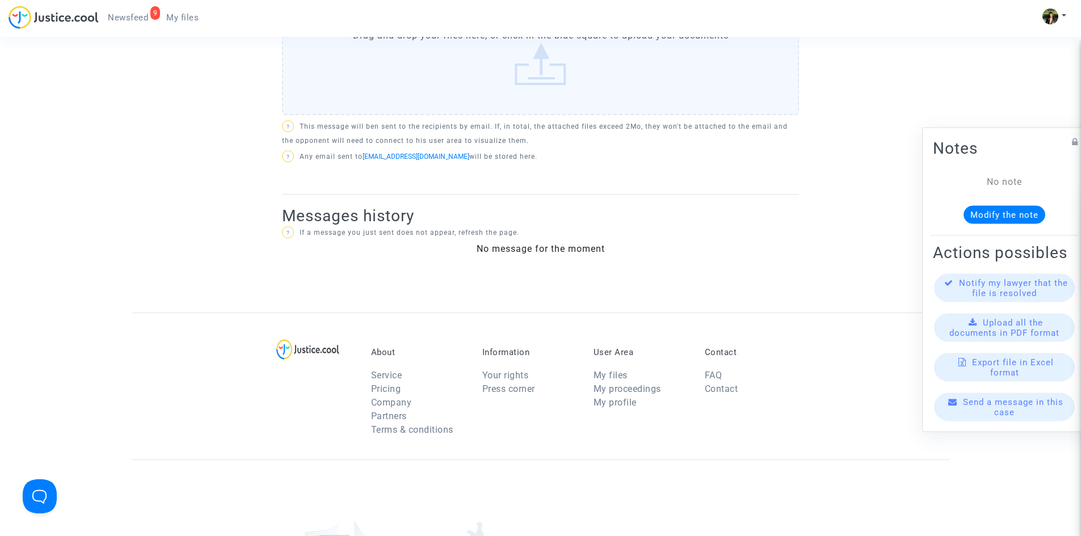
scroll to position [362, 0]
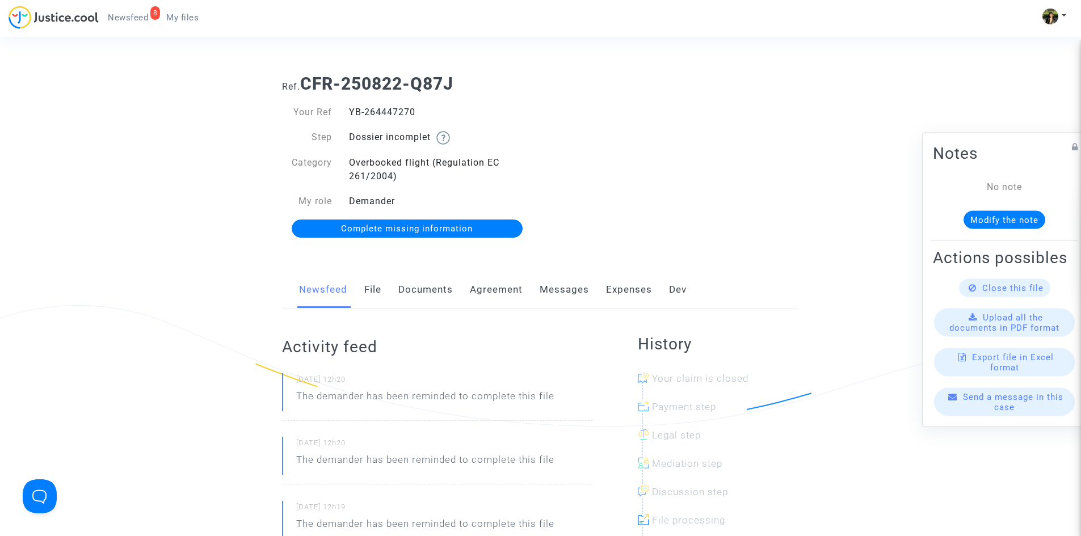
click at [431, 292] on link "Documents" at bounding box center [425, 289] width 54 height 37
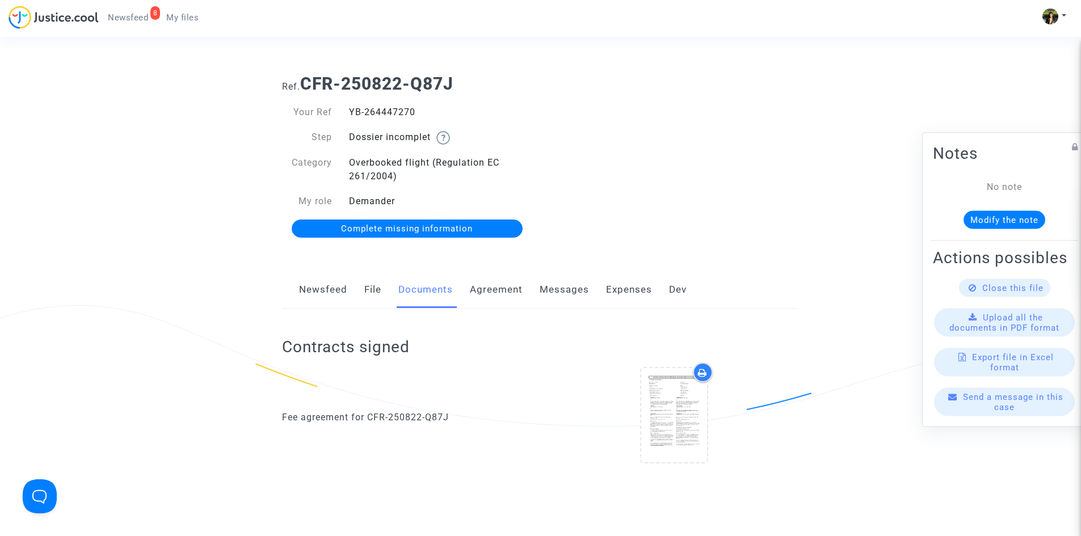
drag, startPoint x: 418, startPoint y: 108, endPoint x: 348, endPoint y: 109, distance: 69.8
click at [348, 109] on div "YB-264447270" at bounding box center [440, 113] width 200 height 14
copy div "YB-264447270"
click at [428, 228] on span "Complete missing information" at bounding box center [407, 229] width 132 height 10
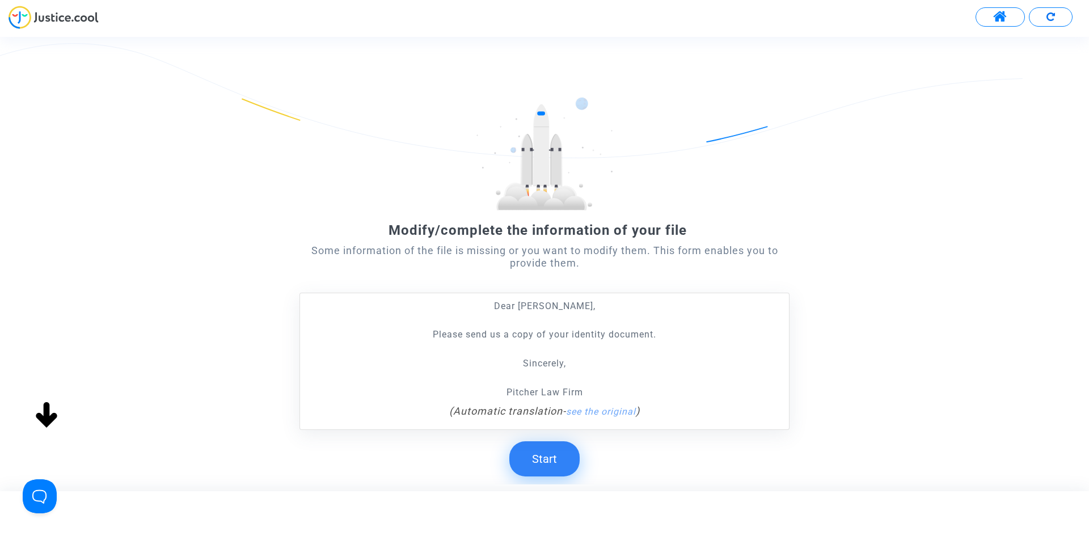
click at [542, 463] on button "Start" at bounding box center [544, 458] width 70 height 35
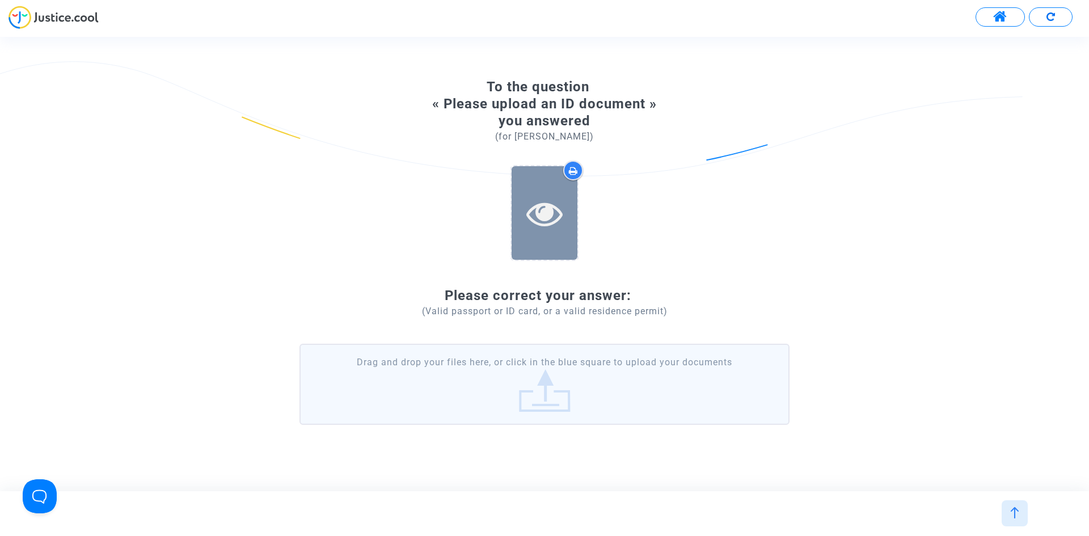
click at [534, 239] on div at bounding box center [545, 213] width 66 height 94
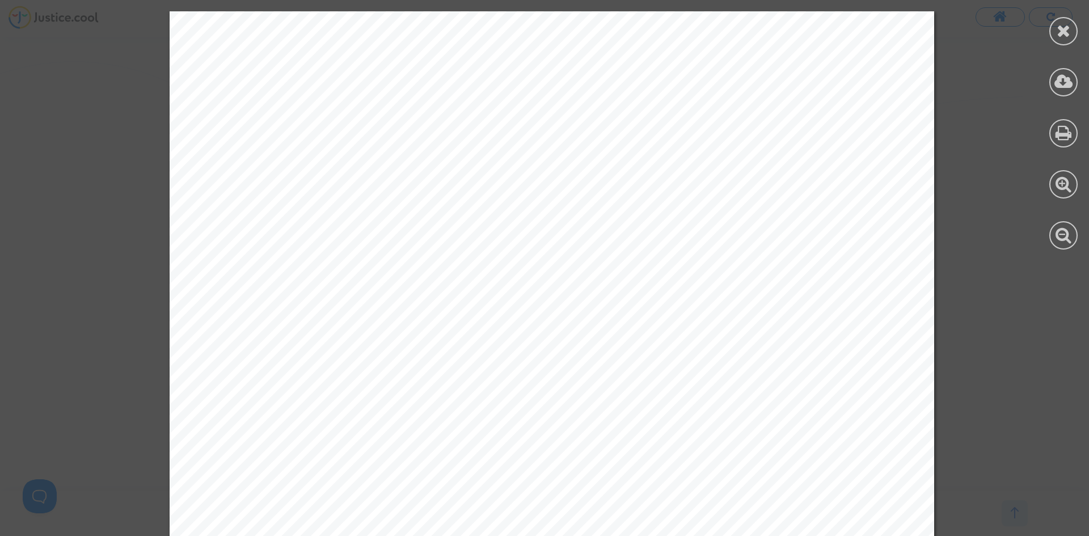
click at [1048, 32] on div at bounding box center [1063, 130] width 51 height 261
click at [1051, 31] on div at bounding box center [1064, 31] width 28 height 28
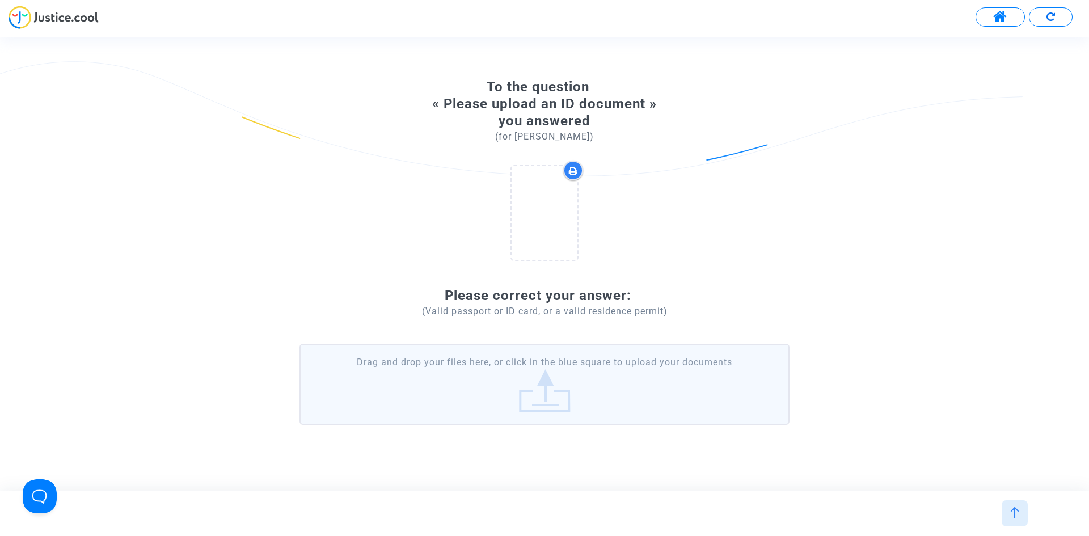
click at [516, 381] on label "Drag and drop your files here, or click in the blue square to upload your docum…" at bounding box center [545, 384] width 490 height 81
click at [0, 0] on input "Drag and drop your files here, or click in the blue square to upload your docum…" at bounding box center [0, 0] width 0 height 0
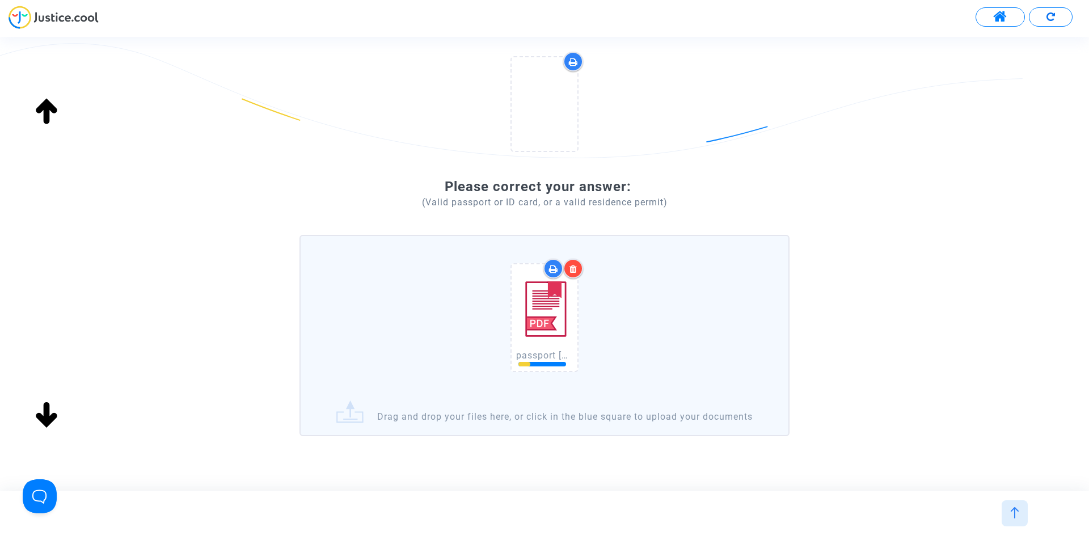
scroll to position [173, 0]
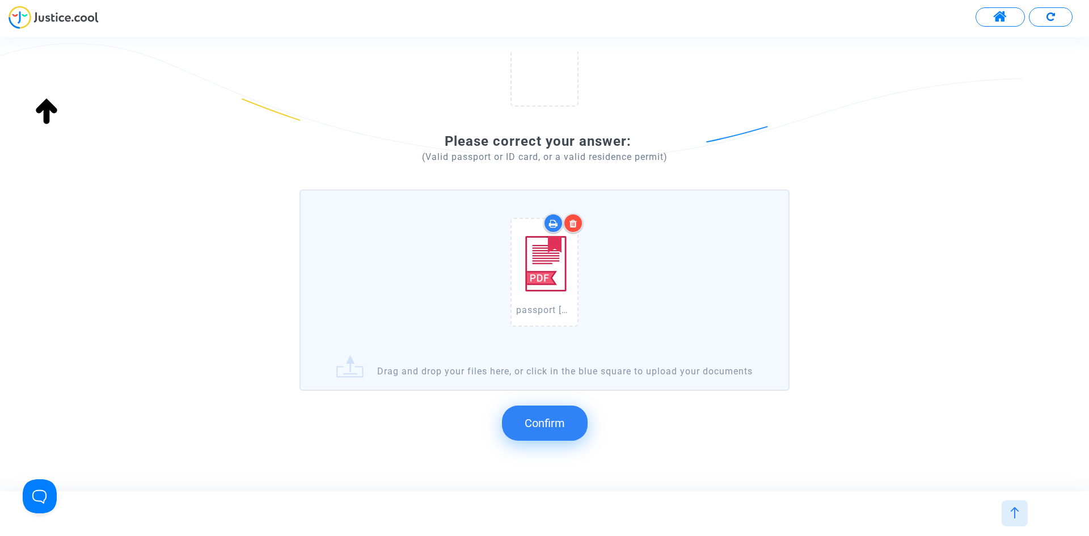
click at [555, 430] on span "Confirm" at bounding box center [545, 423] width 40 height 14
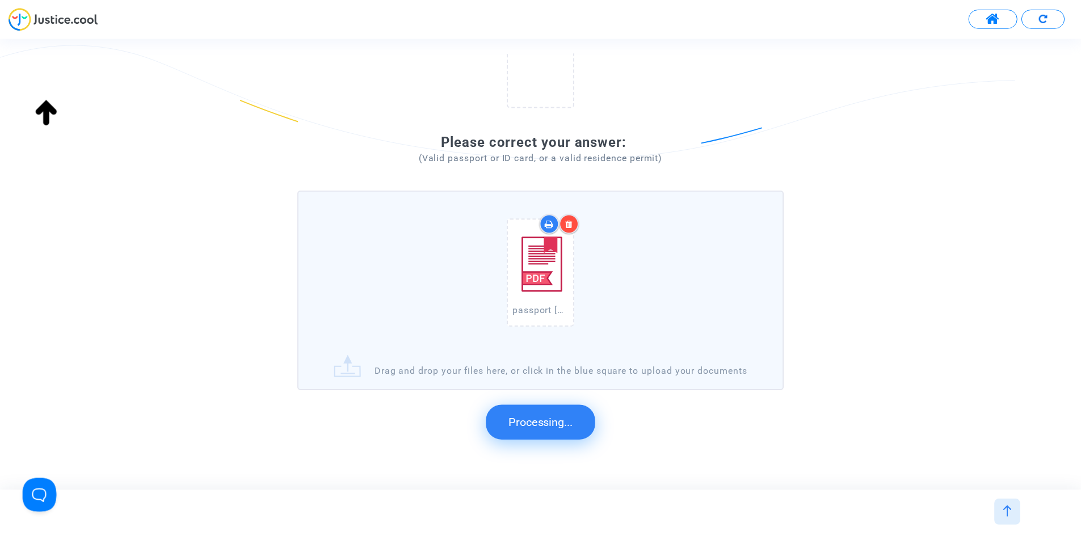
scroll to position [65, 0]
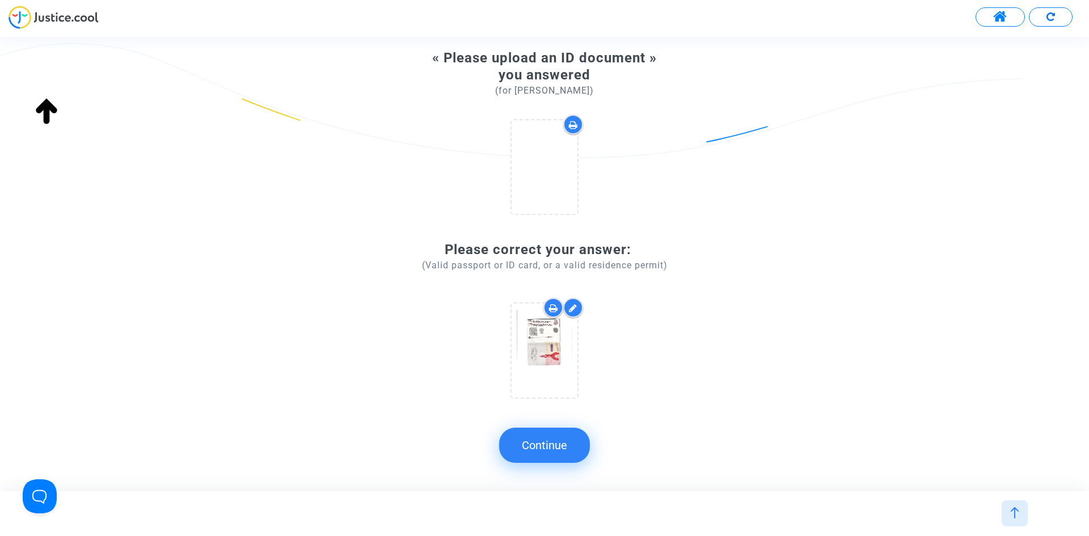
click at [573, 450] on button "Continue" at bounding box center [544, 445] width 91 height 35
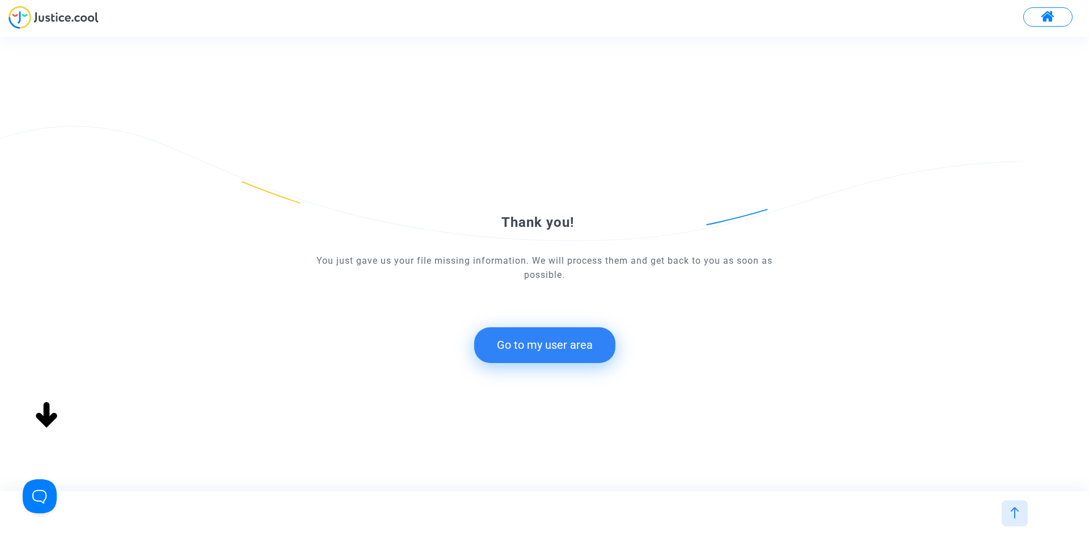
click at [567, 342] on button "Go to my user area" at bounding box center [544, 344] width 141 height 35
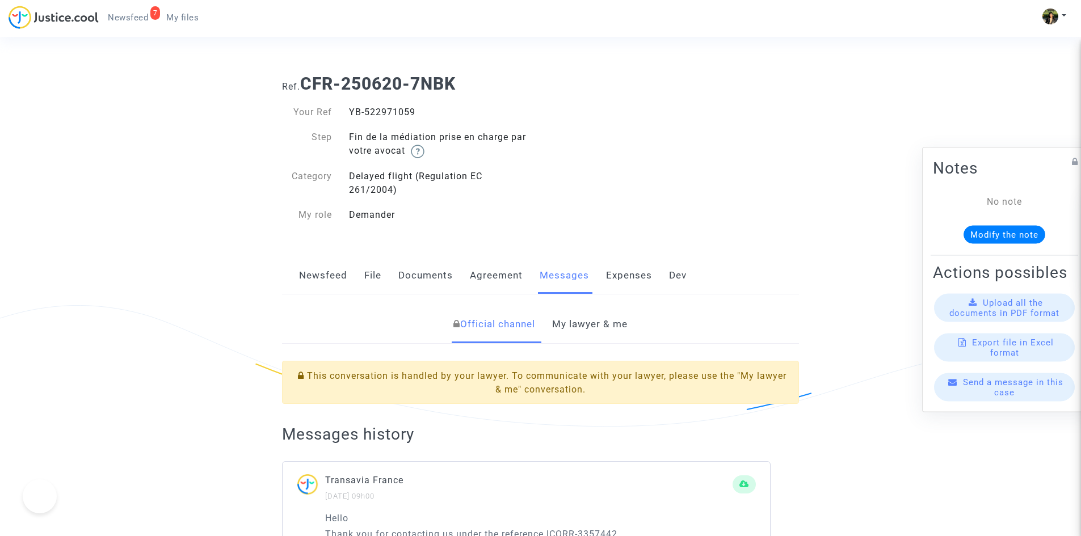
drag, startPoint x: 0, startPoint y: 0, endPoint x: 600, endPoint y: 332, distance: 685.9
click at [600, 332] on link "My lawyer & me" at bounding box center [589, 324] width 75 height 37
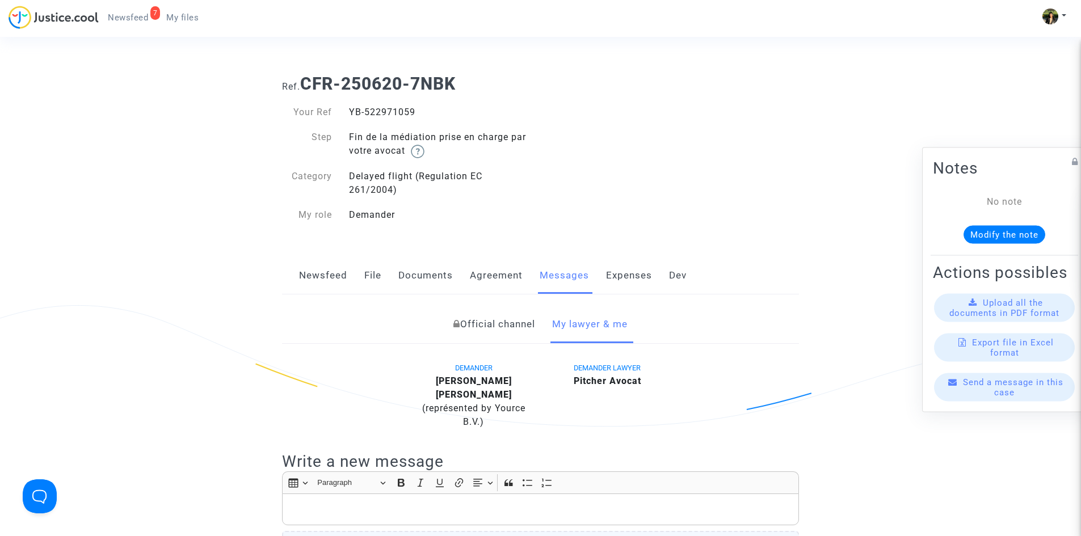
drag, startPoint x: 417, startPoint y: 112, endPoint x: 350, endPoint y: 109, distance: 67.0
click at [350, 109] on div "YB-522971059" at bounding box center [440, 113] width 200 height 14
copy div "YB-522971059"
drag, startPoint x: 443, startPoint y: 85, endPoint x: 305, endPoint y: 82, distance: 137.9
click at [305, 82] on h1 "Ref. CFR-250620-7NBK" at bounding box center [540, 84] width 517 height 20
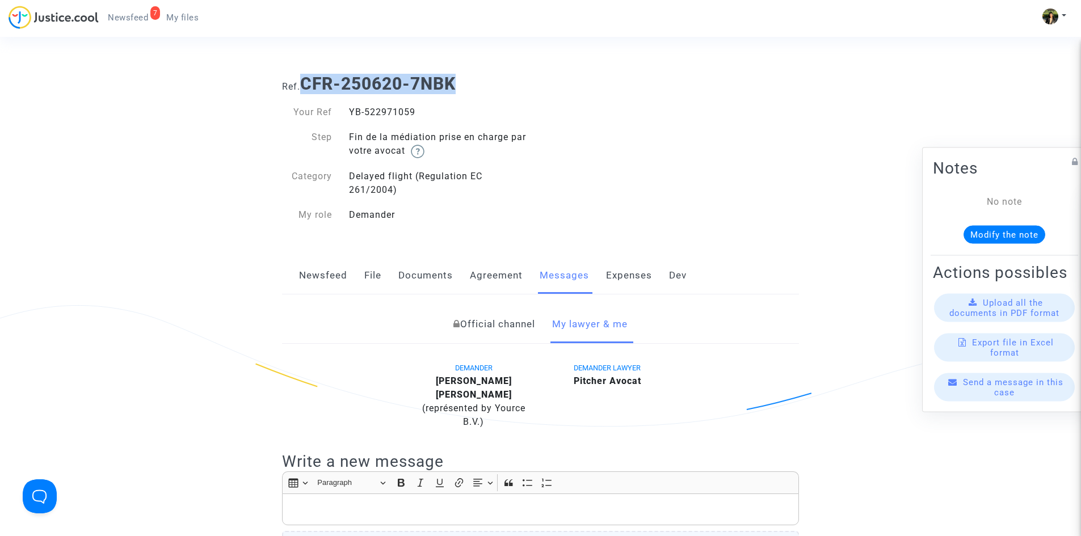
copy b "CFR-250620-7NBK"
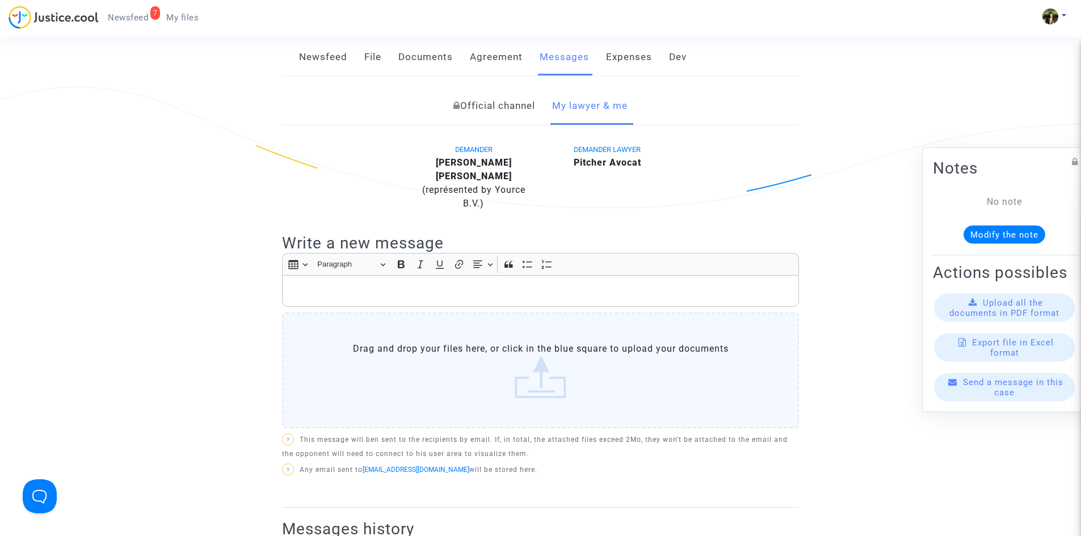
scroll to position [284, 0]
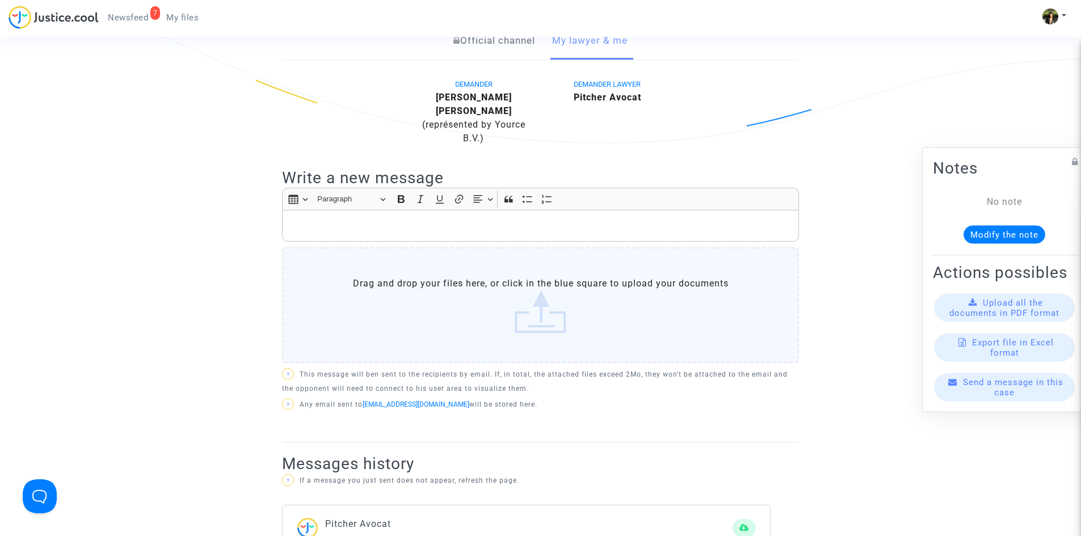
click at [431, 222] on div "Rich Text Editor, main" at bounding box center [540, 226] width 517 height 32
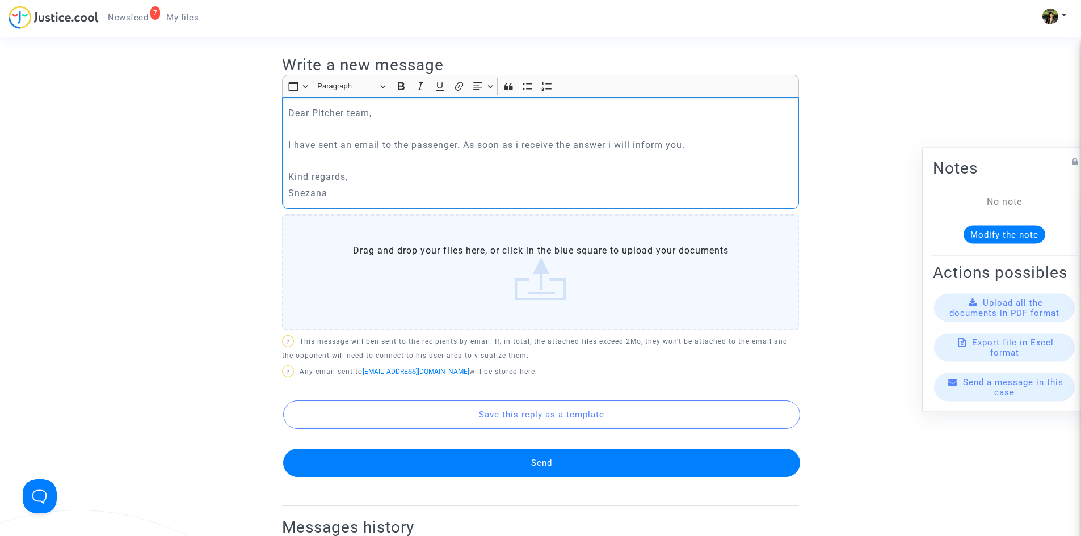
scroll to position [397, 0]
click at [559, 448] on button "Send" at bounding box center [541, 462] width 517 height 28
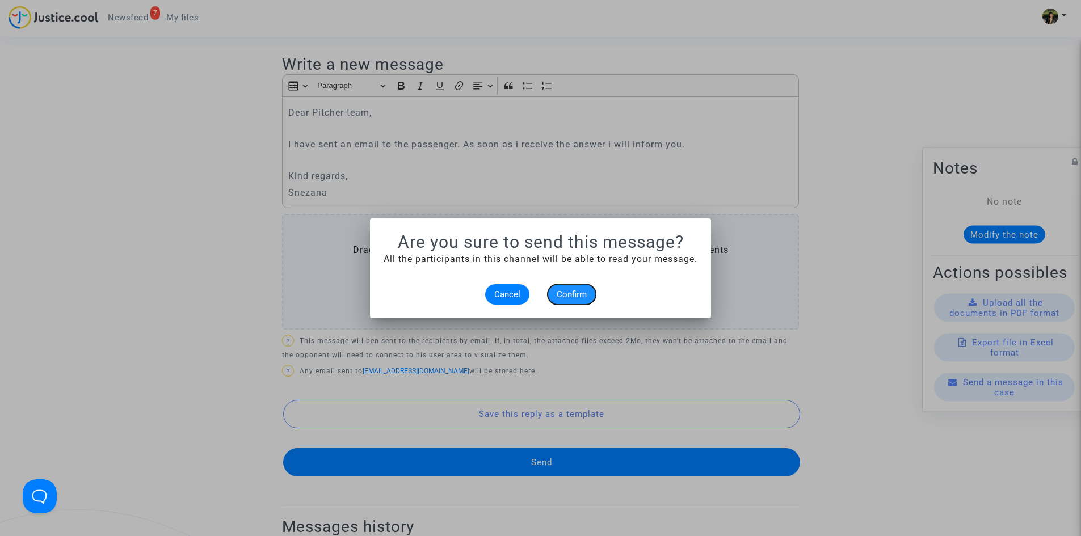
click at [577, 297] on span "Confirm" at bounding box center [572, 294] width 30 height 10
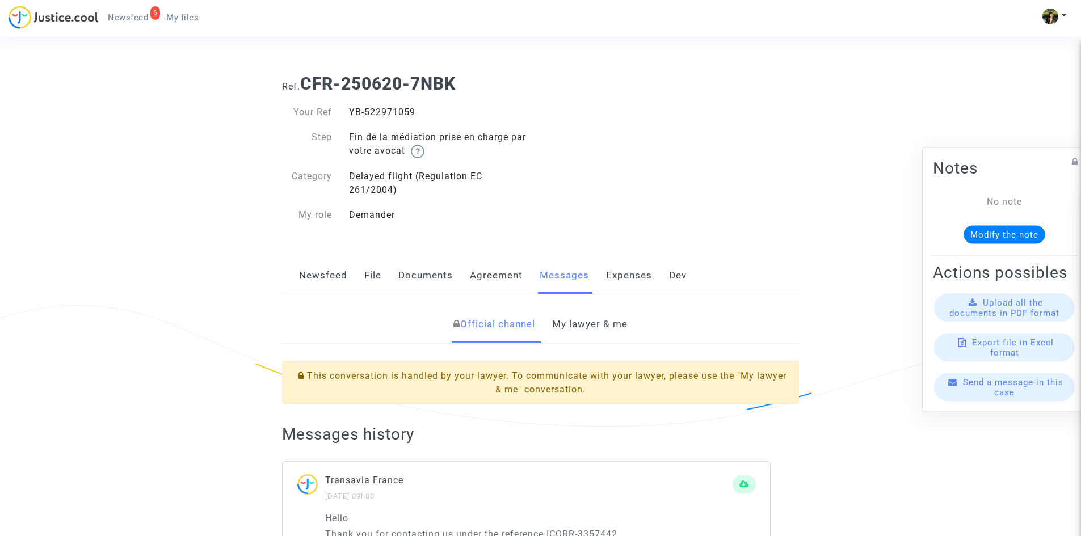
click at [562, 329] on link "My lawyer & me" at bounding box center [589, 324] width 75 height 37
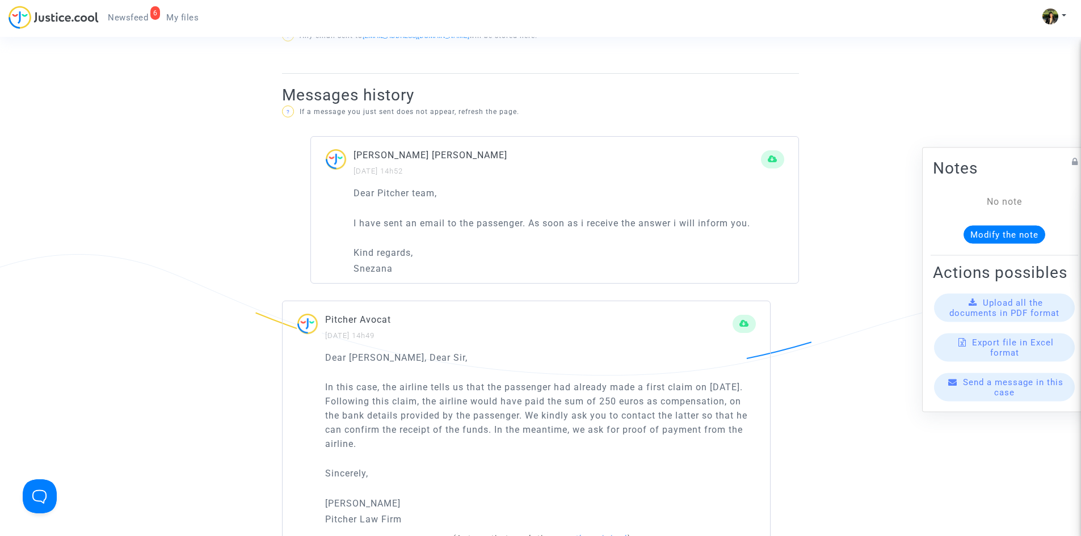
scroll to position [681, 0]
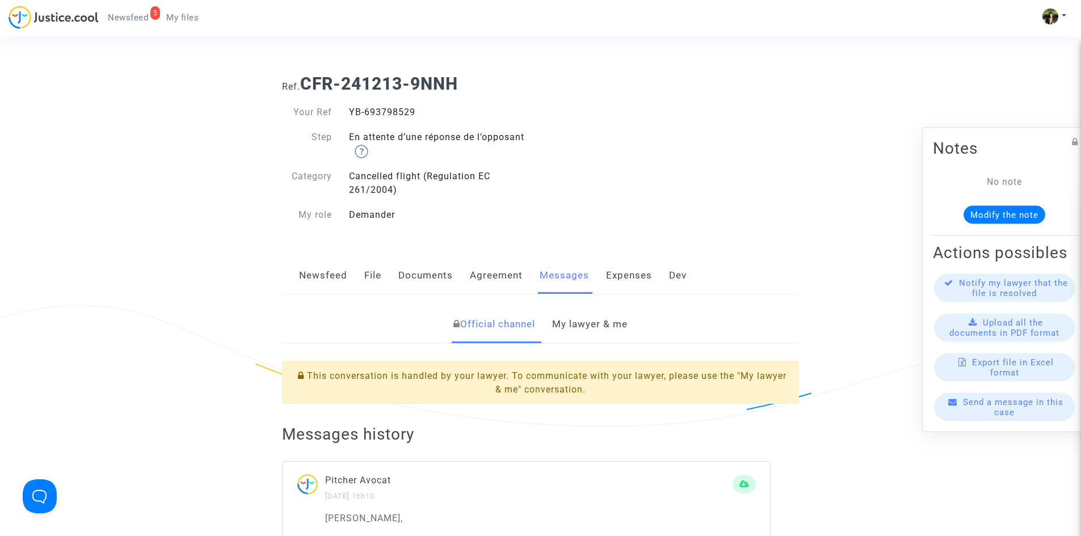
click at [603, 321] on link "My lawyer & me" at bounding box center [589, 324] width 75 height 37
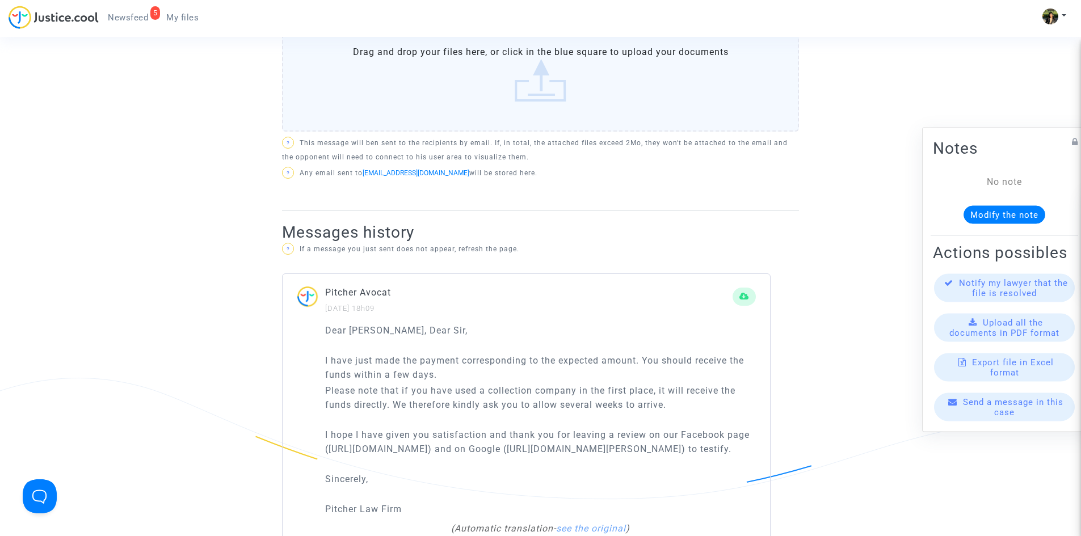
scroll to position [681, 0]
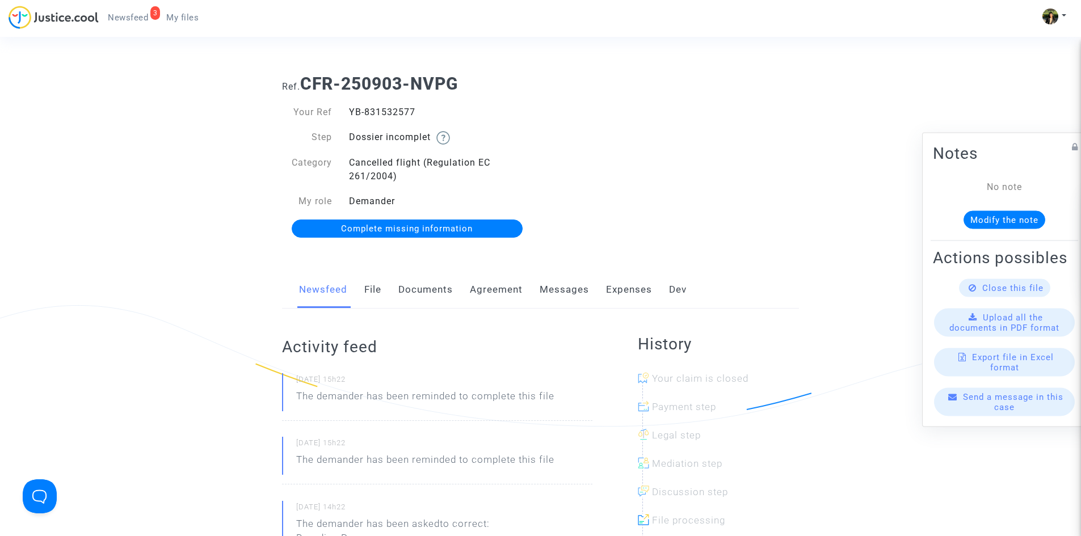
drag, startPoint x: 424, startPoint y: 108, endPoint x: 346, endPoint y: 114, distance: 78.5
click at [346, 114] on div "YB-831532577" at bounding box center [440, 113] width 200 height 14
copy div "YB-831532577"
click at [550, 283] on link "Messages" at bounding box center [564, 289] width 49 height 37
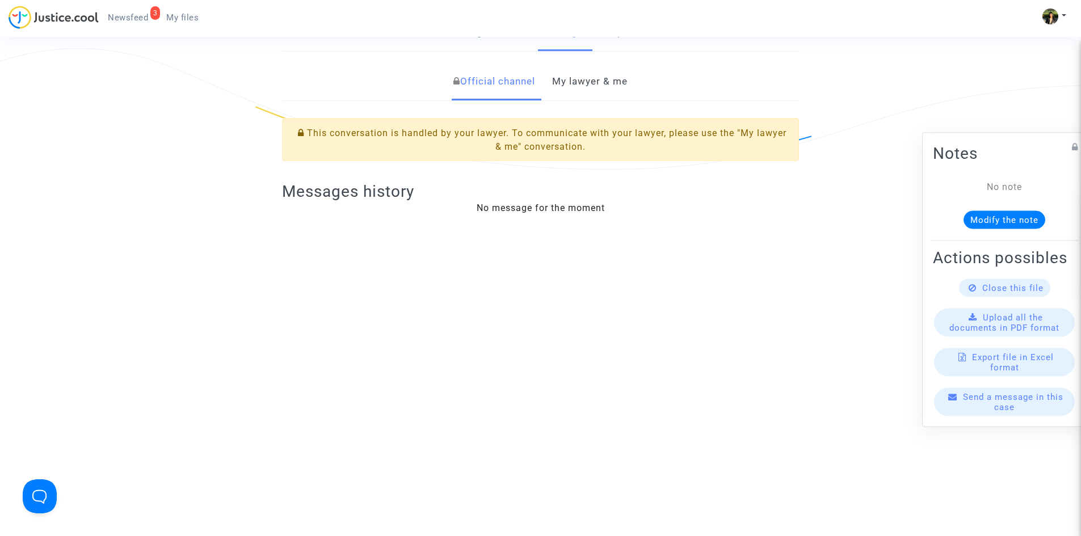
scroll to position [284, 0]
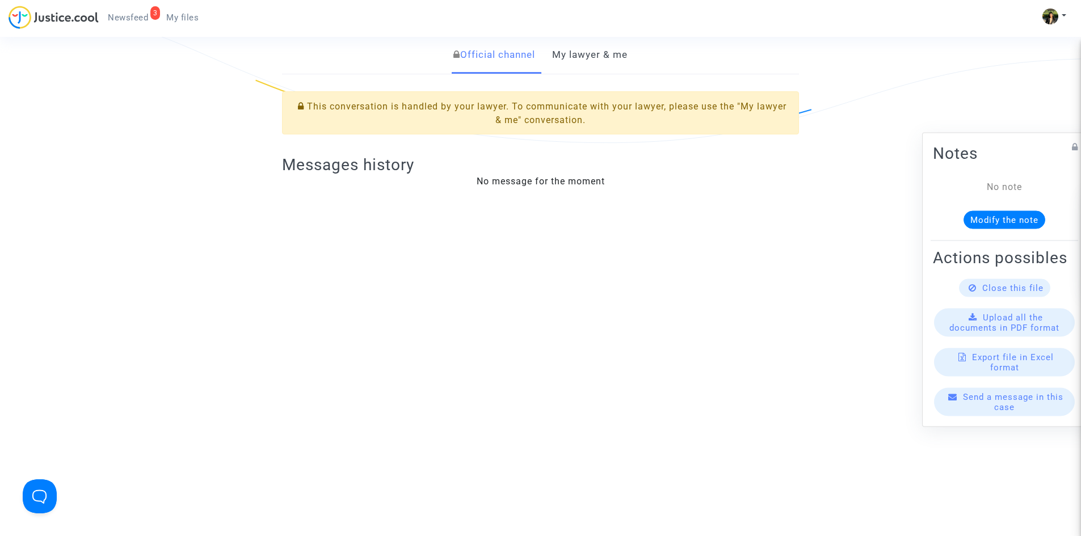
click at [584, 54] on link "My lawyer & me" at bounding box center [589, 54] width 75 height 37
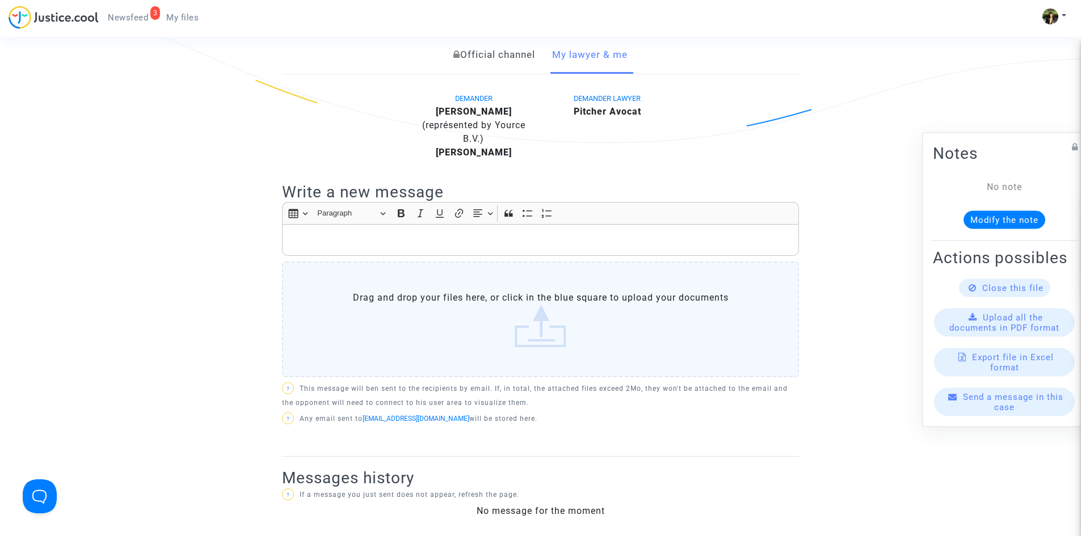
click at [415, 240] on p "Rich Text Editor, main" at bounding box center [540, 240] width 505 height 14
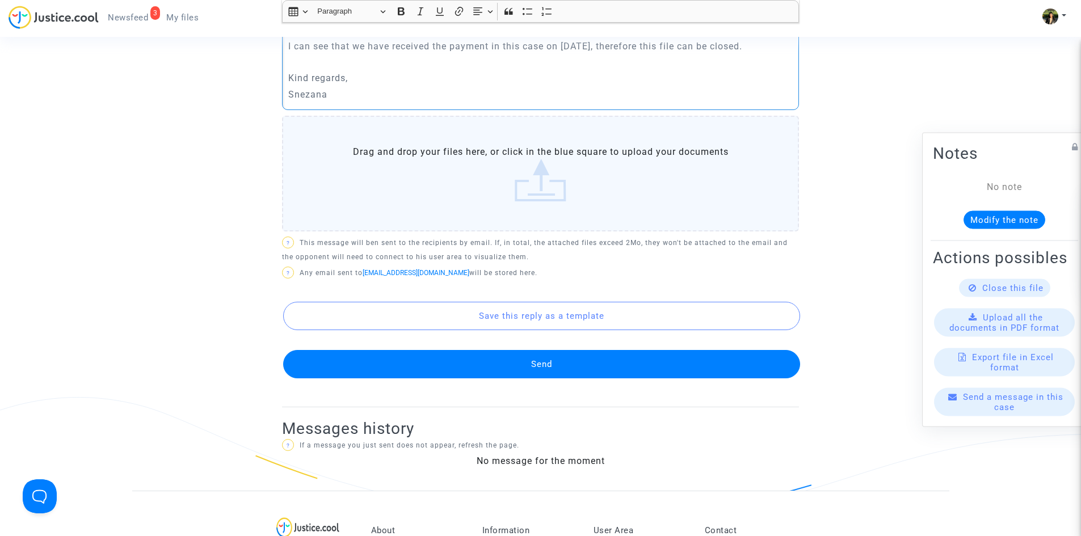
scroll to position [511, 0]
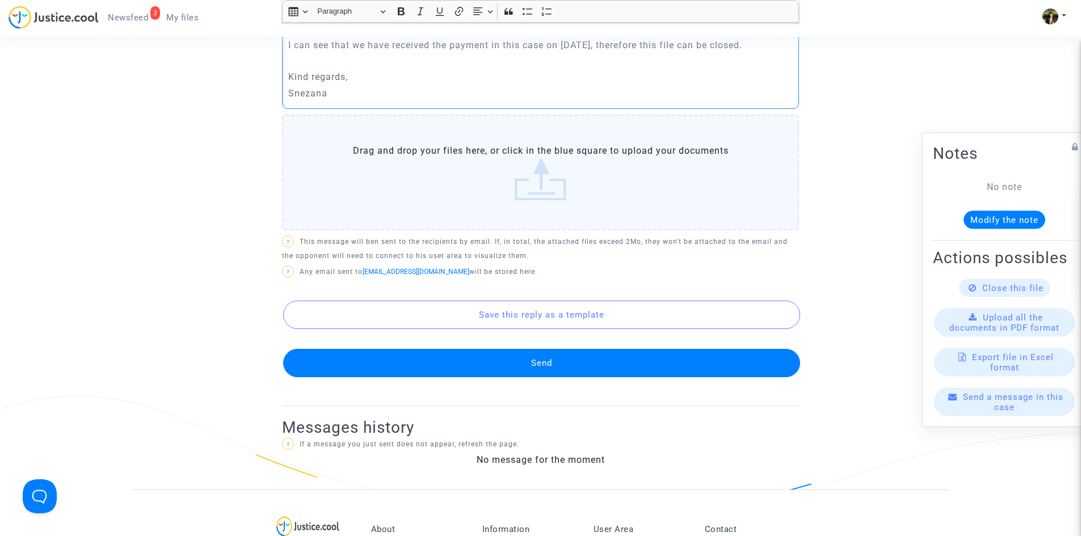
click at [532, 361] on button "Send" at bounding box center [541, 363] width 517 height 28
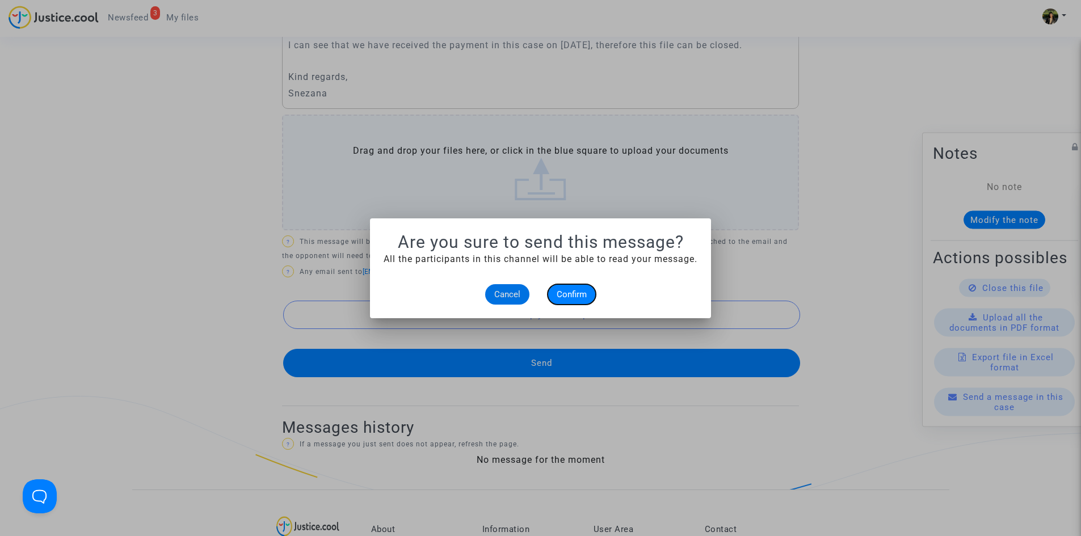
click at [575, 291] on span "Confirm" at bounding box center [572, 294] width 30 height 10
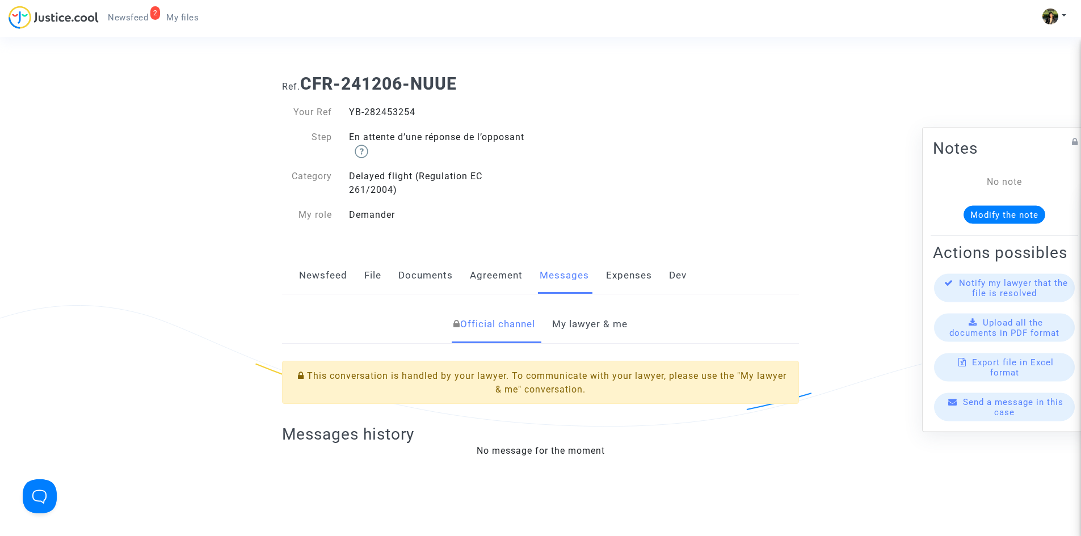
drag, startPoint x: 0, startPoint y: 0, endPoint x: 351, endPoint y: 109, distance: 367.3
click at [349, 109] on div "YB-282453254" at bounding box center [440, 113] width 200 height 14
copy div "YB-282453254"
